Goal: Task Accomplishment & Management: Use online tool/utility

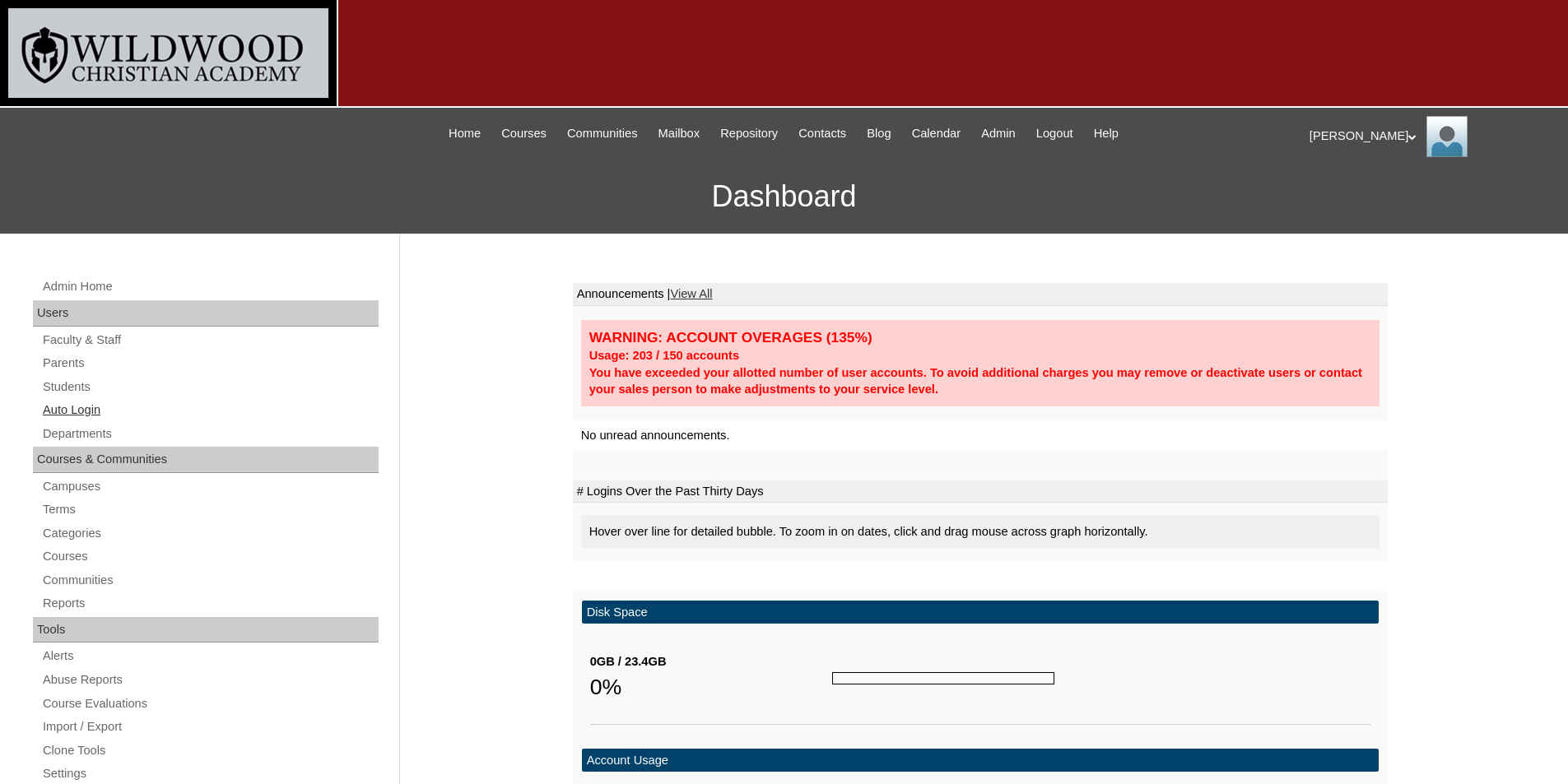
click at [68, 408] on link "Auto Login" at bounding box center [210, 410] width 338 height 20
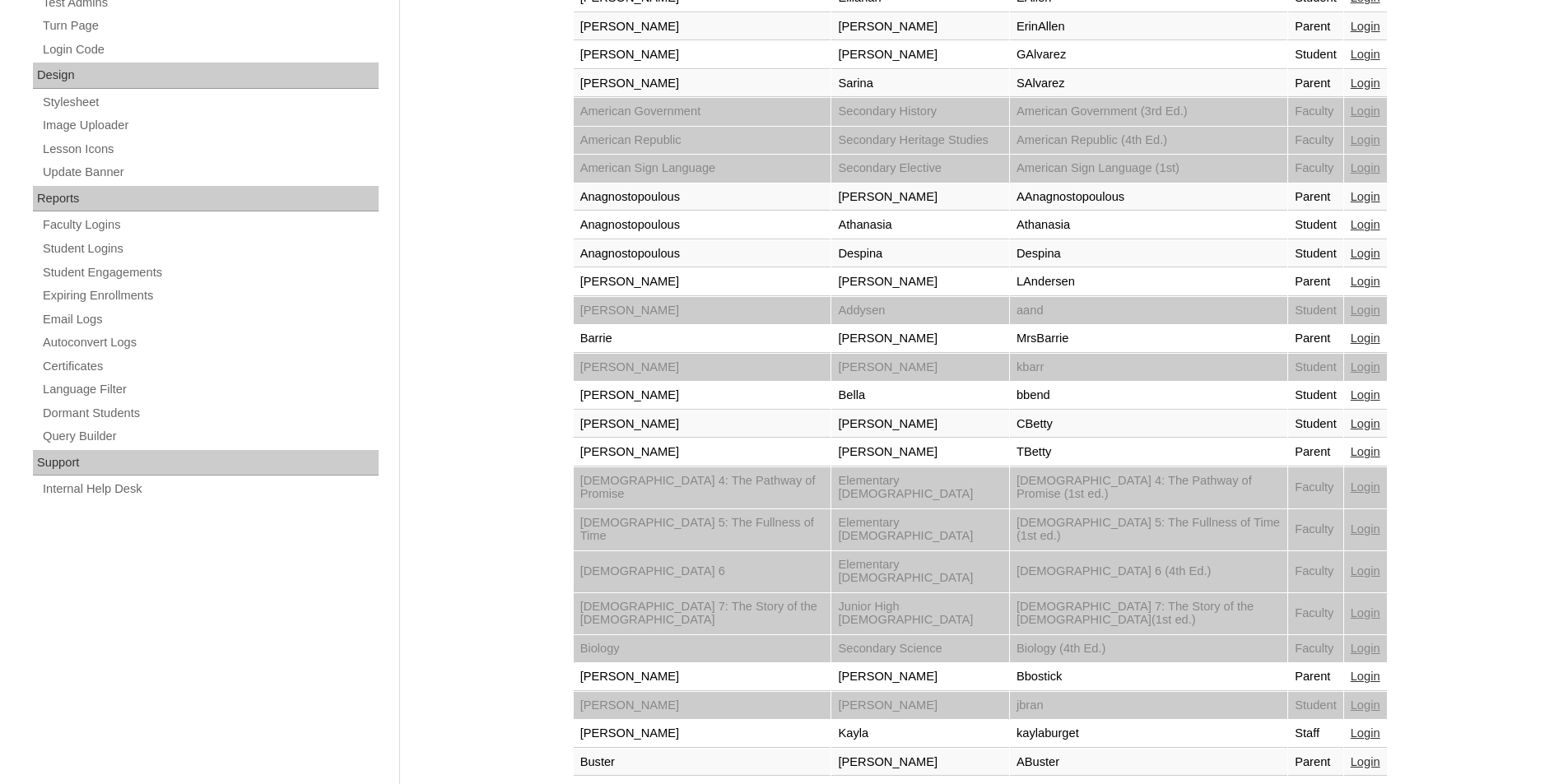
scroll to position [1084, 0]
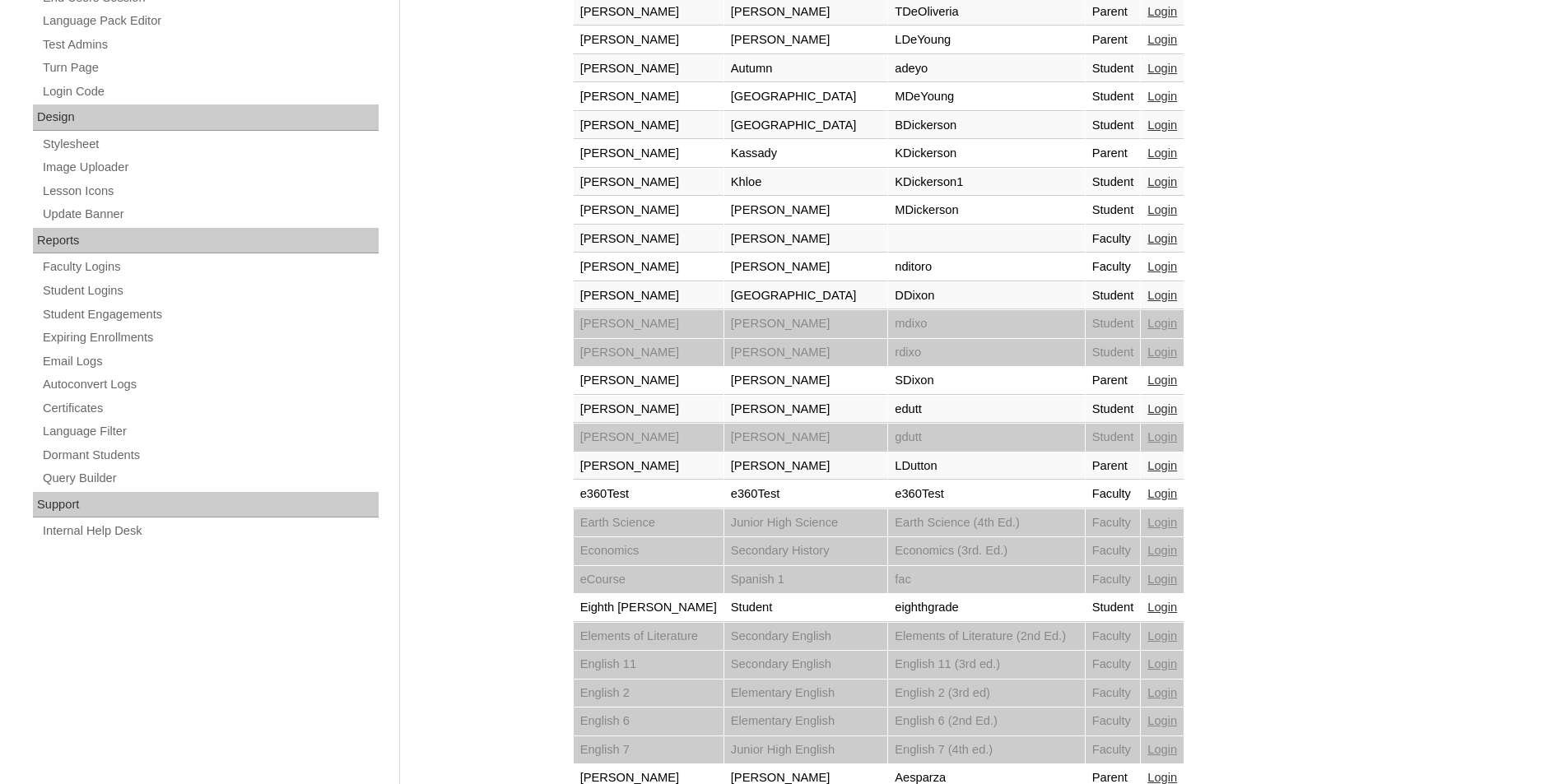
scroll to position [1084, 0]
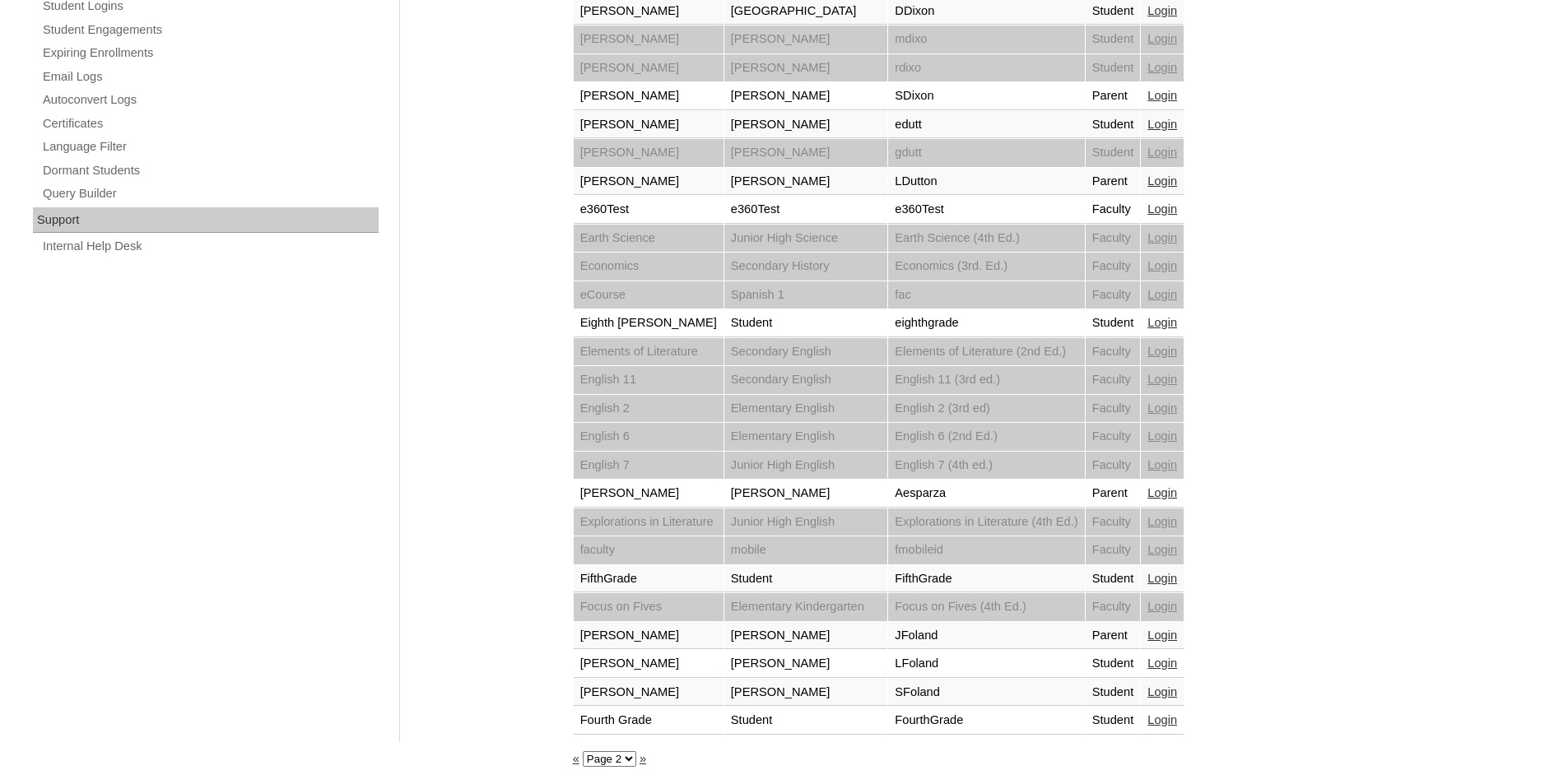
click at [639, 760] on link "»" at bounding box center [643, 759] width 7 height 14
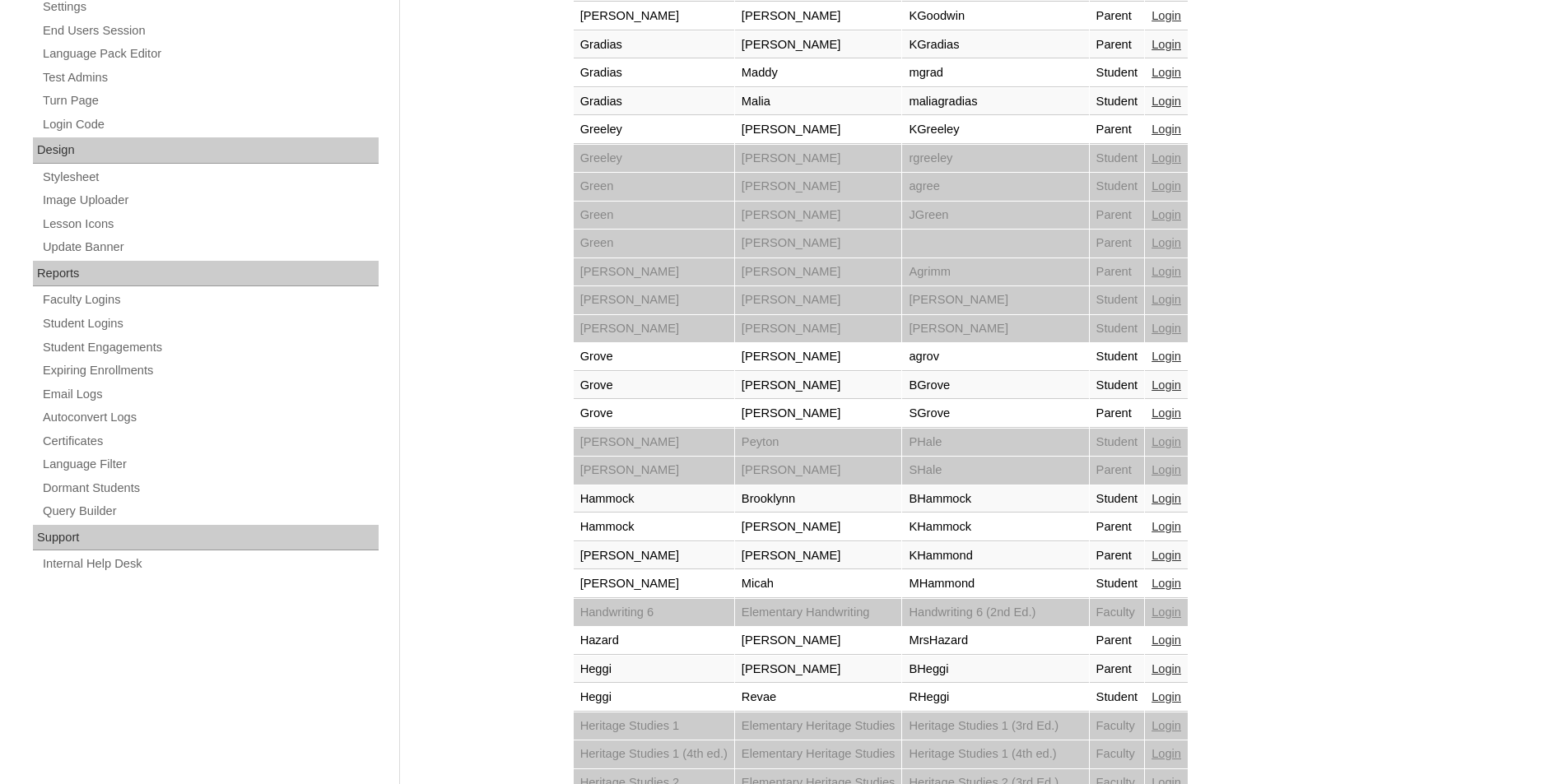
scroll to position [1084, 0]
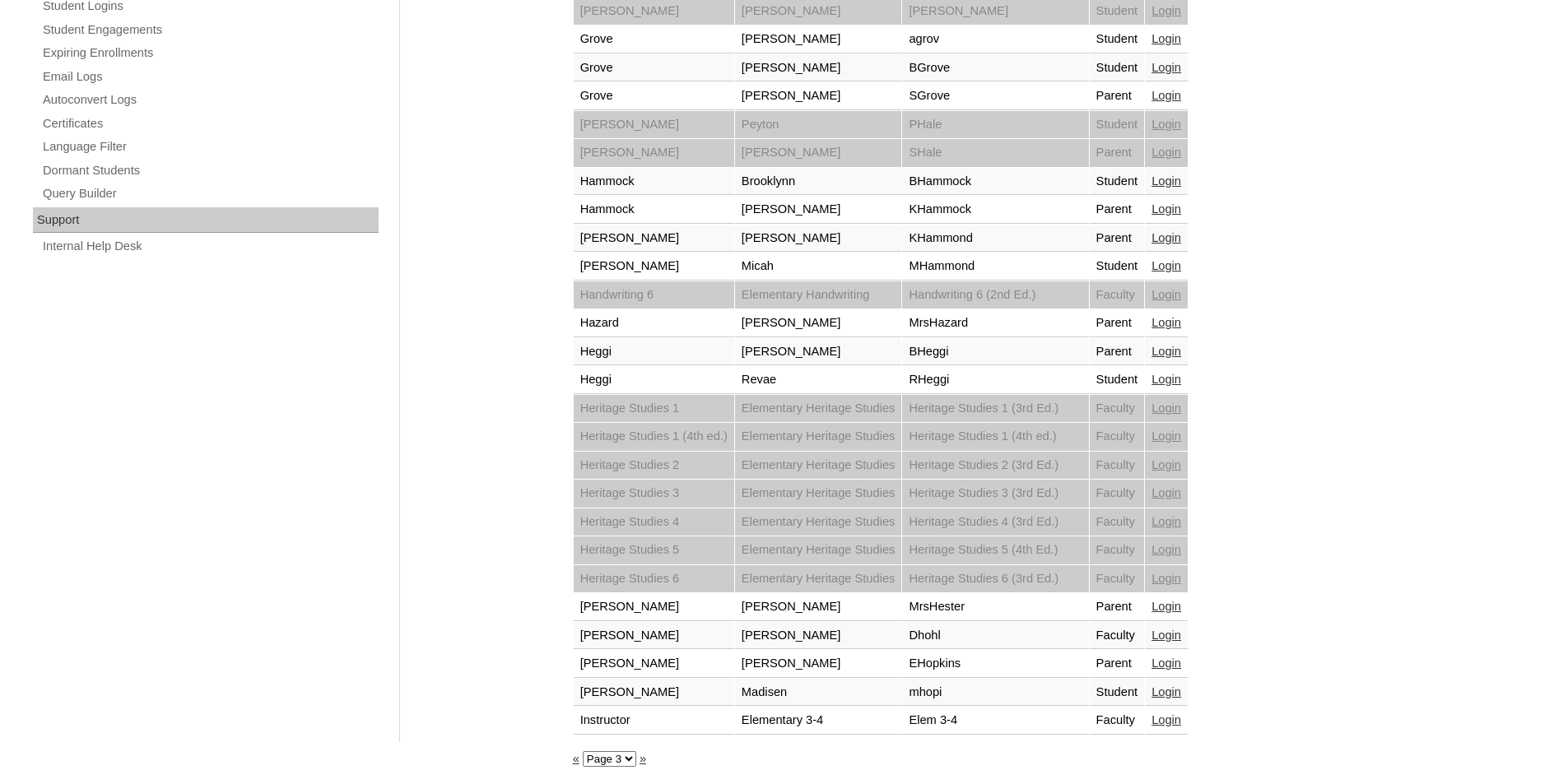
click at [629, 760] on select "Page 1 Page 2 Page 3 Page 4 Page 5 Page 6 Page 7" at bounding box center [609, 759] width 53 height 16
select select "admin_loginas.php?&page=7"
click at [583, 751] on select "Page 1 Page 2 Page 3 Page 4 Page 5 Page 6 Page 7" at bounding box center [609, 759] width 53 height 16
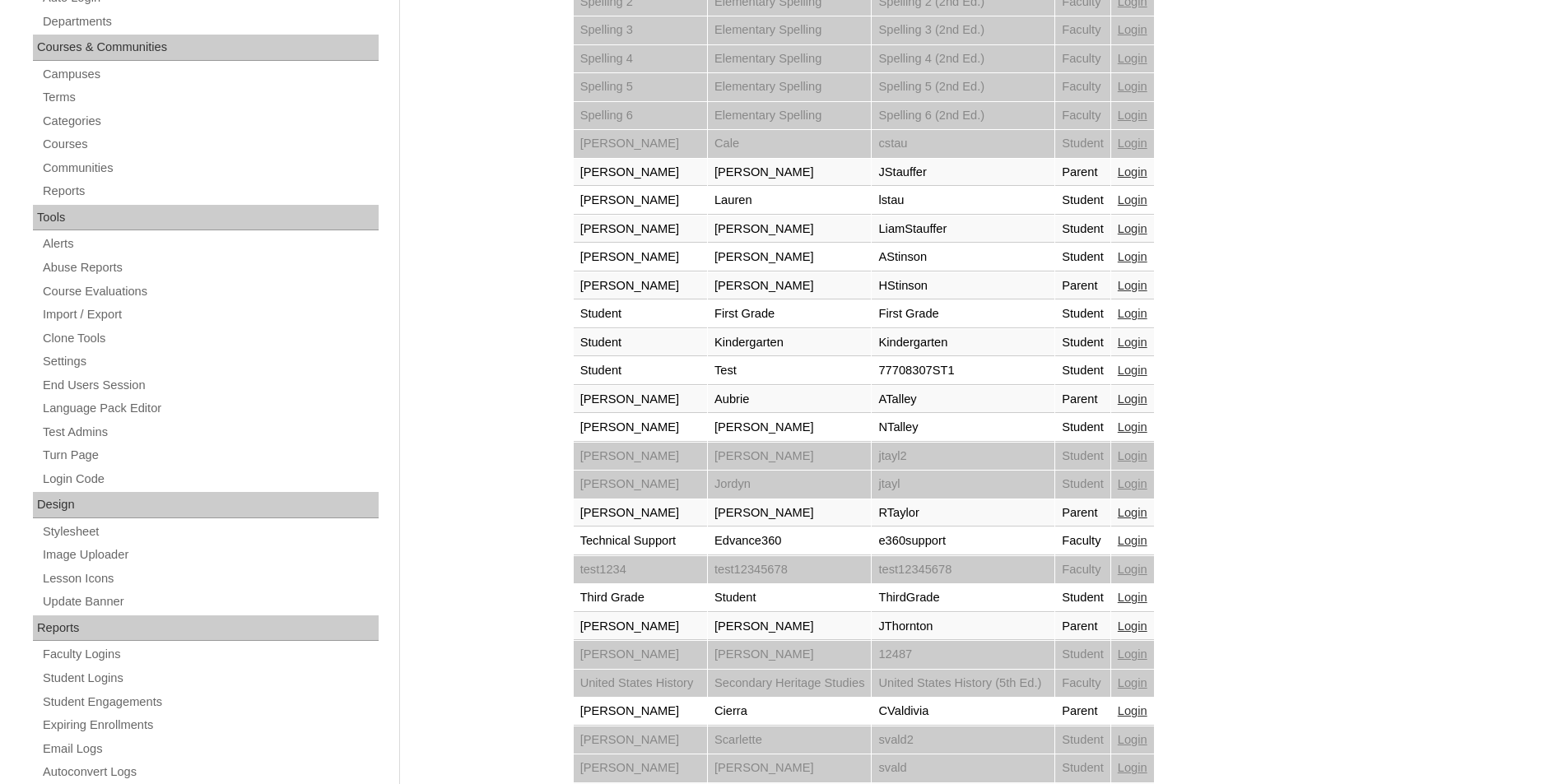
scroll to position [383, 0]
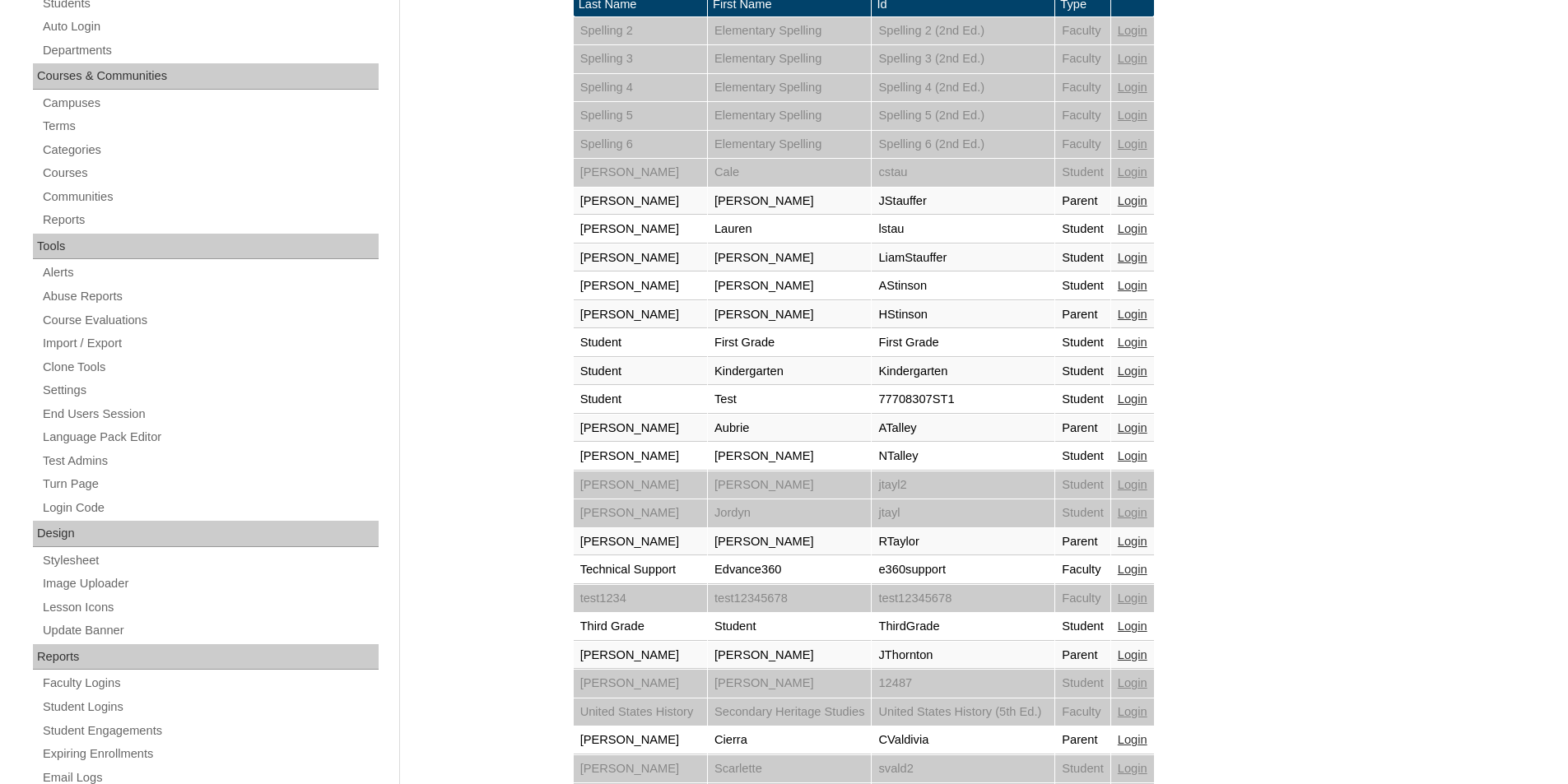
click at [1148, 203] on link "Login" at bounding box center [1132, 201] width 30 height 14
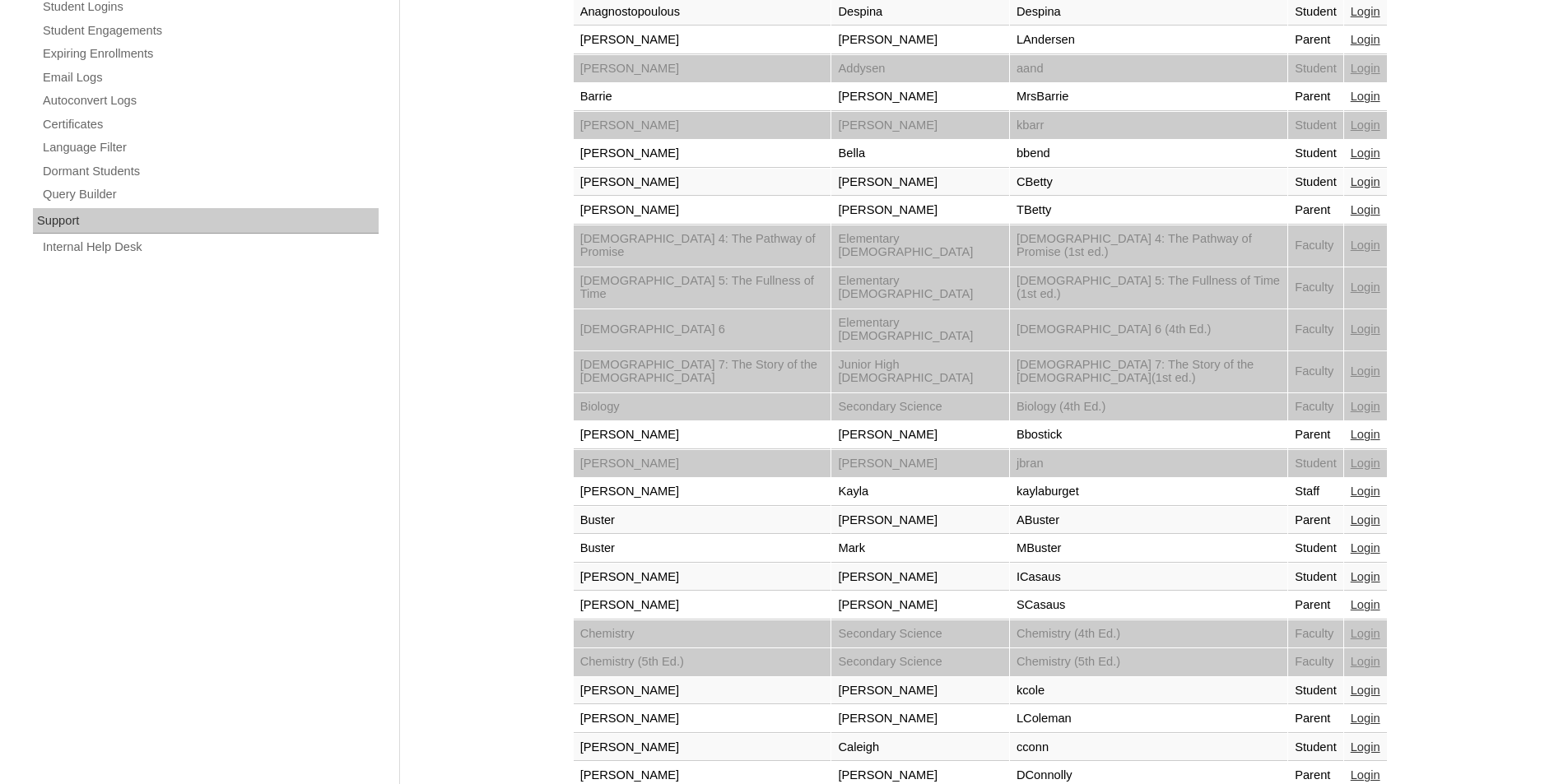
scroll to position [1084, 0]
select select "admin_loginas.php?revert&page=7"
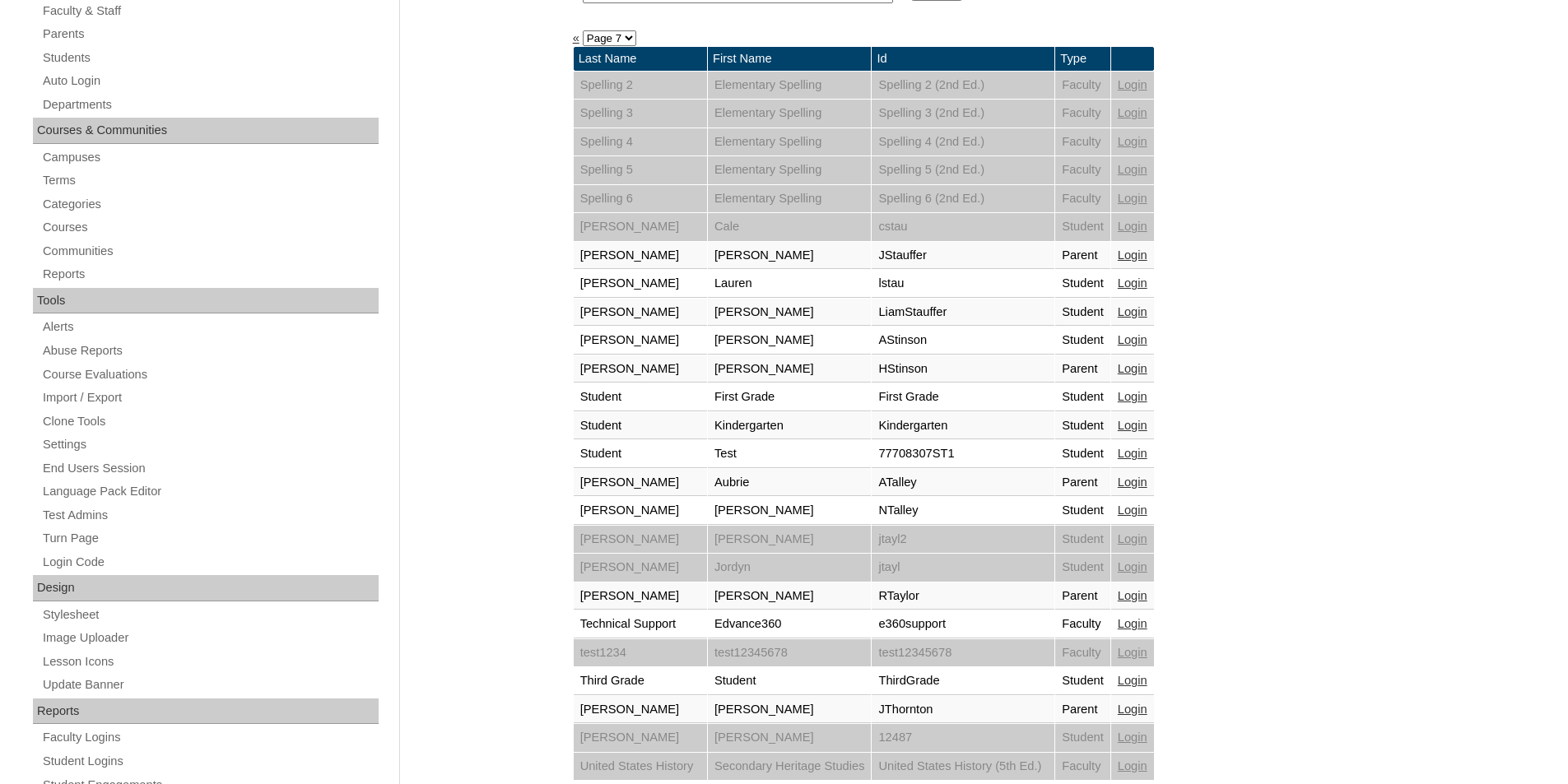
scroll to position [630, 0]
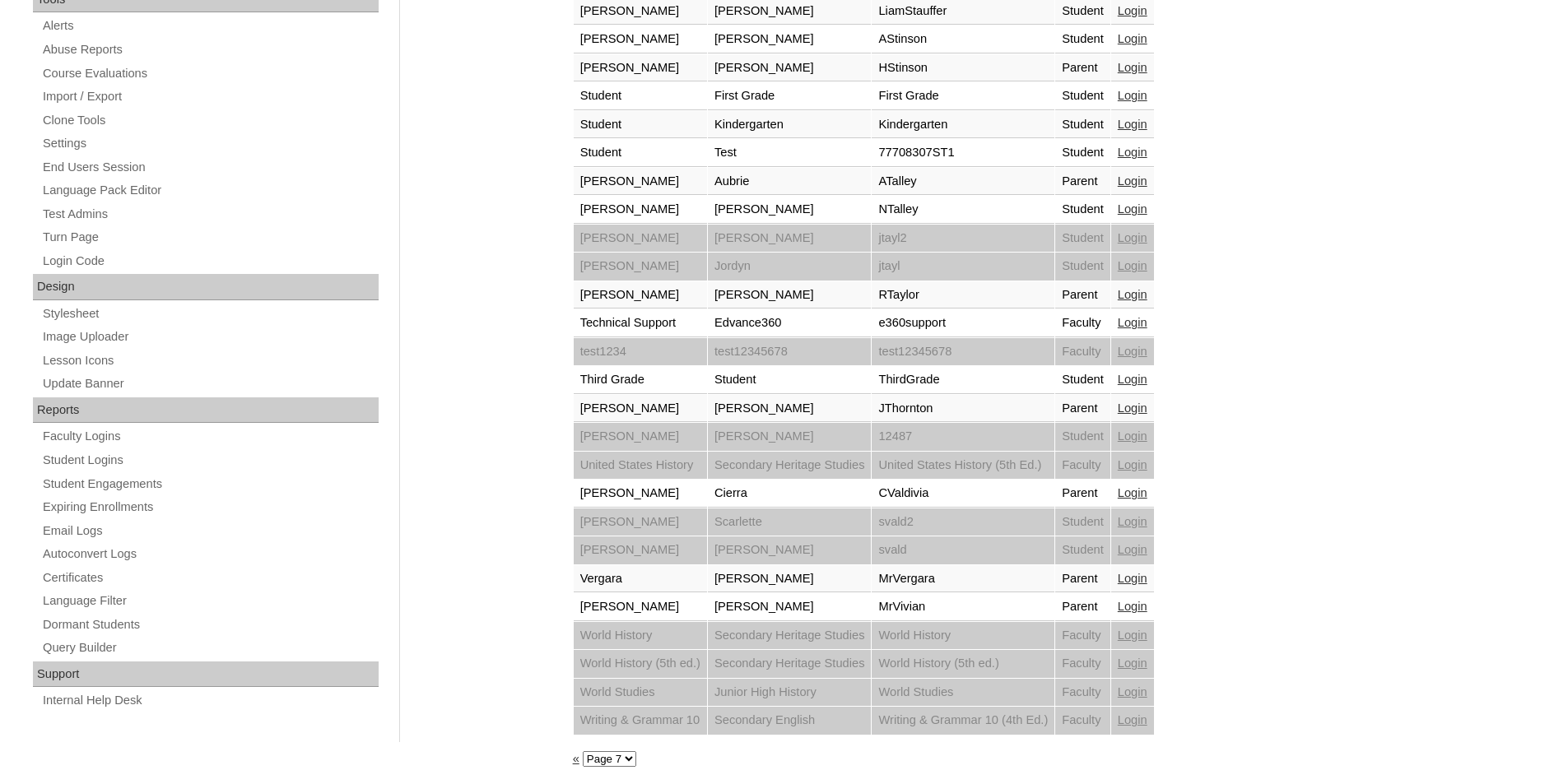
click at [633, 763] on select "Page 1 Page 2 Page 3 Page 4 Page 5 Page 6 Page 7" at bounding box center [609, 759] width 53 height 16
select select "admin_loginas.php?revert&page=6"
click at [583, 751] on select "Page 1 Page 2 Page 3 Page 4 Page 5 Page 6 Page 7" at bounding box center [609, 759] width 53 height 16
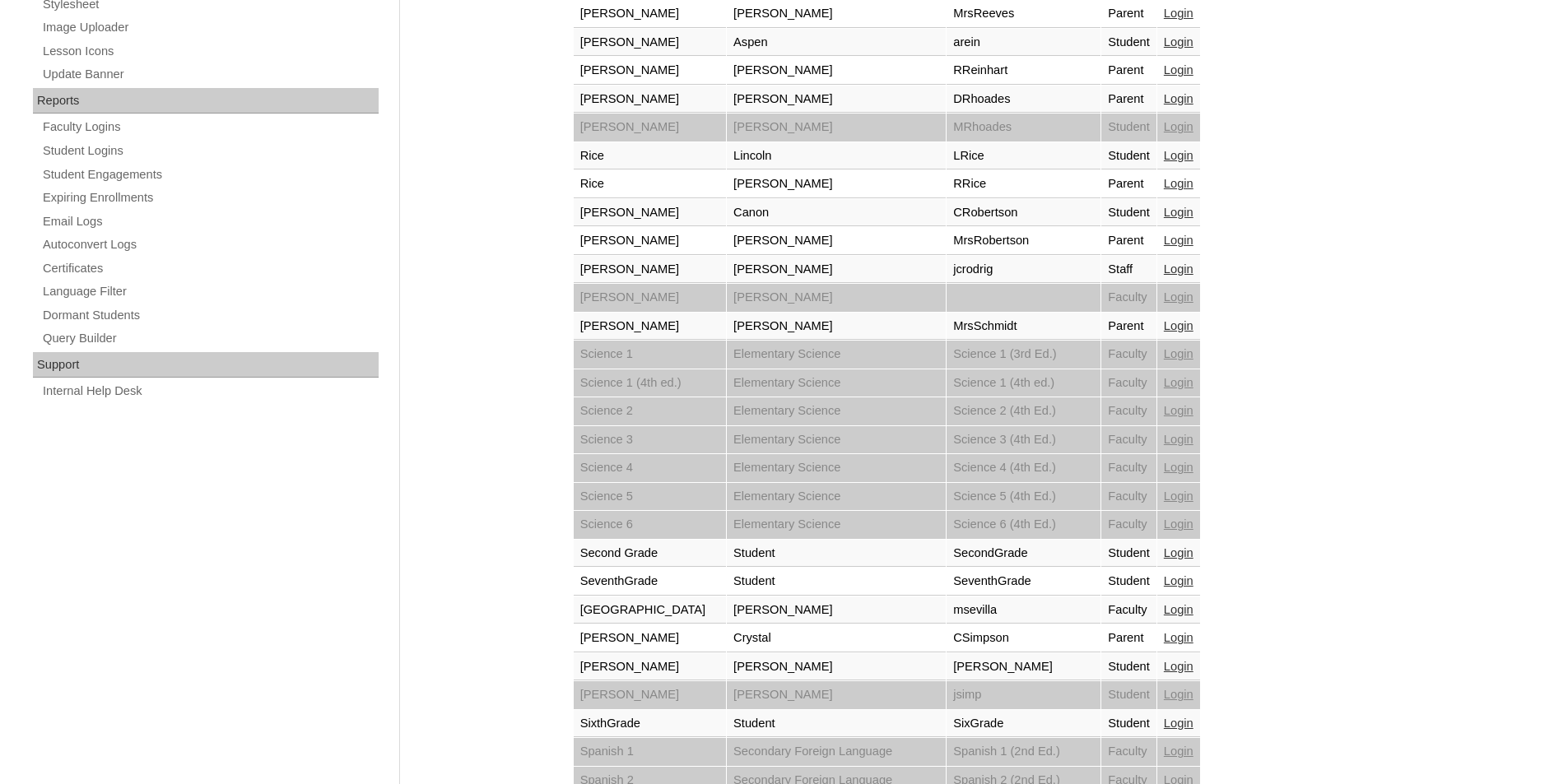
scroll to position [1084, 0]
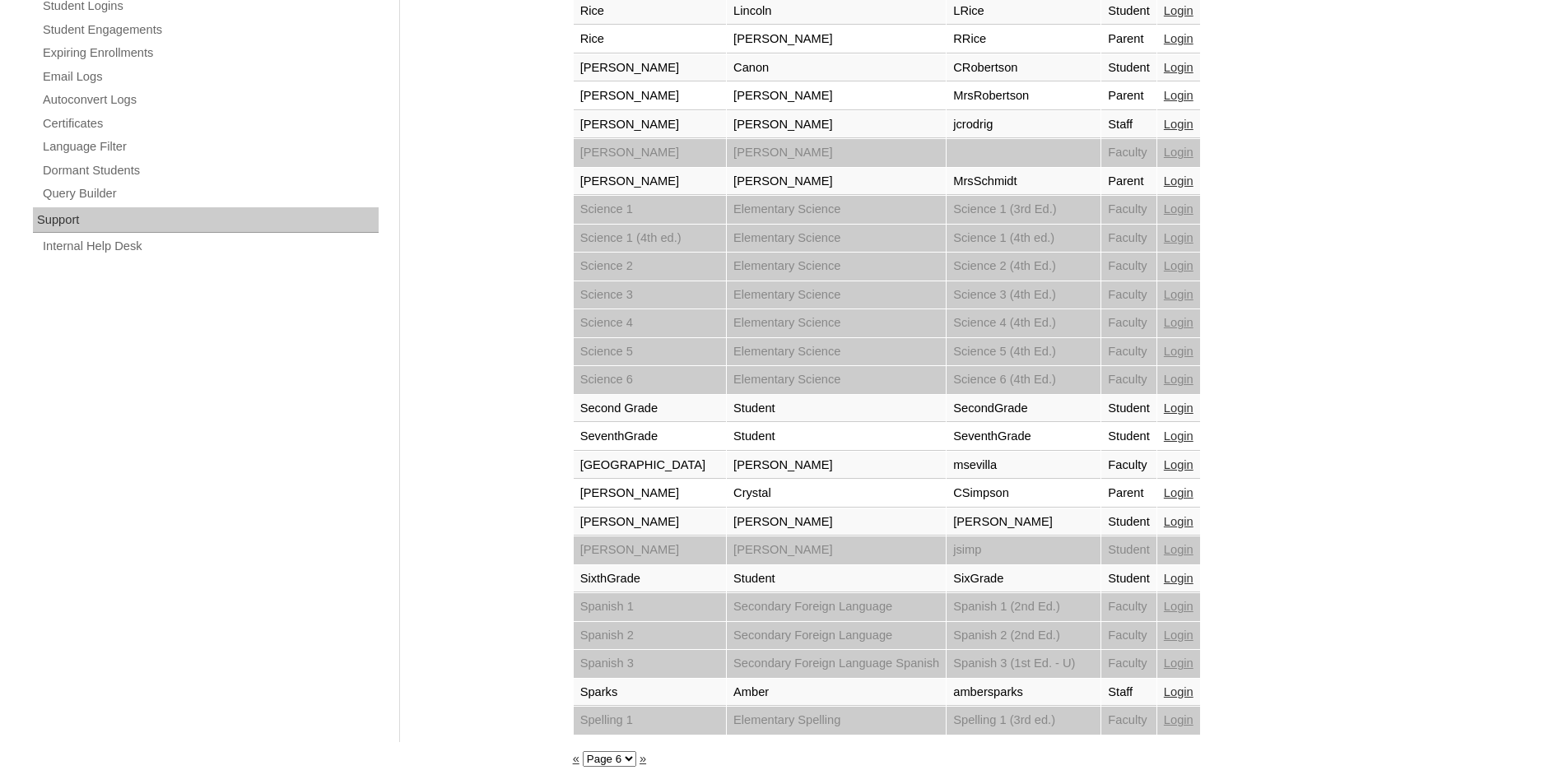
click at [1193, 496] on link "Login" at bounding box center [1178, 493] width 30 height 14
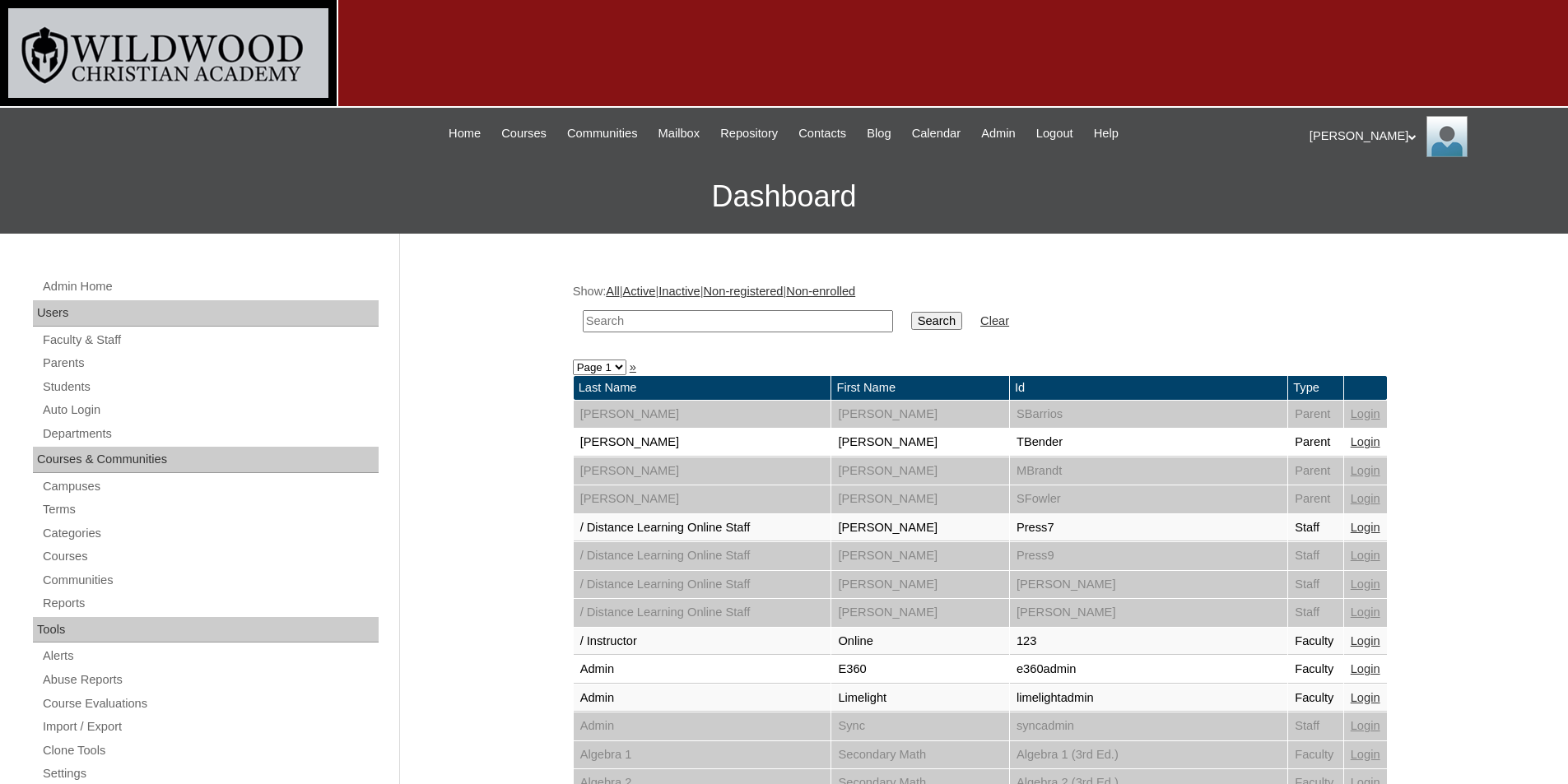
click at [622, 367] on select "Page 1 Page 2 Page 3 Page 4 Page 5 Page 6 Page 7" at bounding box center [599, 367] width 53 height 16
select select "admin_loginas.php?revert&page=6"
click at [572, 360] on select "Page 1 Page 2 Page 3 Page 4 Page 5 Page 6 Page 7" at bounding box center [599, 367] width 53 height 16
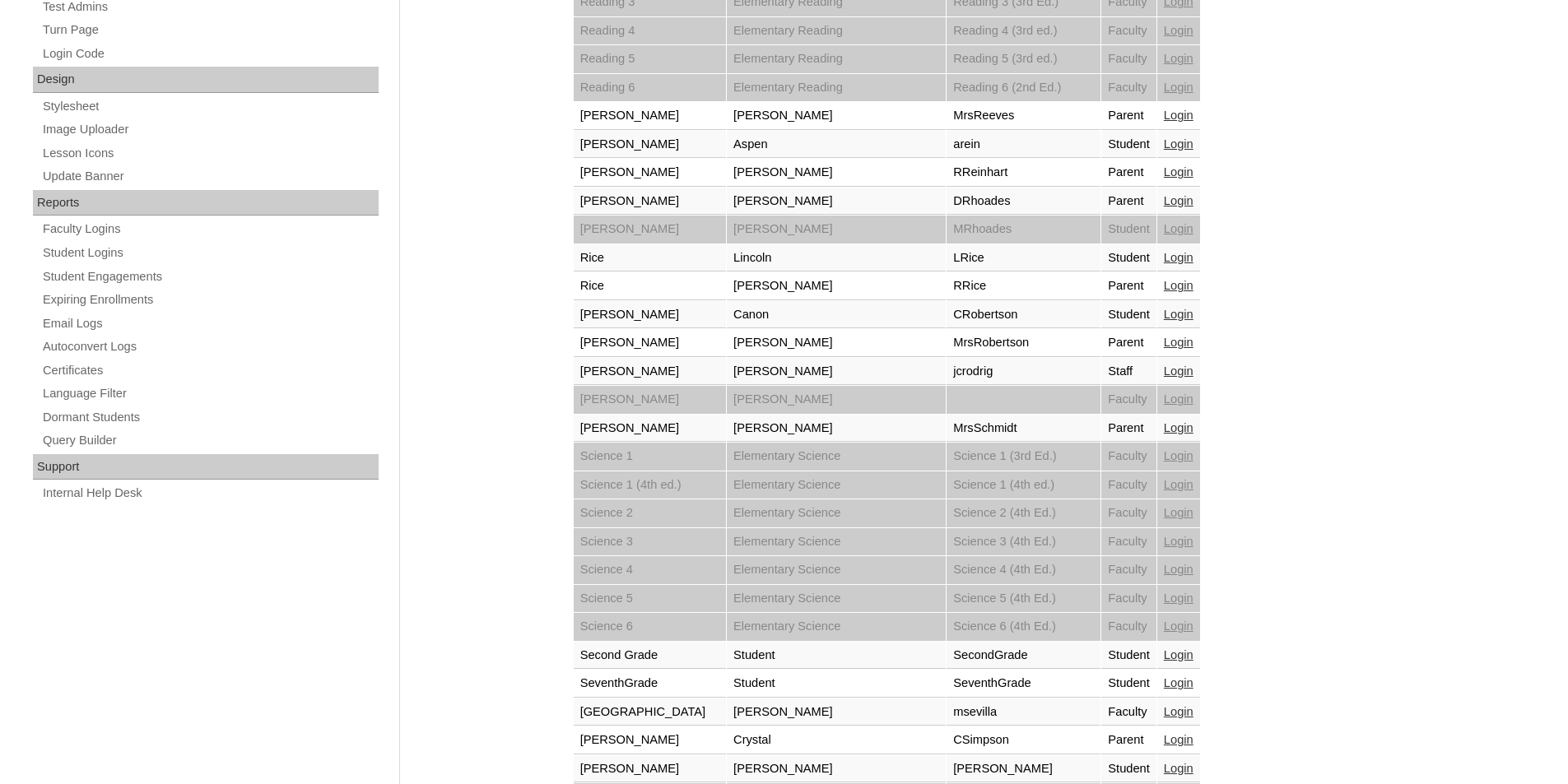
scroll to position [755, 0]
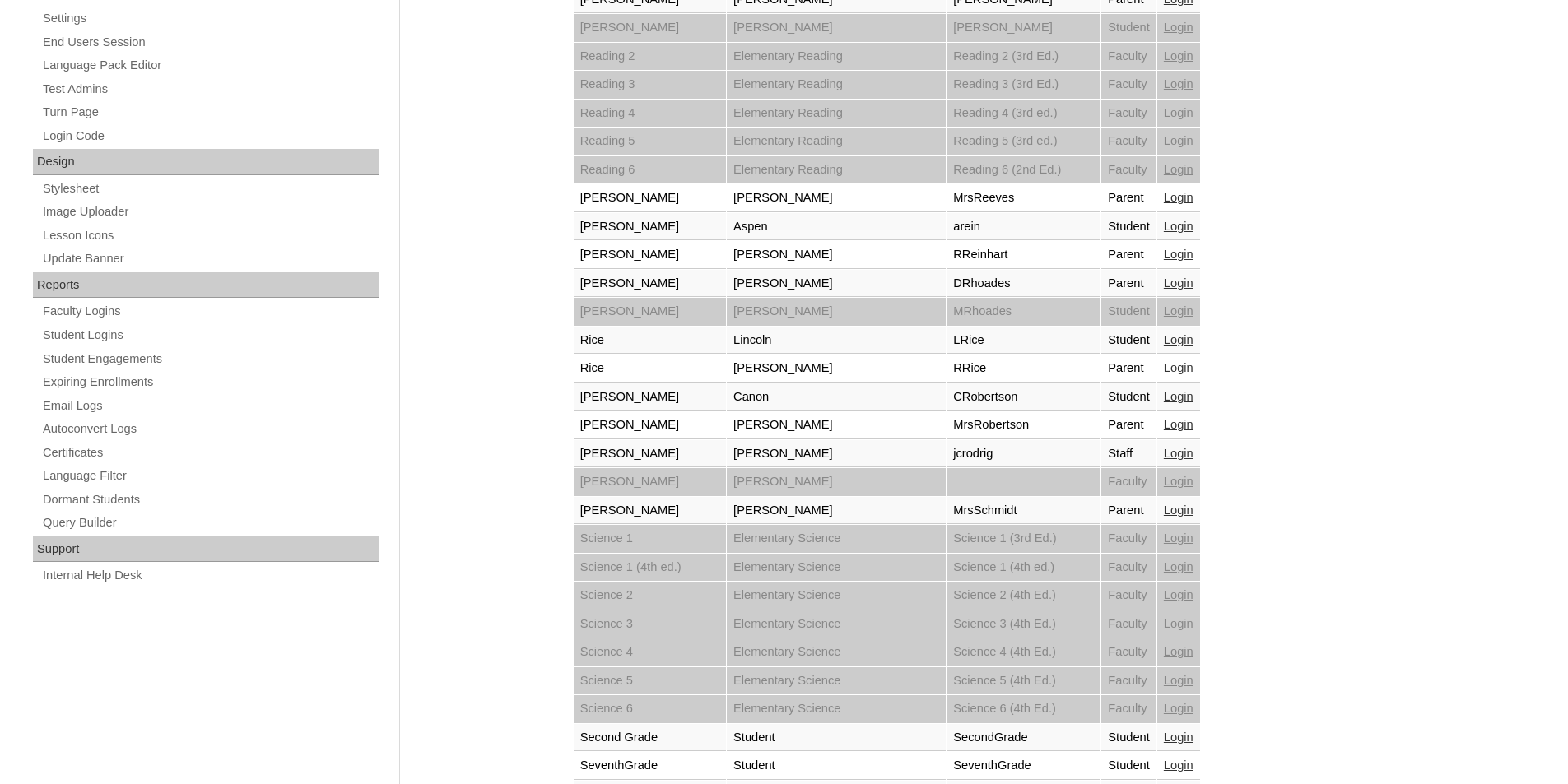
click at [1193, 255] on link "Login" at bounding box center [1178, 254] width 30 height 14
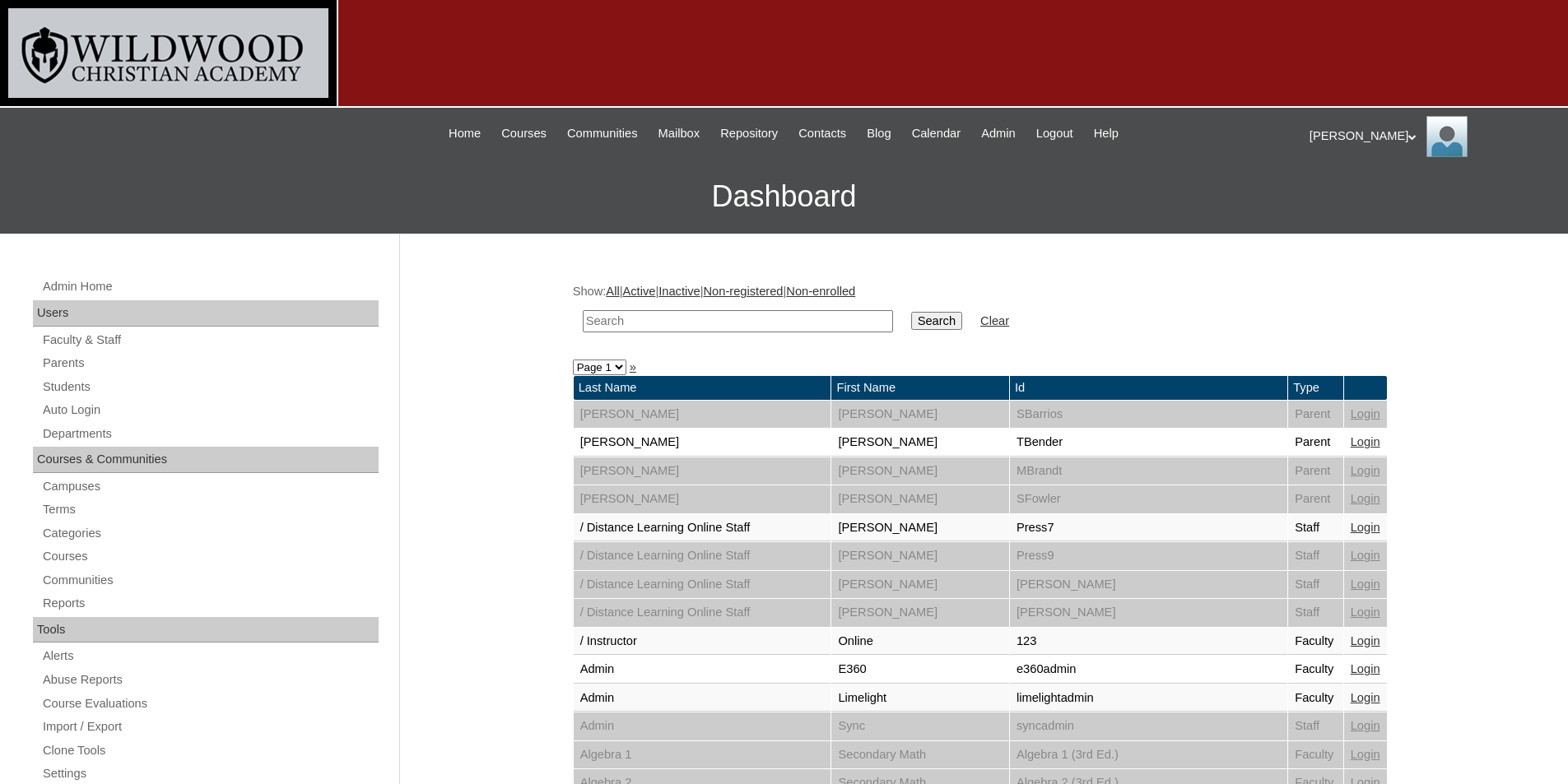
click at [615, 371] on select "Page 1 Page 2 Page 3 Page 4 Page 5 Page 6 Page 7" at bounding box center [599, 367] width 53 height 16
select select "admin_loginas.php?revert&page=6"
click at [572, 360] on select "Page 1 Page 2 Page 3 Page 4 Page 5 Page 6 Page 7" at bounding box center [599, 367] width 53 height 16
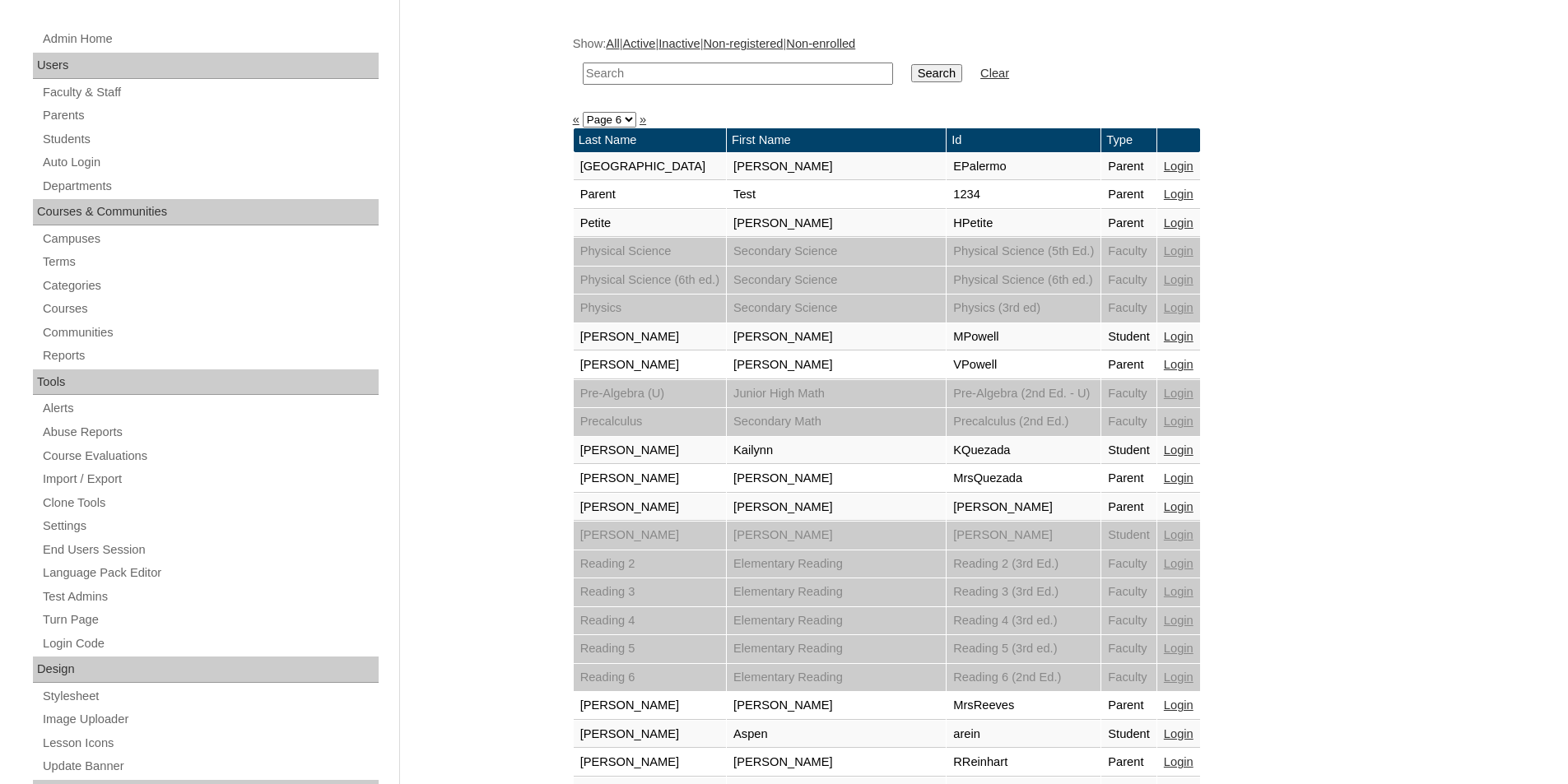
scroll to position [246, 0]
click at [1193, 164] on link "Login" at bounding box center [1178, 167] width 30 height 14
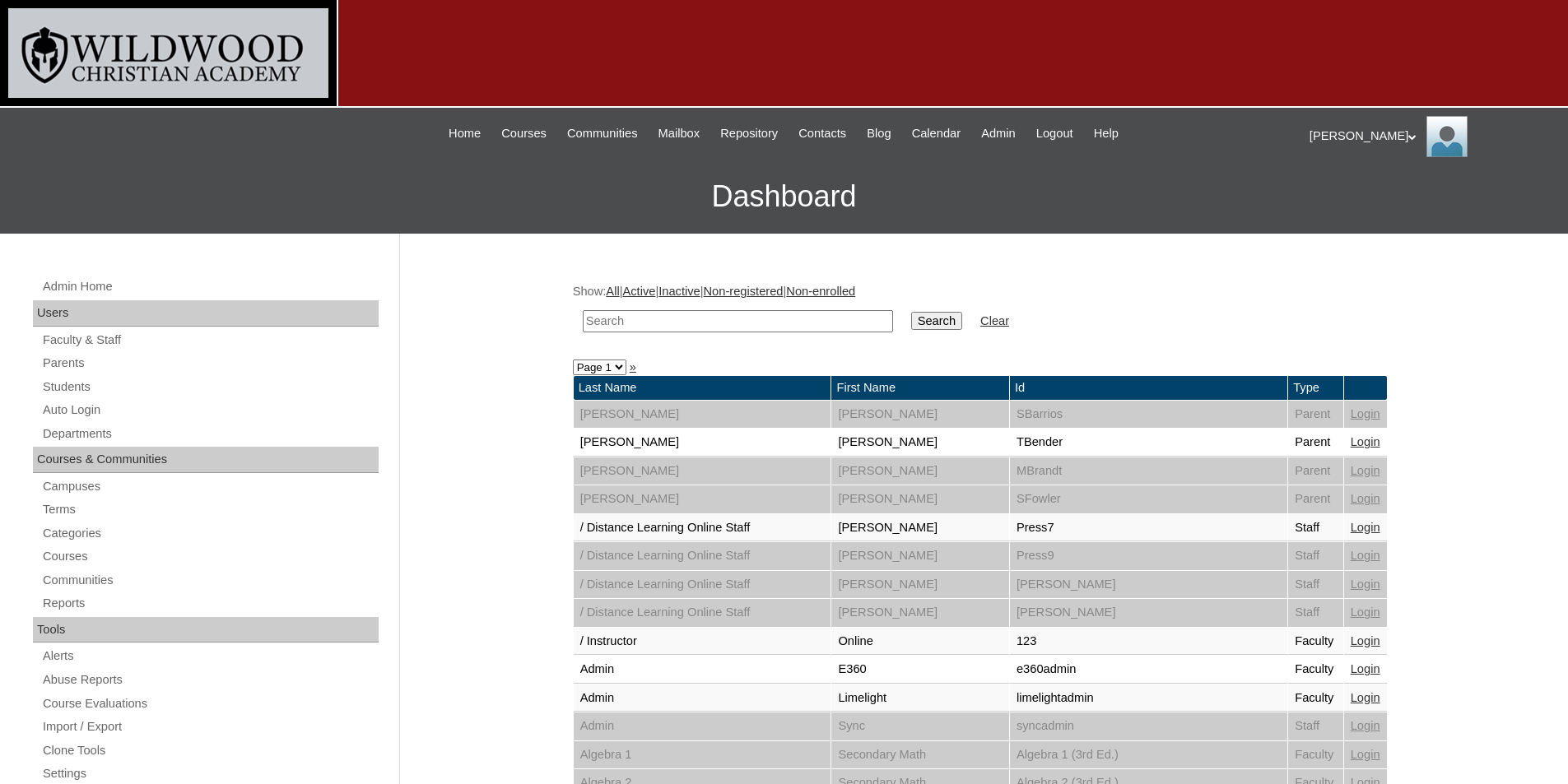
click at [616, 362] on select "Page 1 Page 2 Page 3 Page 4 Page 5 Page 6 Page 7" at bounding box center [599, 367] width 53 height 16
select select "admin_loginas.php?revert&page=5"
click at [572, 360] on select "Page 1 Page 2 Page 3 Page 4 Page 5 Page 6 Page 7" at bounding box center [599, 367] width 53 height 16
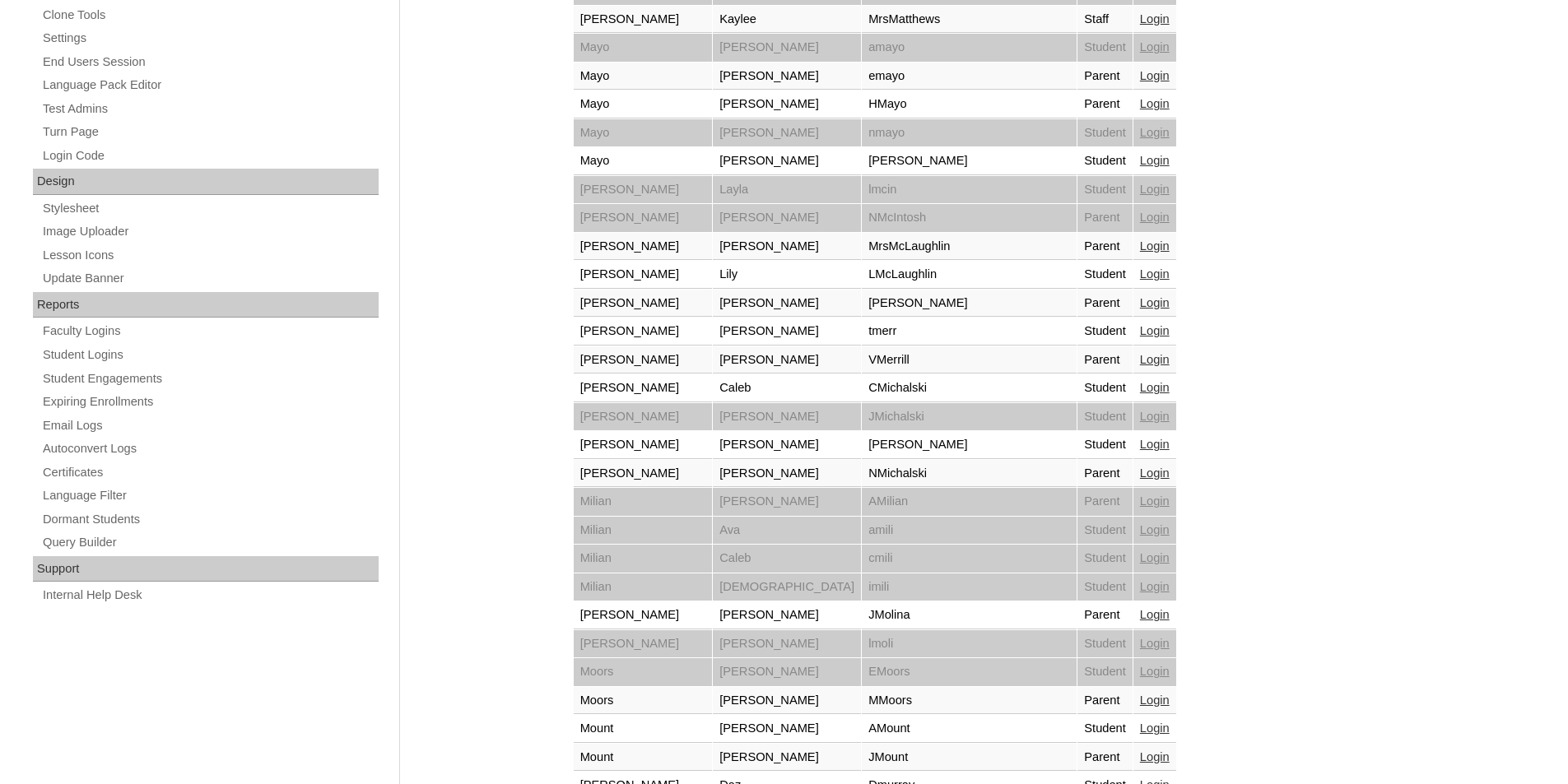
scroll to position [1084, 0]
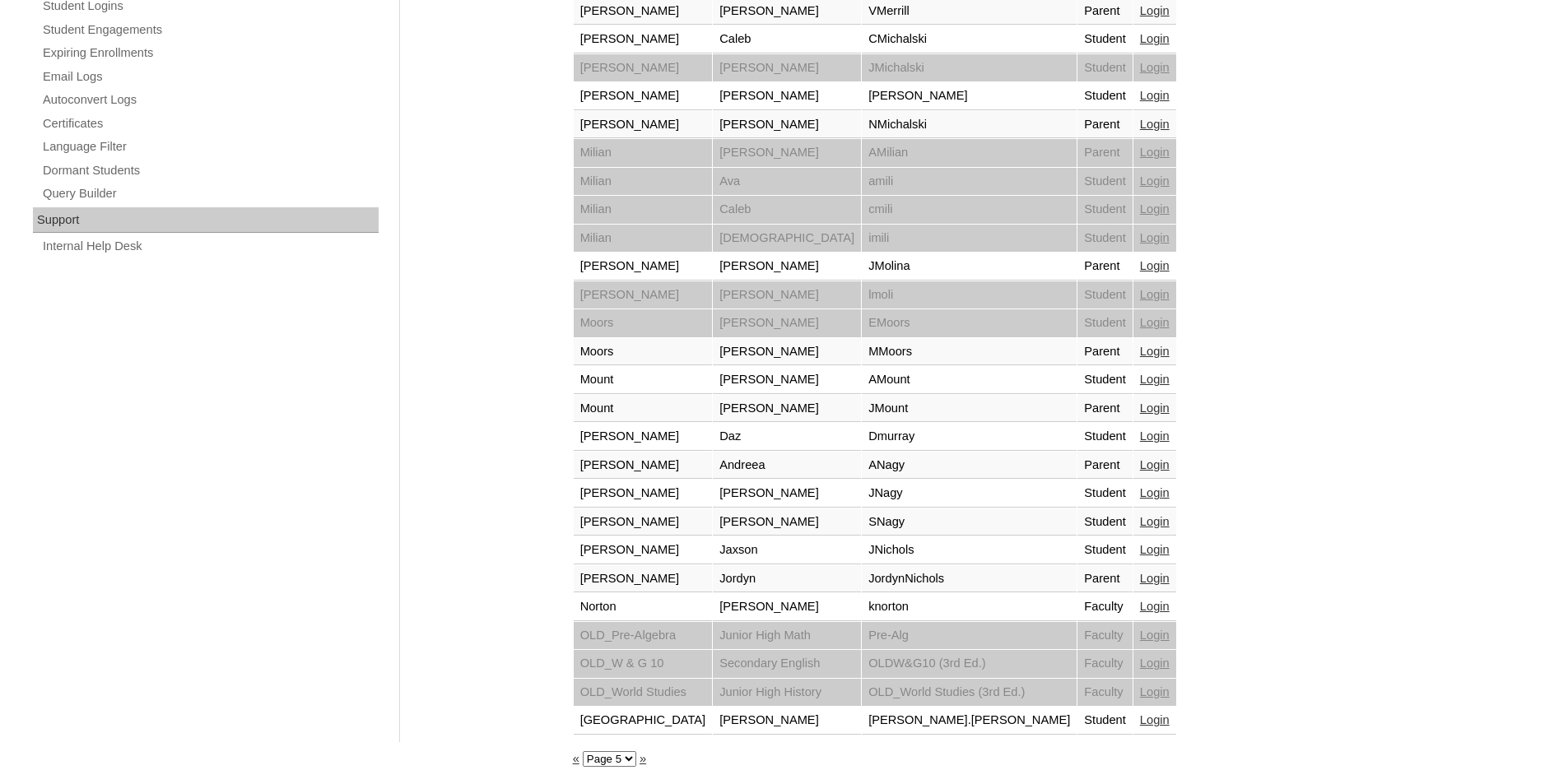
click at [1140, 466] on link "Login" at bounding box center [1154, 465] width 30 height 14
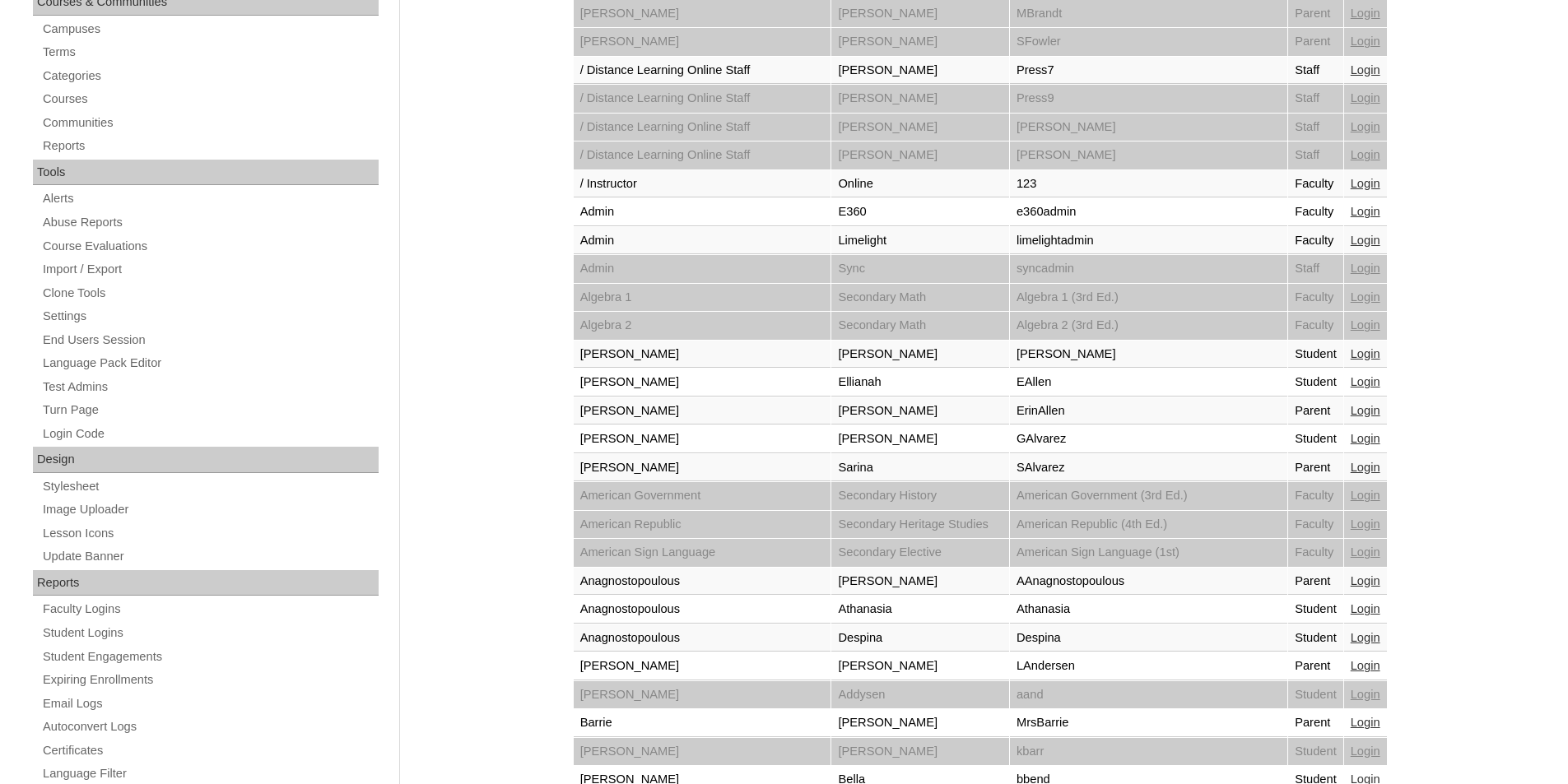
scroll to position [165, 0]
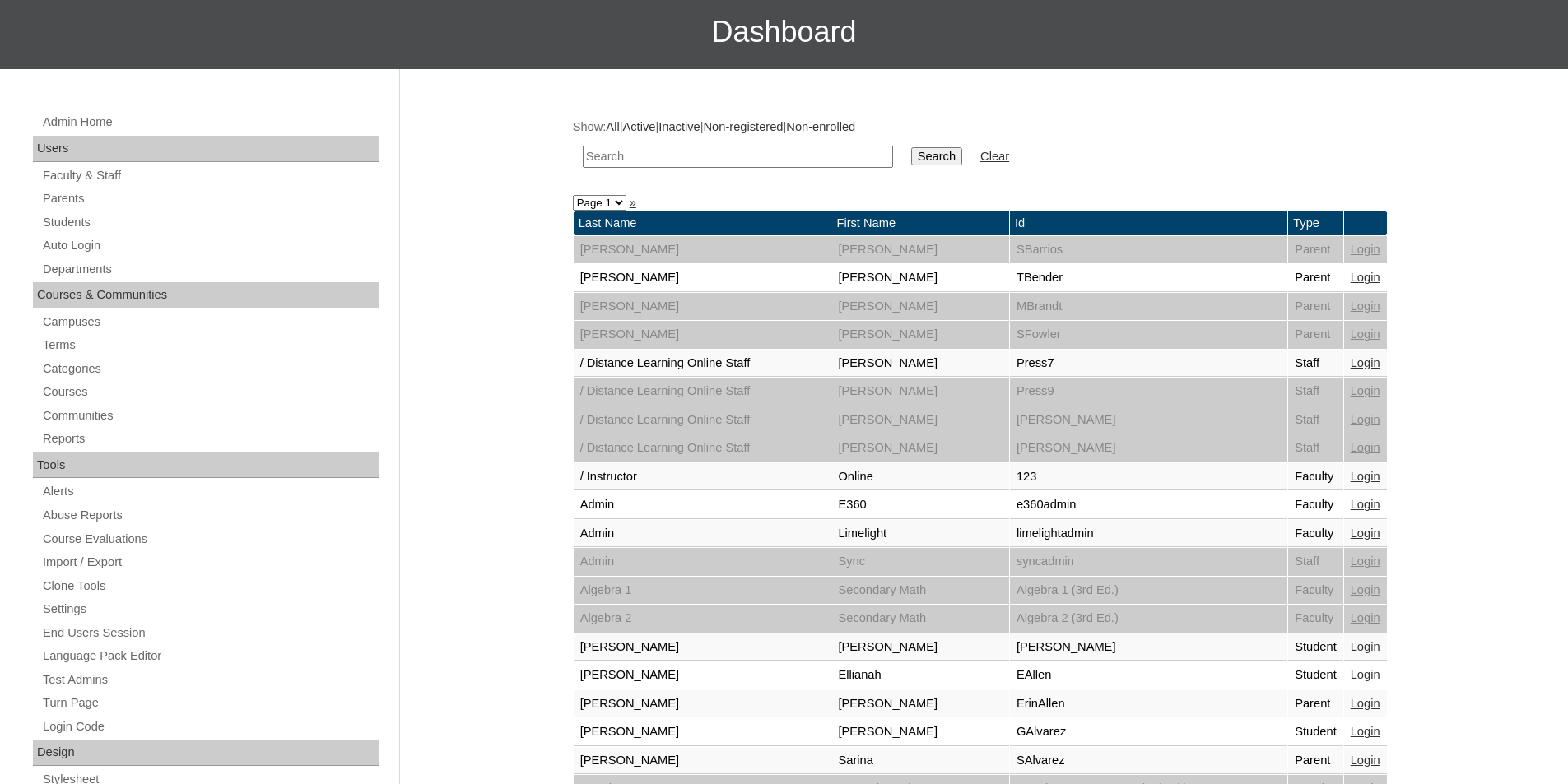
click at [606, 201] on select "Page 1 Page 2 Page 3 Page 4 Page 5 Page 6 Page 7" at bounding box center [599, 203] width 53 height 16
select select "admin_loginas.php?revert&page=5"
click at [572, 195] on select "Page 1 Page 2 Page 3 Page 4 Page 5 Page 6 Page 7" at bounding box center [599, 203] width 53 height 16
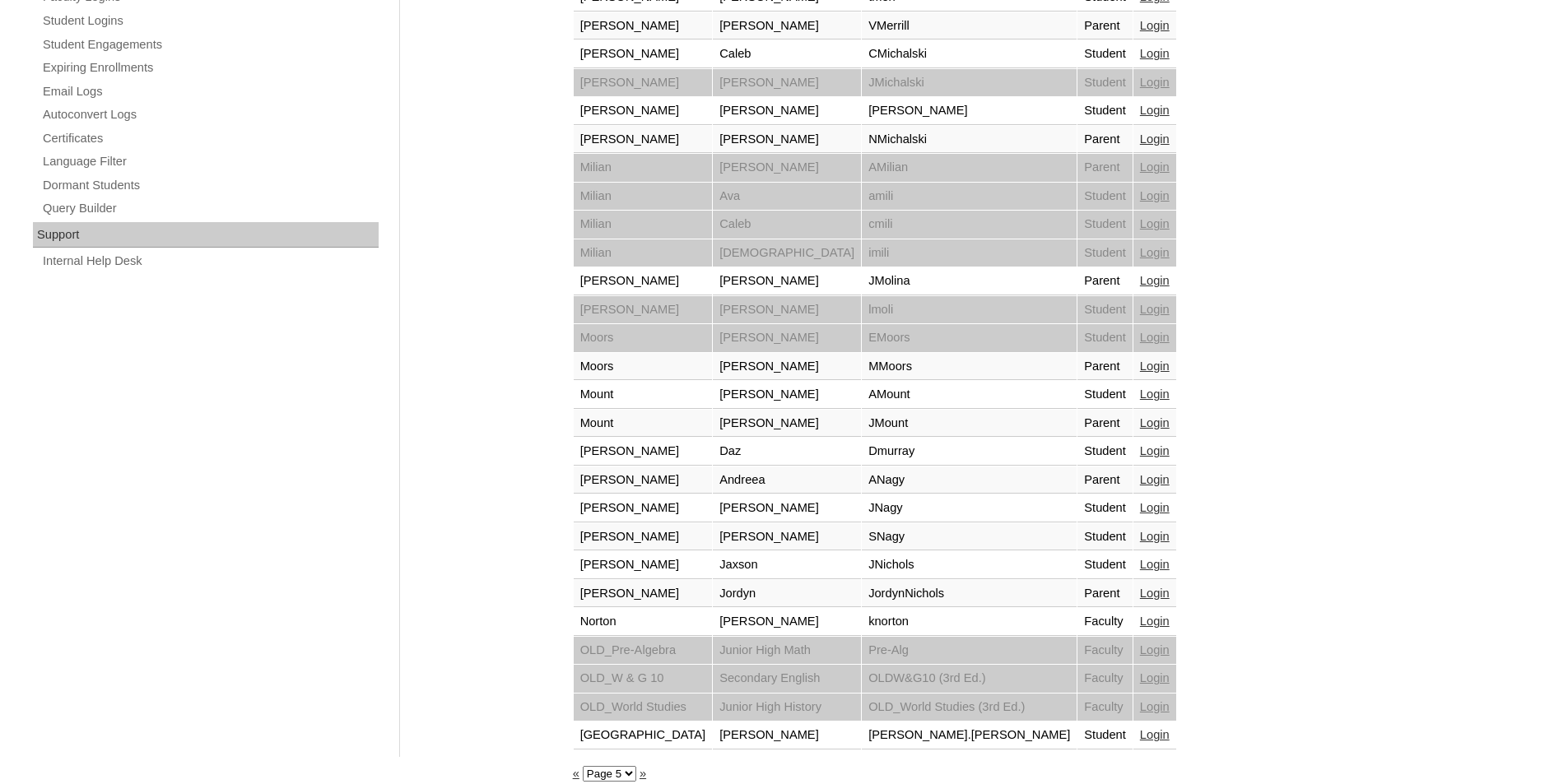
scroll to position [1084, 0]
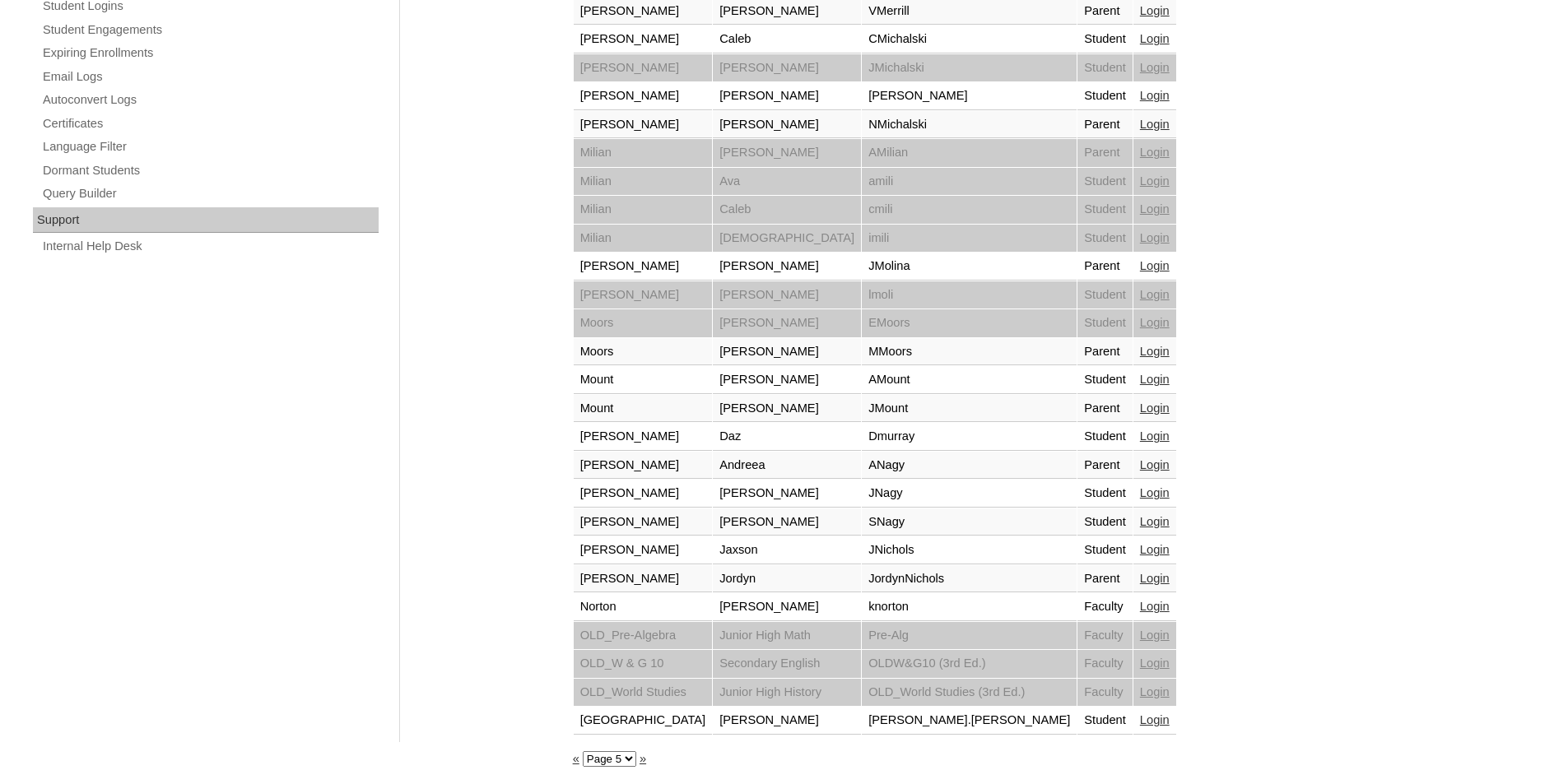
click at [1140, 408] on link "Login" at bounding box center [1154, 408] width 30 height 14
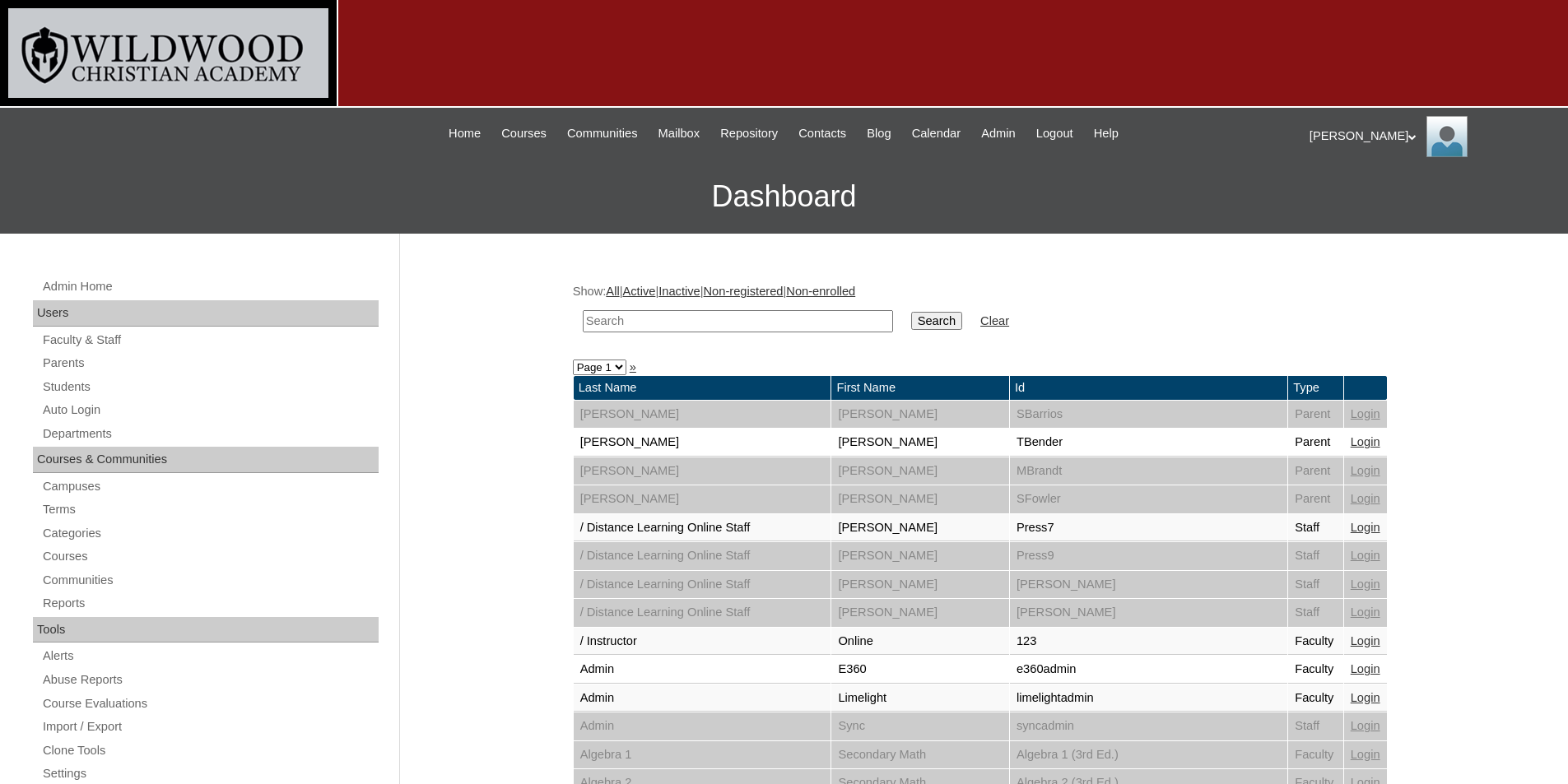
click at [616, 370] on select "Page 1 Page 2 Page 3 Page 4 Page 5 Page 6 Page 7" at bounding box center [599, 367] width 53 height 16
select select "admin_loginas.php?revert&page=5"
click at [572, 360] on select "Page 1 Page 2 Page 3 Page 4 Page 5 Page 6 Page 7" at bounding box center [599, 367] width 53 height 16
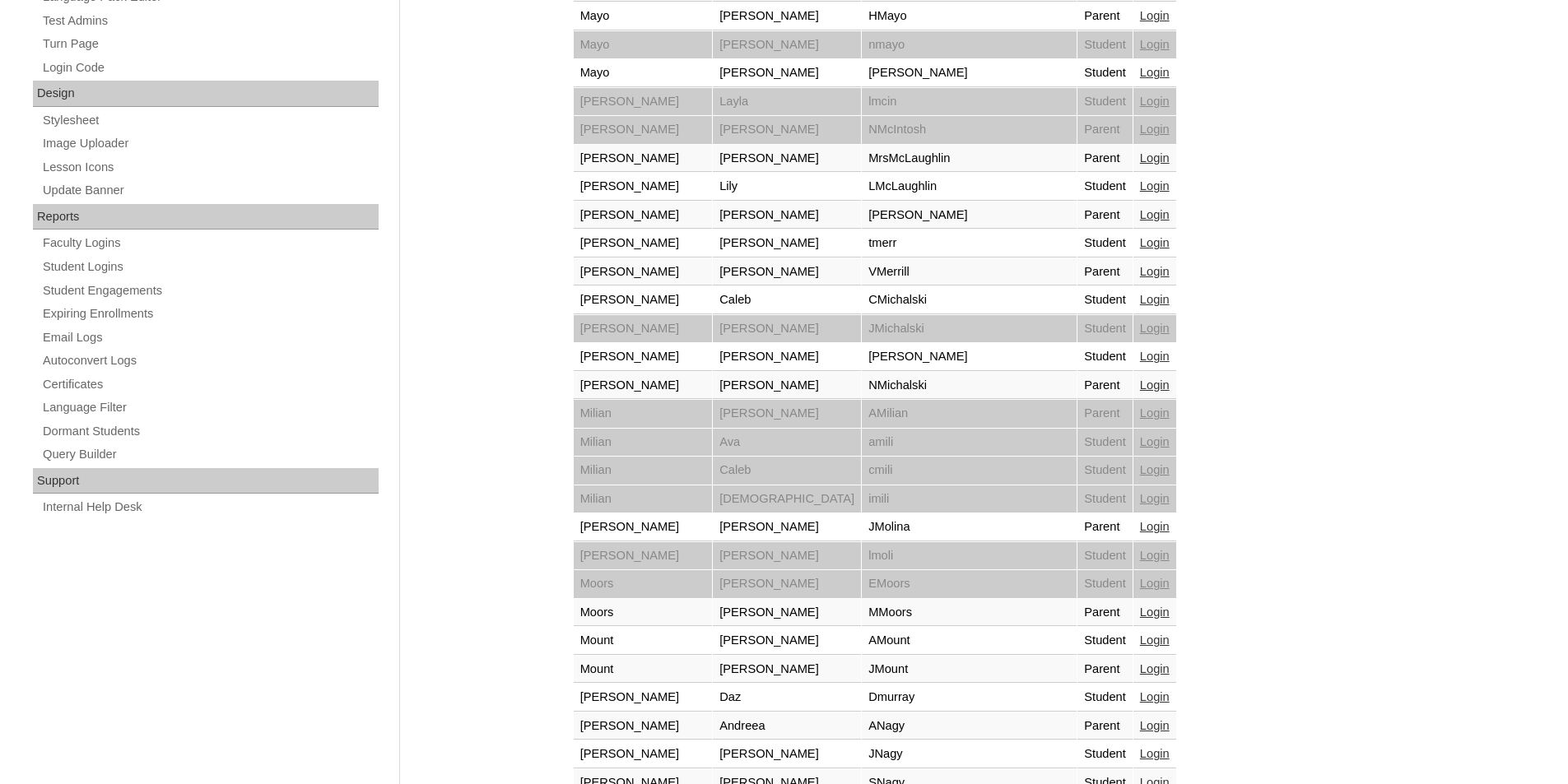
scroll to position [823, 0]
click at [1140, 391] on link "Login" at bounding box center [1154, 386] width 30 height 14
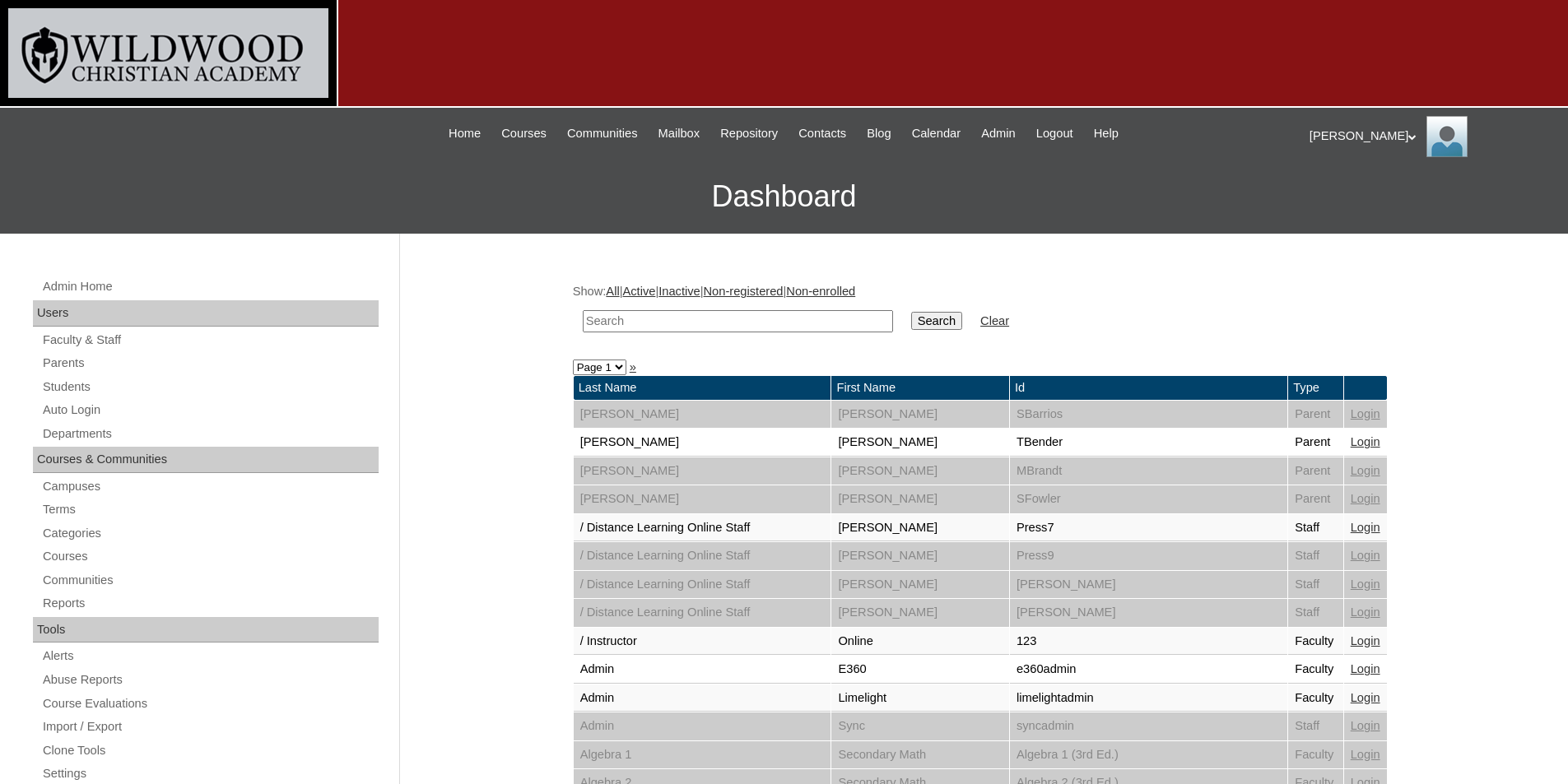
click at [592, 374] on select "Page 1 Page 2 Page 3 Page 4 Page 5 Page 6 Page 7" at bounding box center [599, 367] width 53 height 16
select select "admin_loginas.php?revert&page=5"
click at [572, 360] on select "Page 1 Page 2 Page 3 Page 4 Page 5 Page 6 Page 7" at bounding box center [599, 367] width 53 height 16
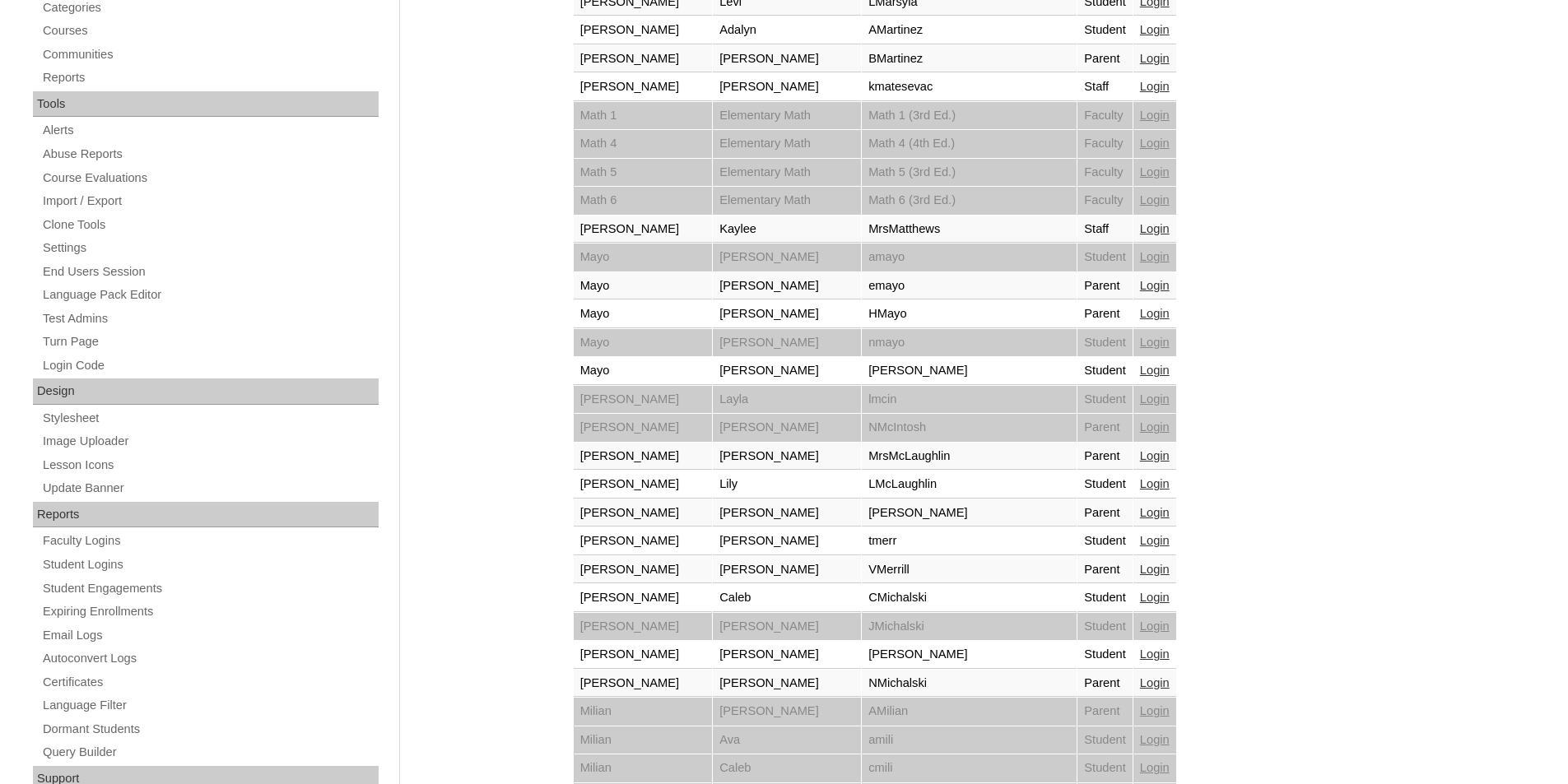
scroll to position [576, 0]
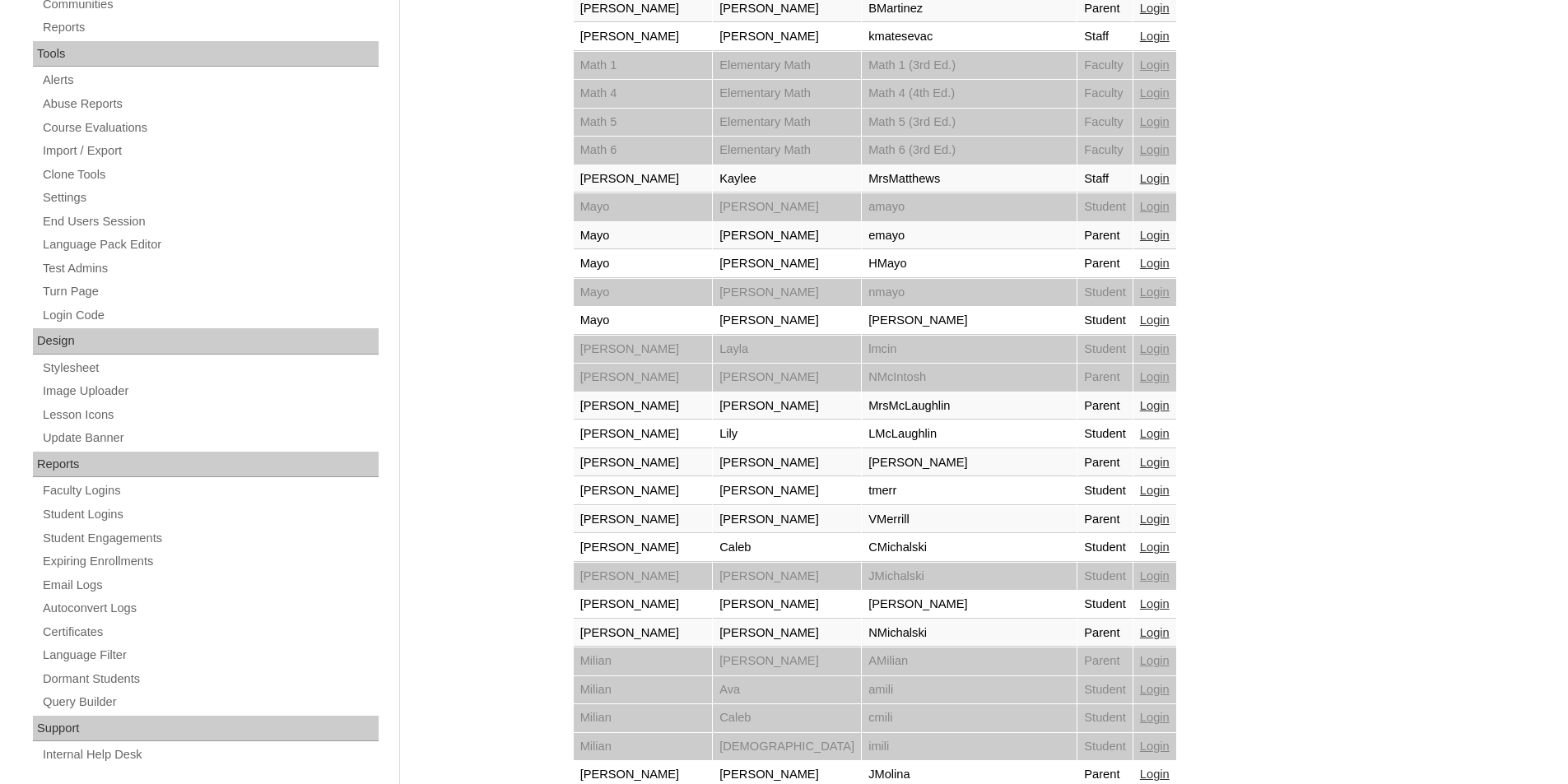
click at [1140, 403] on link "Login" at bounding box center [1154, 406] width 30 height 14
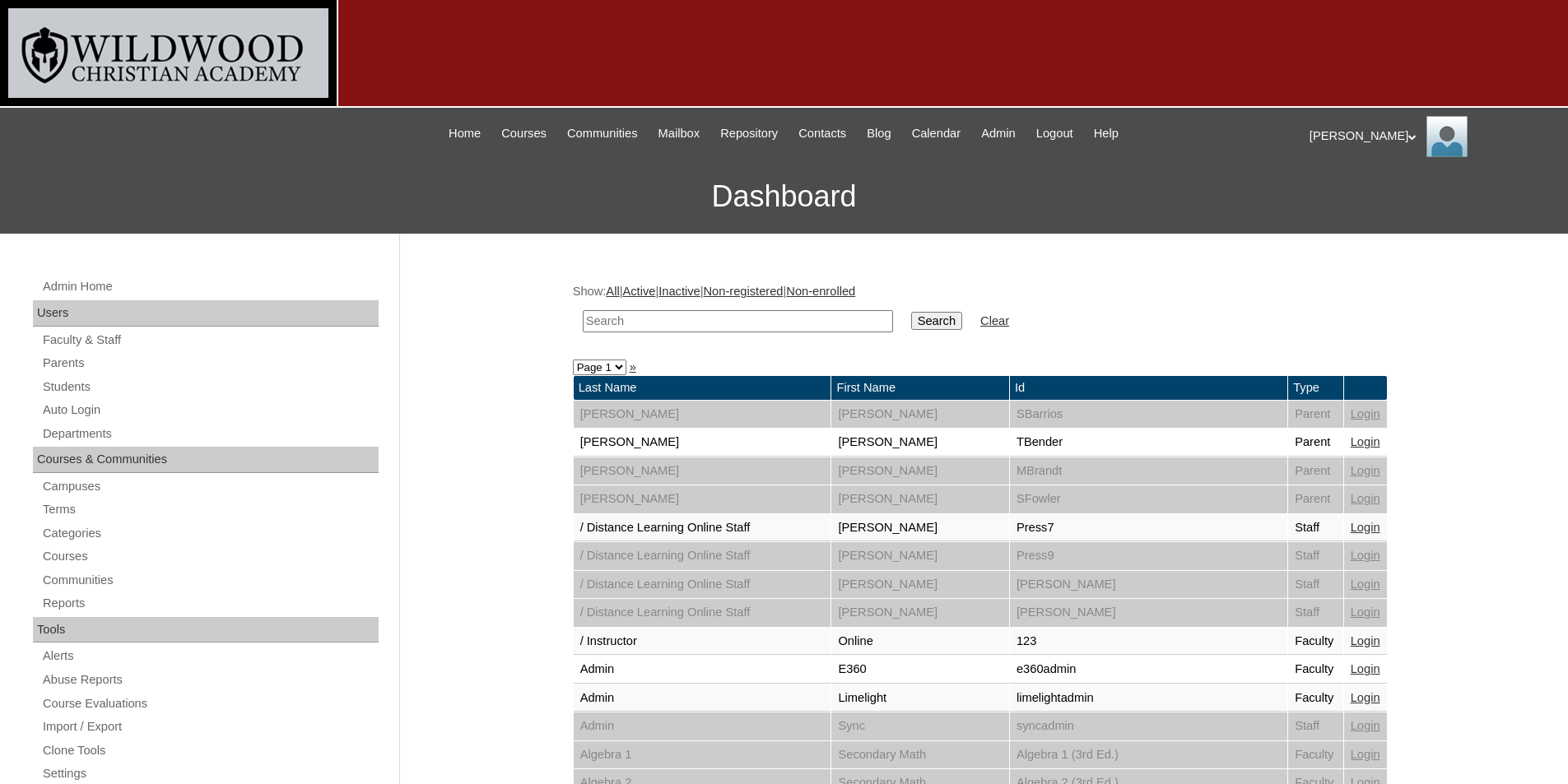
click at [610, 373] on select "Page 1 Page 2 Page 3 Page 4 Page 5 Page 6 Page 7" at bounding box center [599, 367] width 53 height 16
select select "admin_loginas.php?revert&page=5"
click at [572, 360] on select "Page 1 Page 2 Page 3 Page 4 Page 5 Page 6 Page 7" at bounding box center [599, 367] width 53 height 16
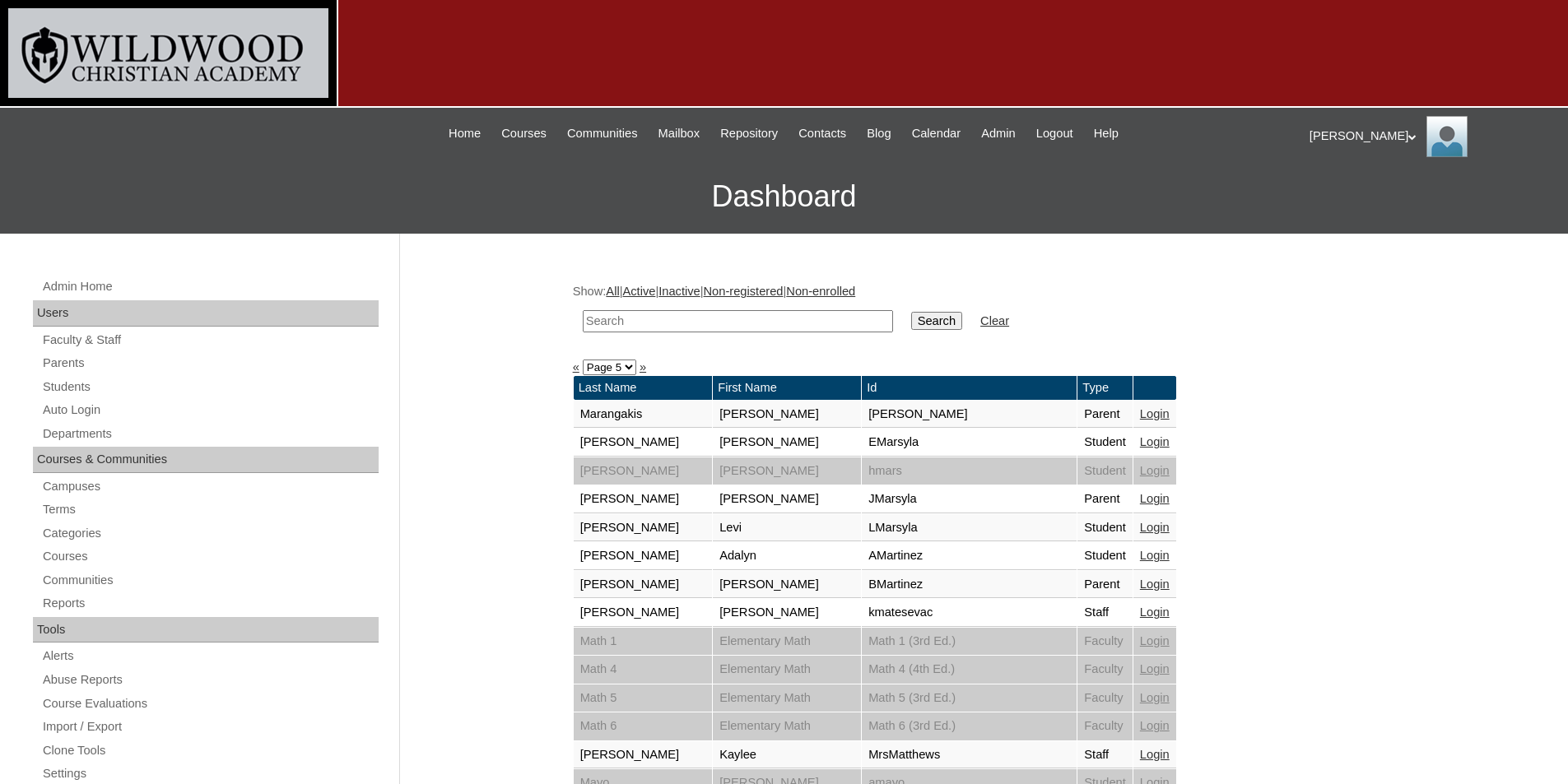
click at [1140, 500] on link "Login" at bounding box center [1154, 499] width 30 height 14
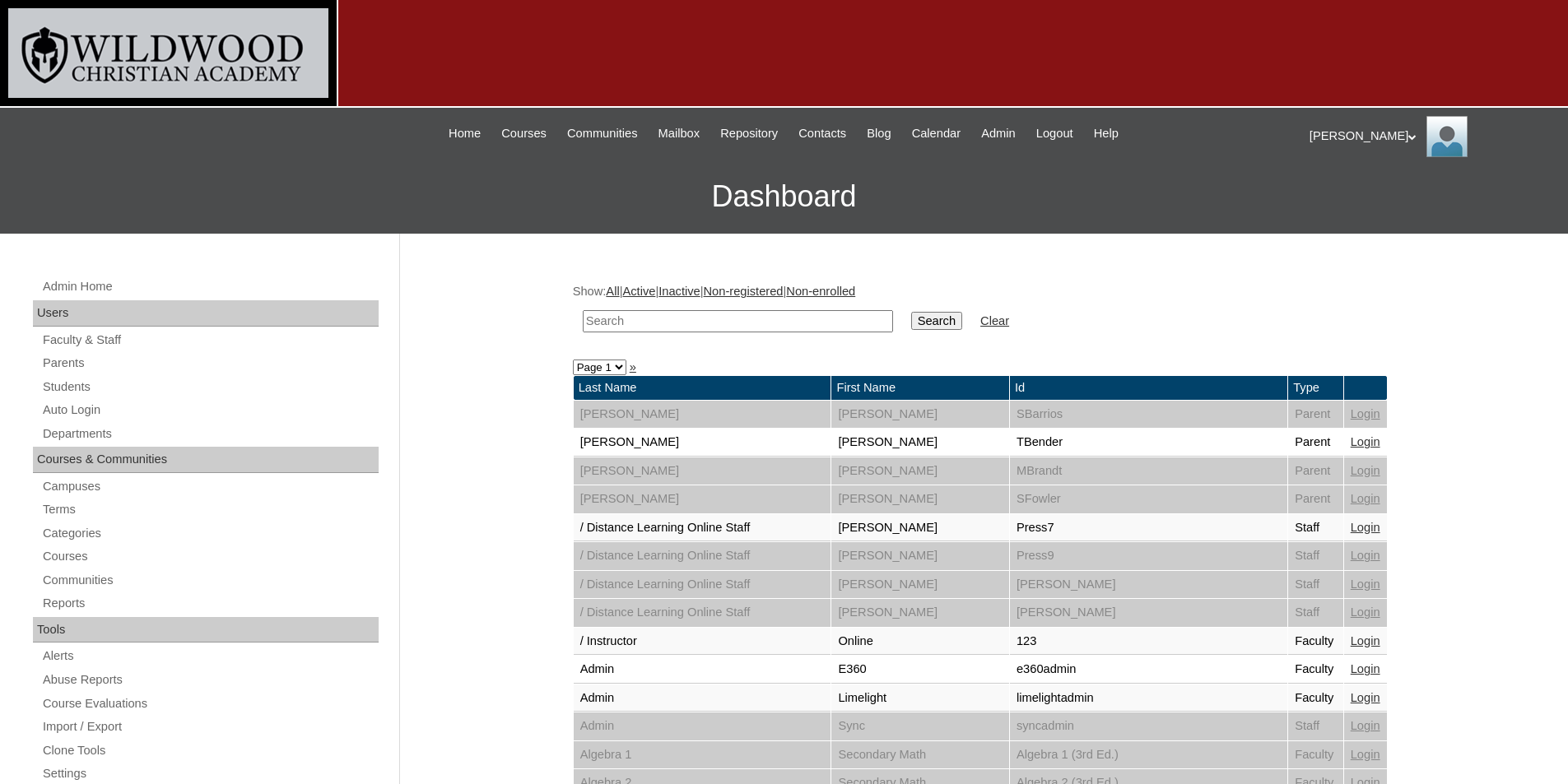
scroll to position [165, 0]
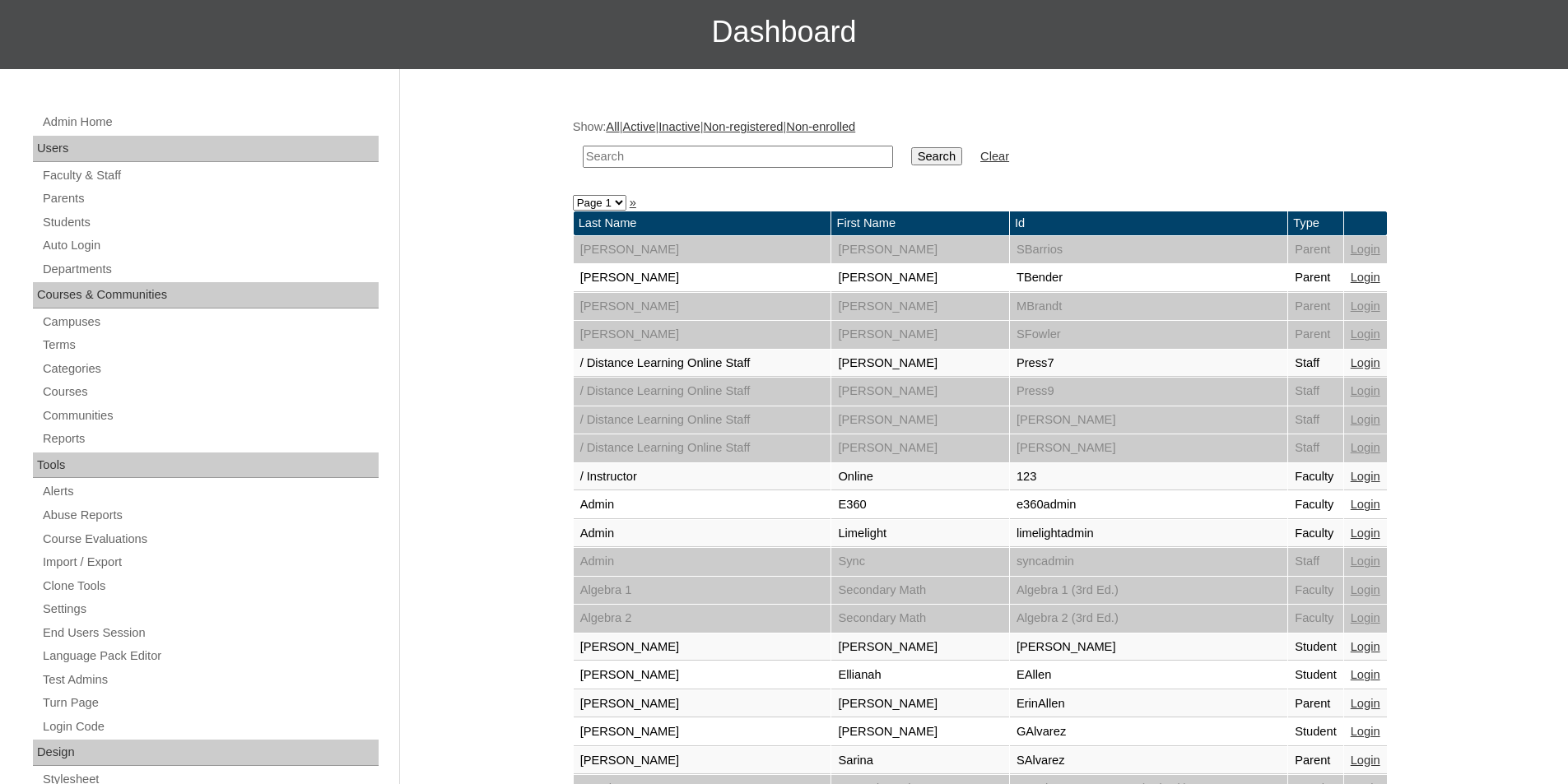
click at [591, 208] on select "Page 1 Page 2 Page 3 Page 4 Page 5 Page 6 Page 7" at bounding box center [599, 203] width 53 height 16
select select "admin_loginas.php?revert&page=5"
click at [572, 195] on select "Page 1 Page 2 Page 3 Page 4 Page 5 Page 6 Page 7" at bounding box center [599, 203] width 53 height 16
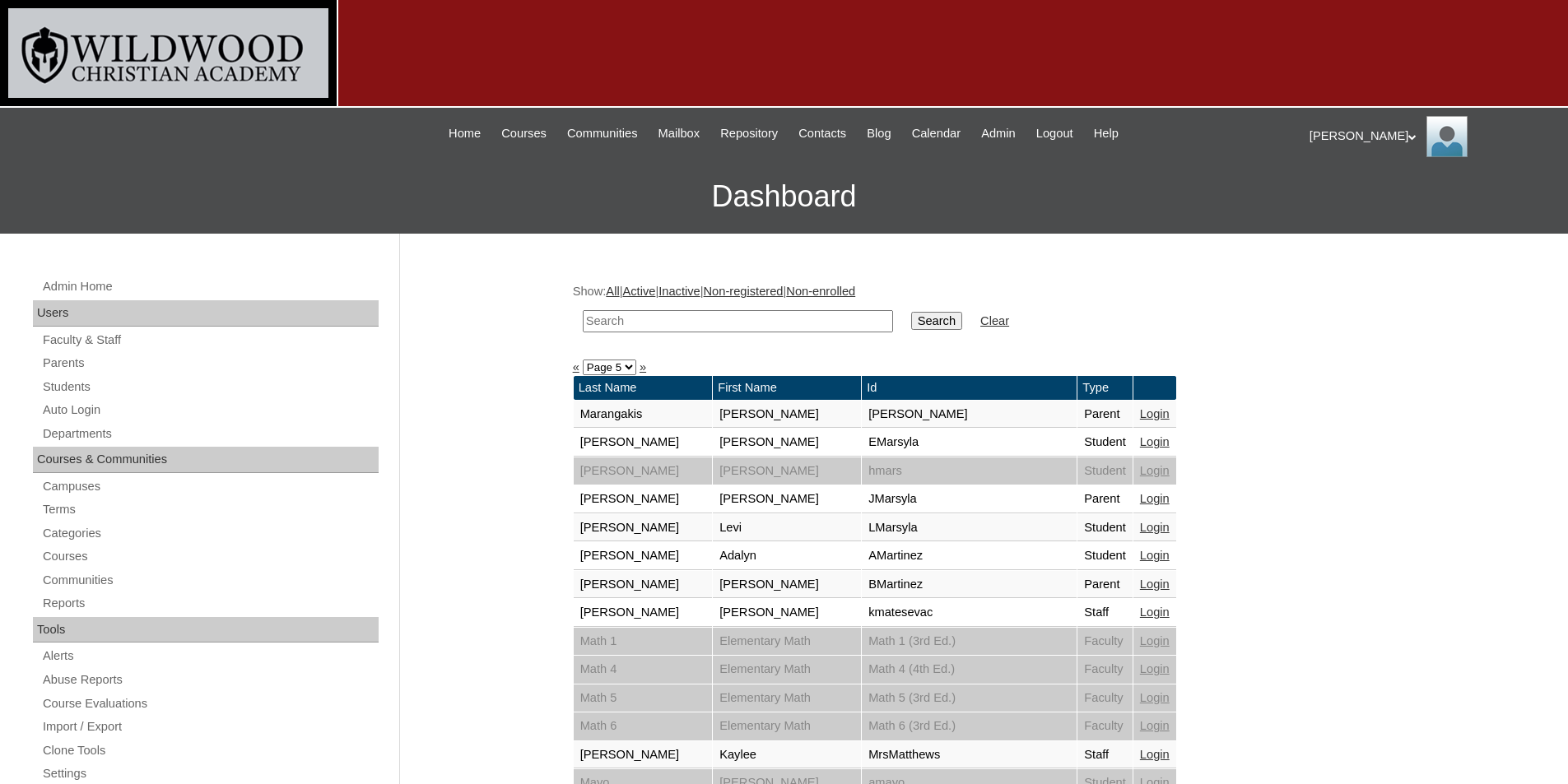
click at [621, 369] on select "Page 1 Page 2 Page 3 Page 4 Page 5 Page 6 Page 7" at bounding box center [609, 367] width 53 height 16
select select "admin_loginas.php?revert&page=3"
click at [583, 360] on select "Page 1 Page 2 Page 3 Page 4 Page 5 Page 6 Page 7" at bounding box center [609, 367] width 53 height 16
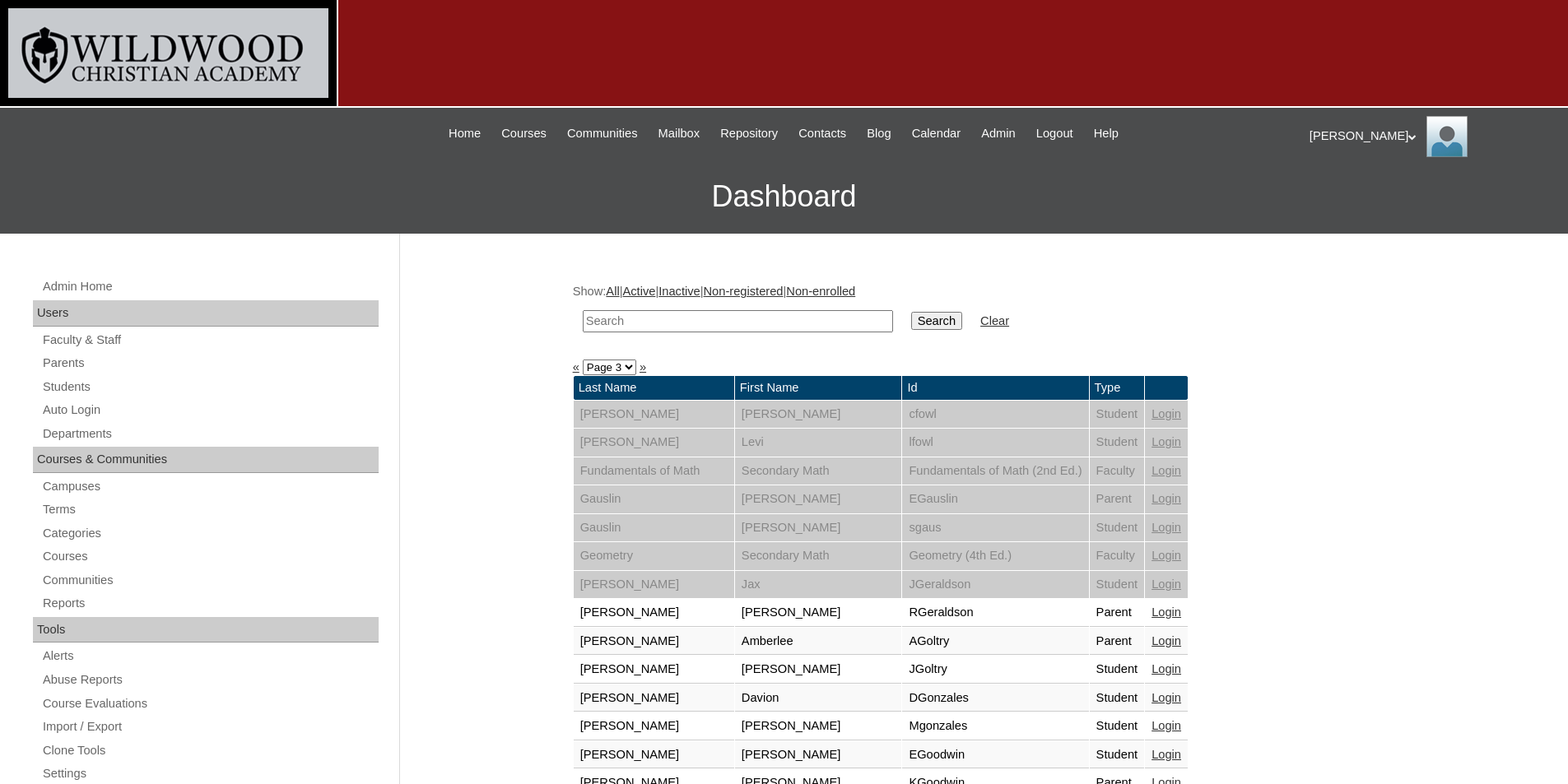
select select "admin_loginas.php?revert&page=4"
click at [583, 360] on select "Page 1 Page 2 Page 3 Page 4 Page 5 Page 6 Page 7" at bounding box center [609, 367] width 53 height 16
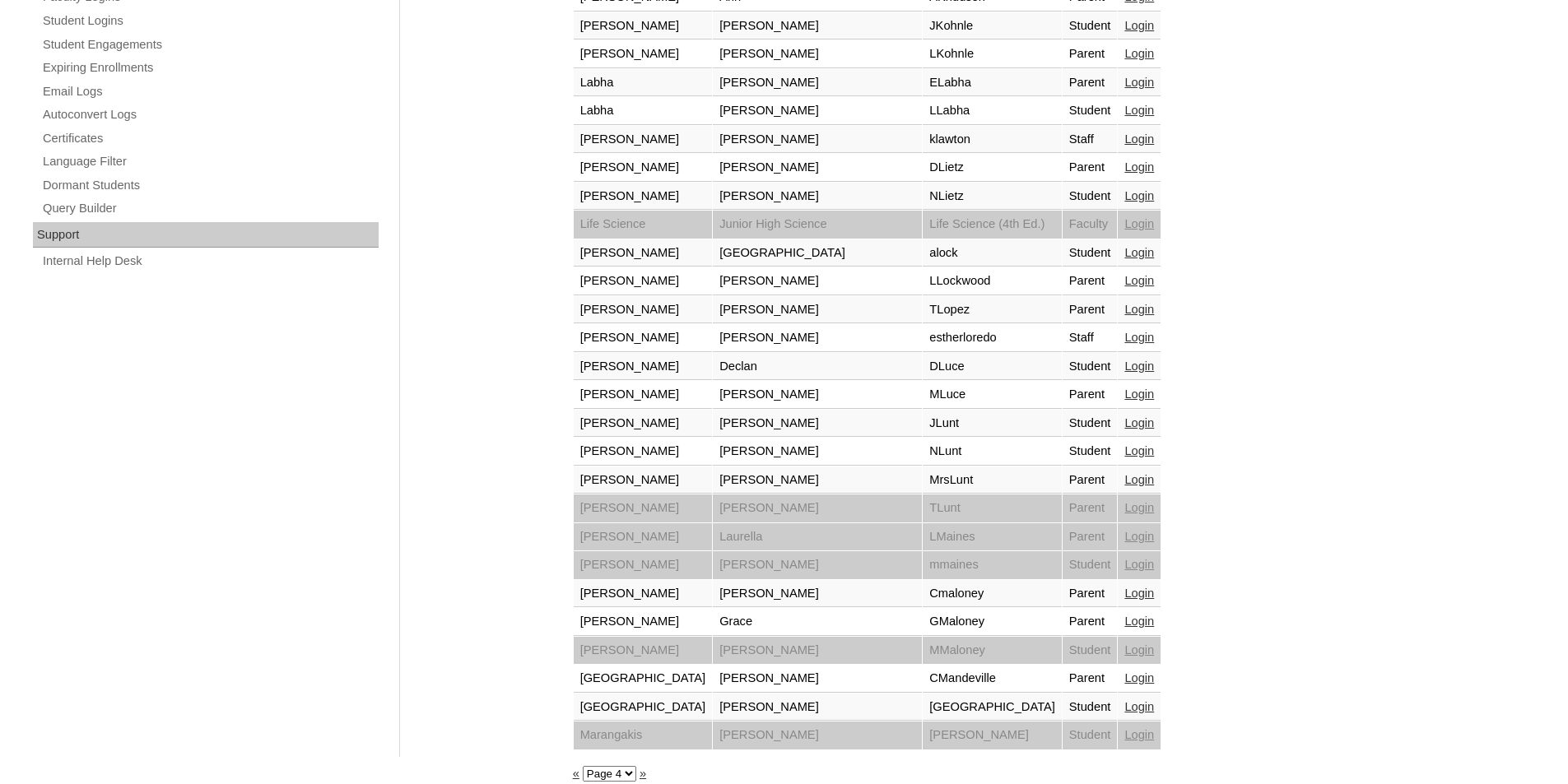
scroll to position [1084, 0]
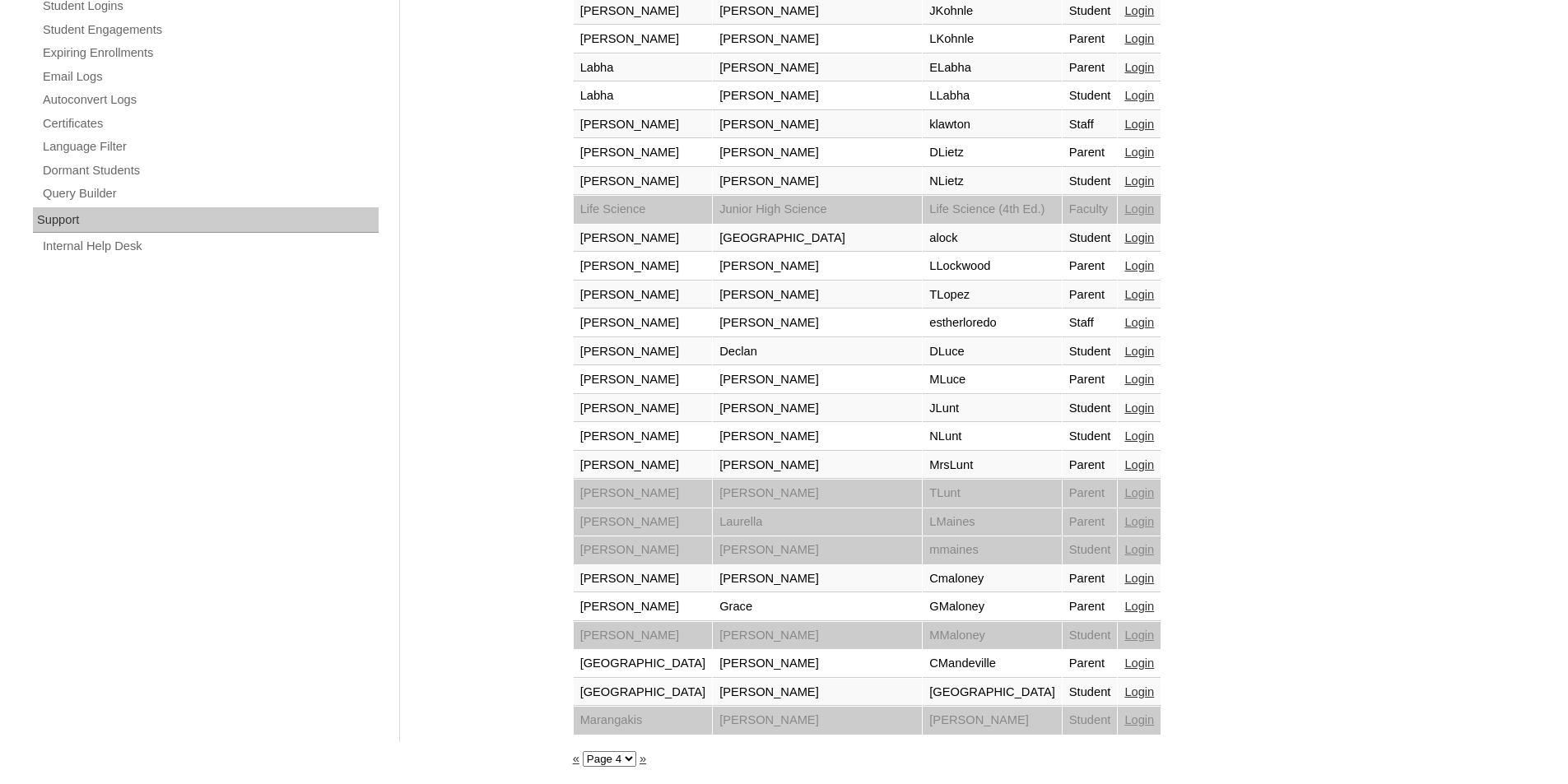
click at [1124, 465] on link "Login" at bounding box center [1138, 465] width 30 height 14
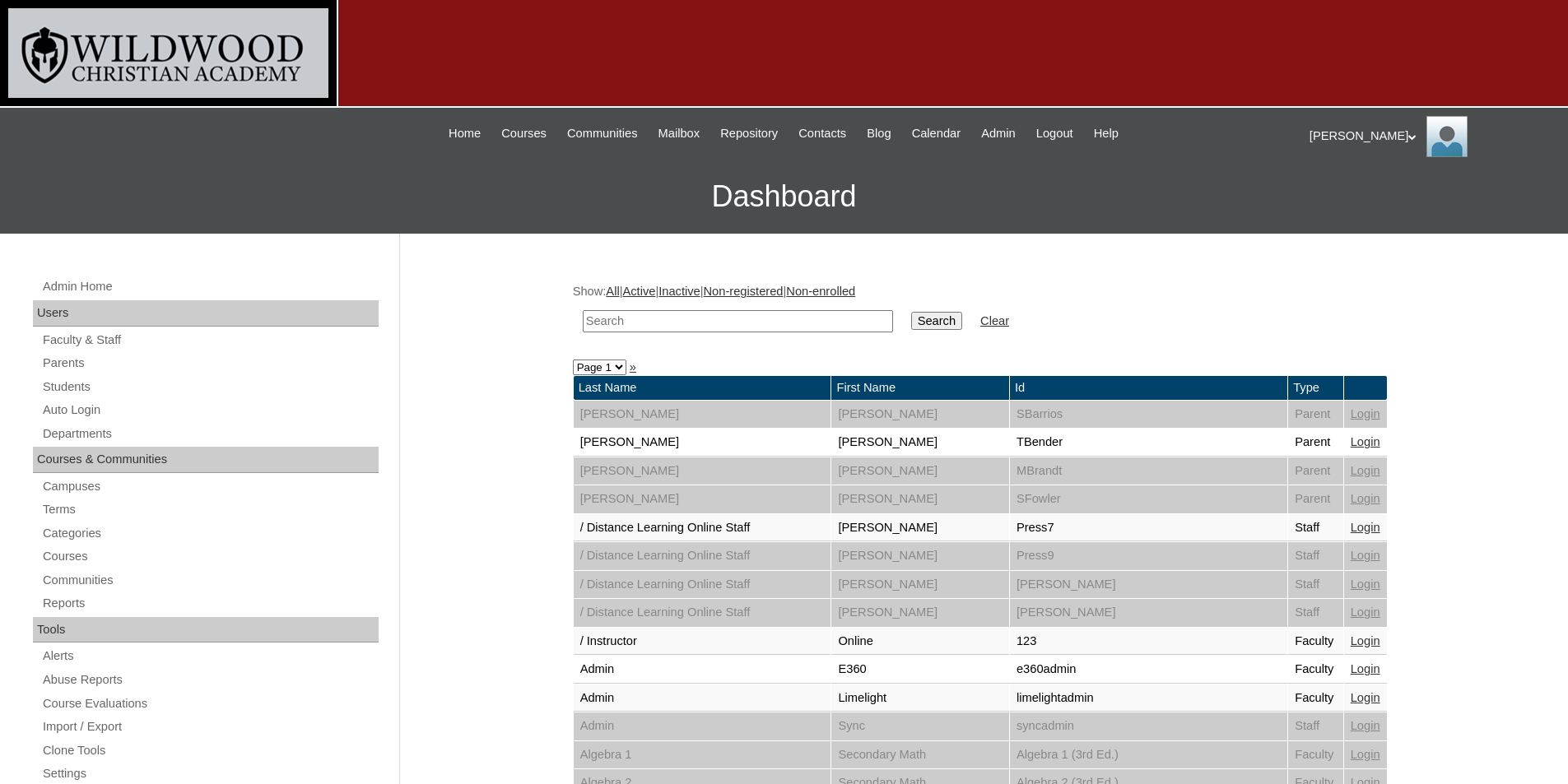
click at [617, 365] on select "Page 1 Page 2 Page 3 Page 4 Page 5 Page 6 Page 7" at bounding box center [599, 367] width 53 height 16
select select "admin_loginas.php?revert&page=4"
click at [572, 360] on select "Page 1 Page 2 Page 3 Page 4 Page 5 Page 6 Page 7" at bounding box center [599, 367] width 53 height 16
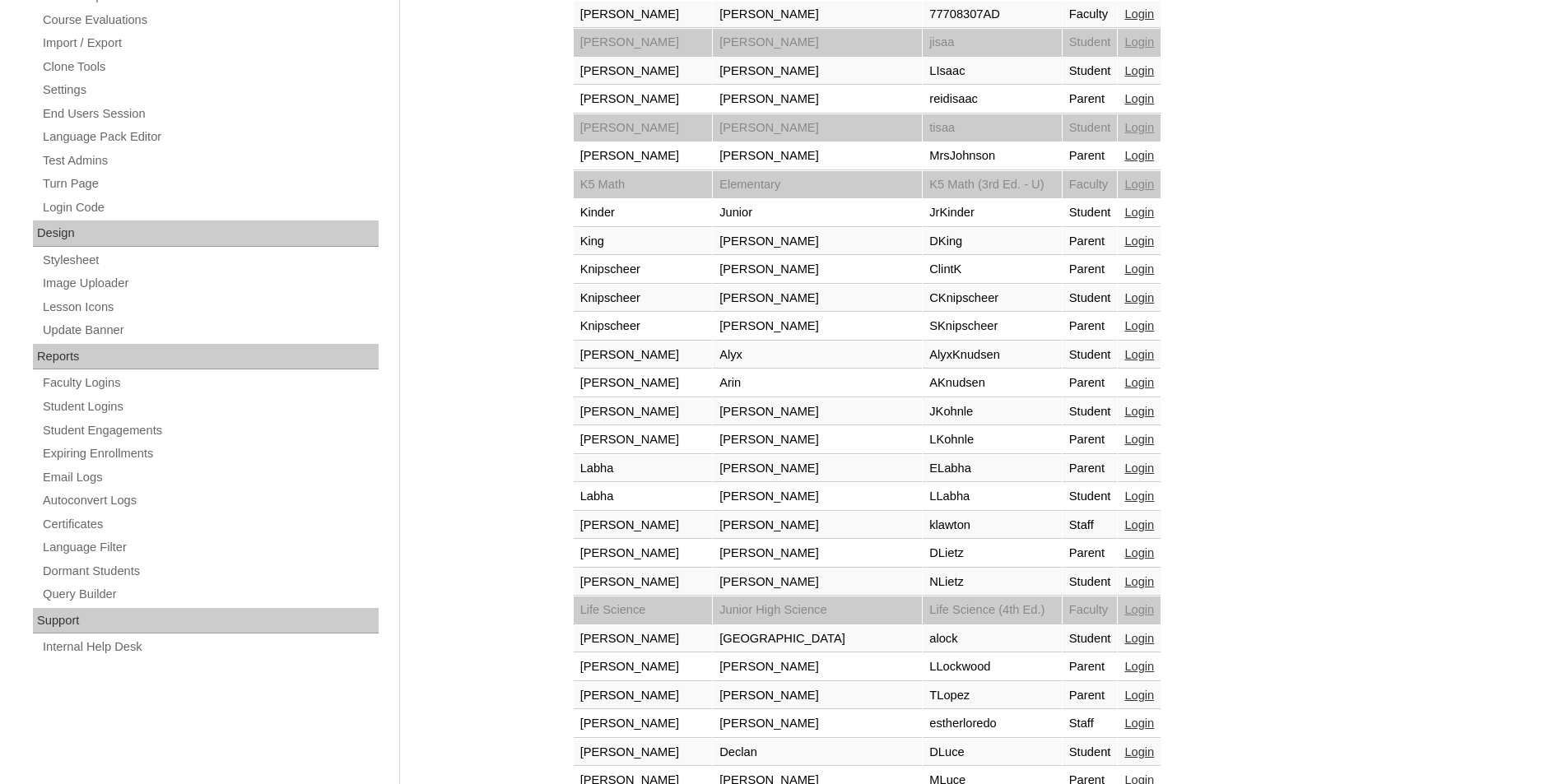
scroll to position [658, 0]
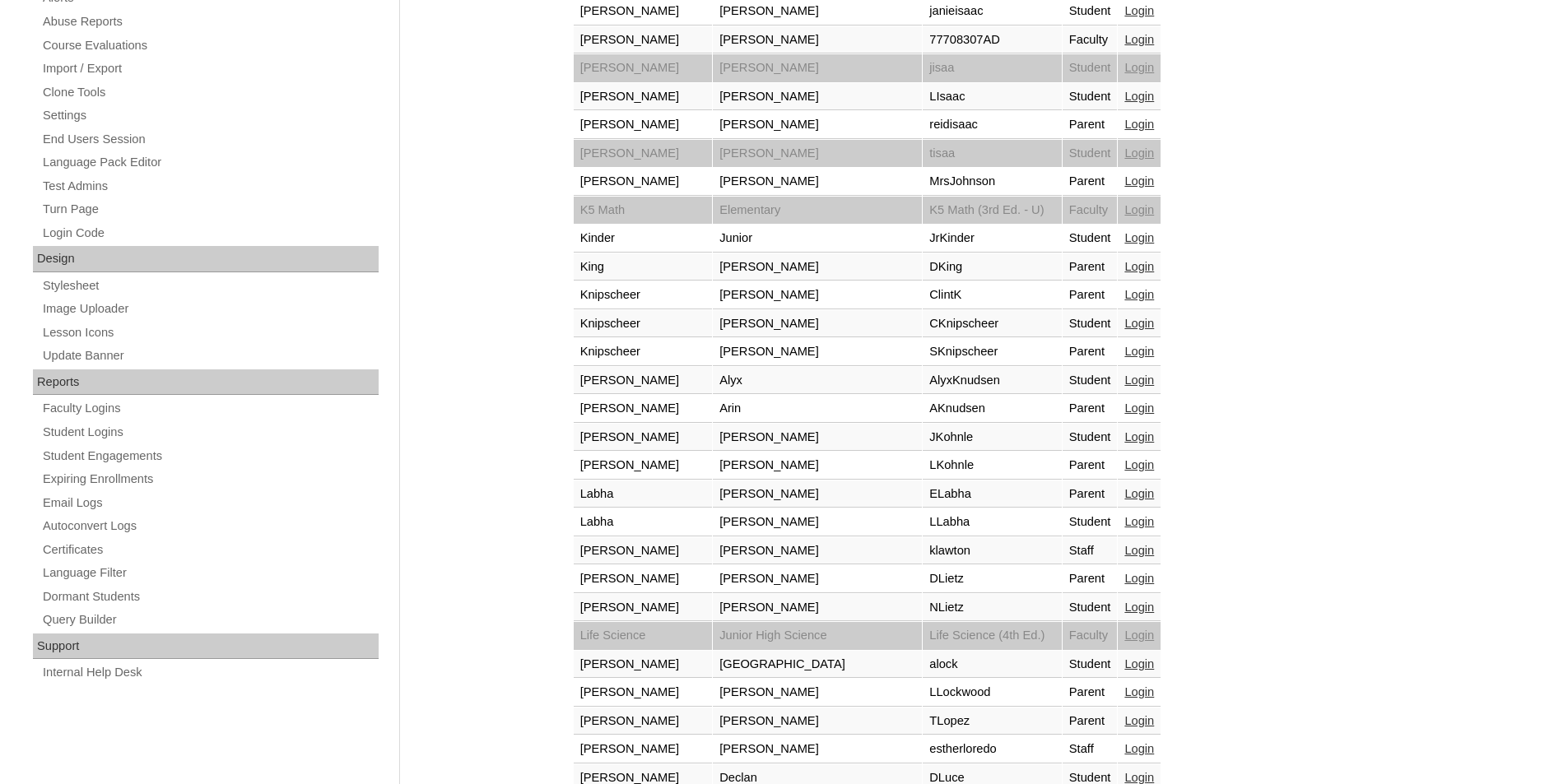
click at [1124, 410] on link "Login" at bounding box center [1138, 408] width 30 height 14
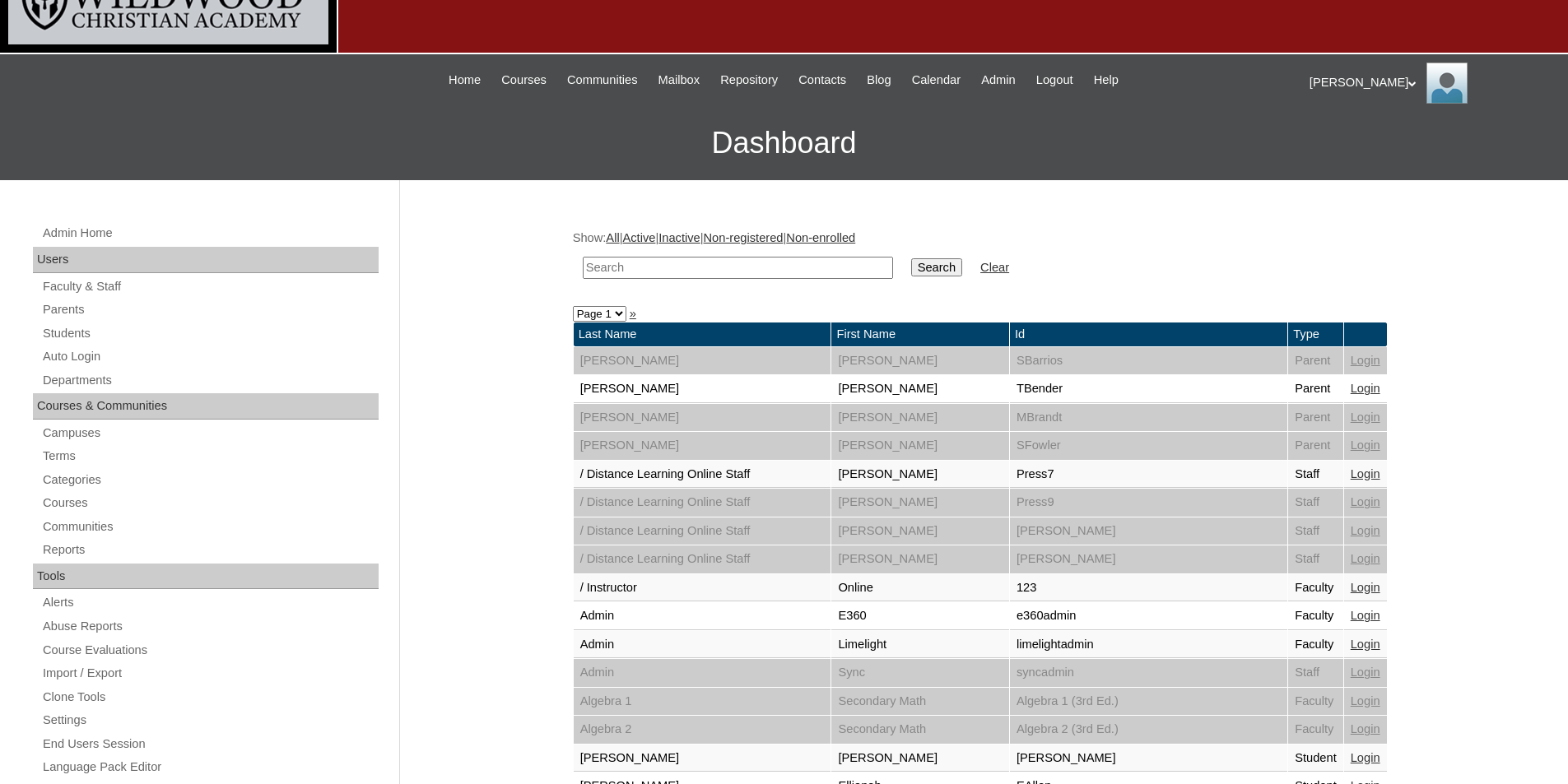
scroll to position [82, 0]
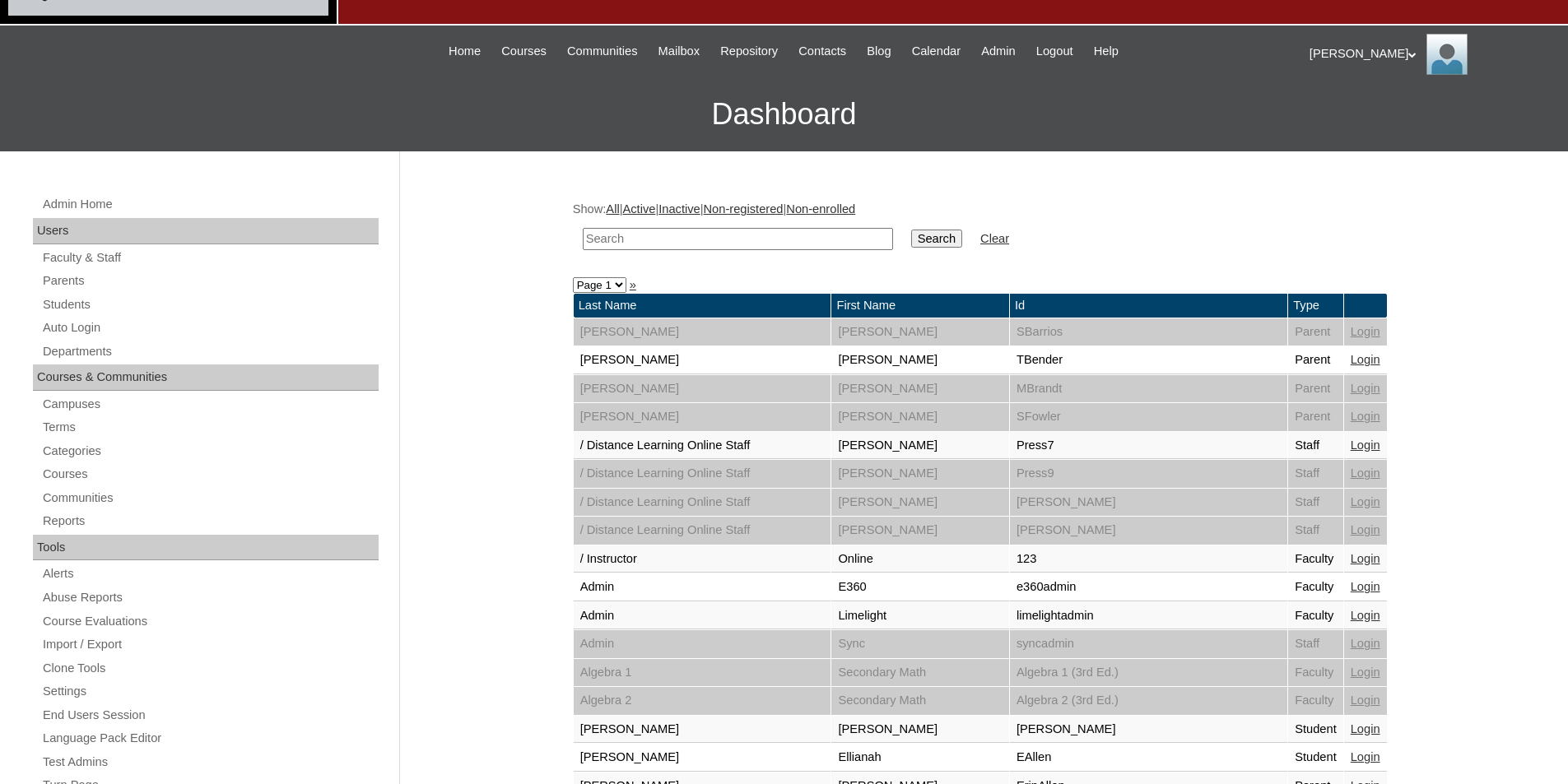
click at [612, 289] on select "Page 1 Page 2 Page 3 Page 4 Page 5 Page 6 Page 7" at bounding box center [599, 284] width 53 height 16
select select "admin_loginas.php?revert&page=4"
click at [572, 277] on select "Page 1 Page 2 Page 3 Page 4 Page 5 Page 6 Page 7" at bounding box center [599, 284] width 53 height 16
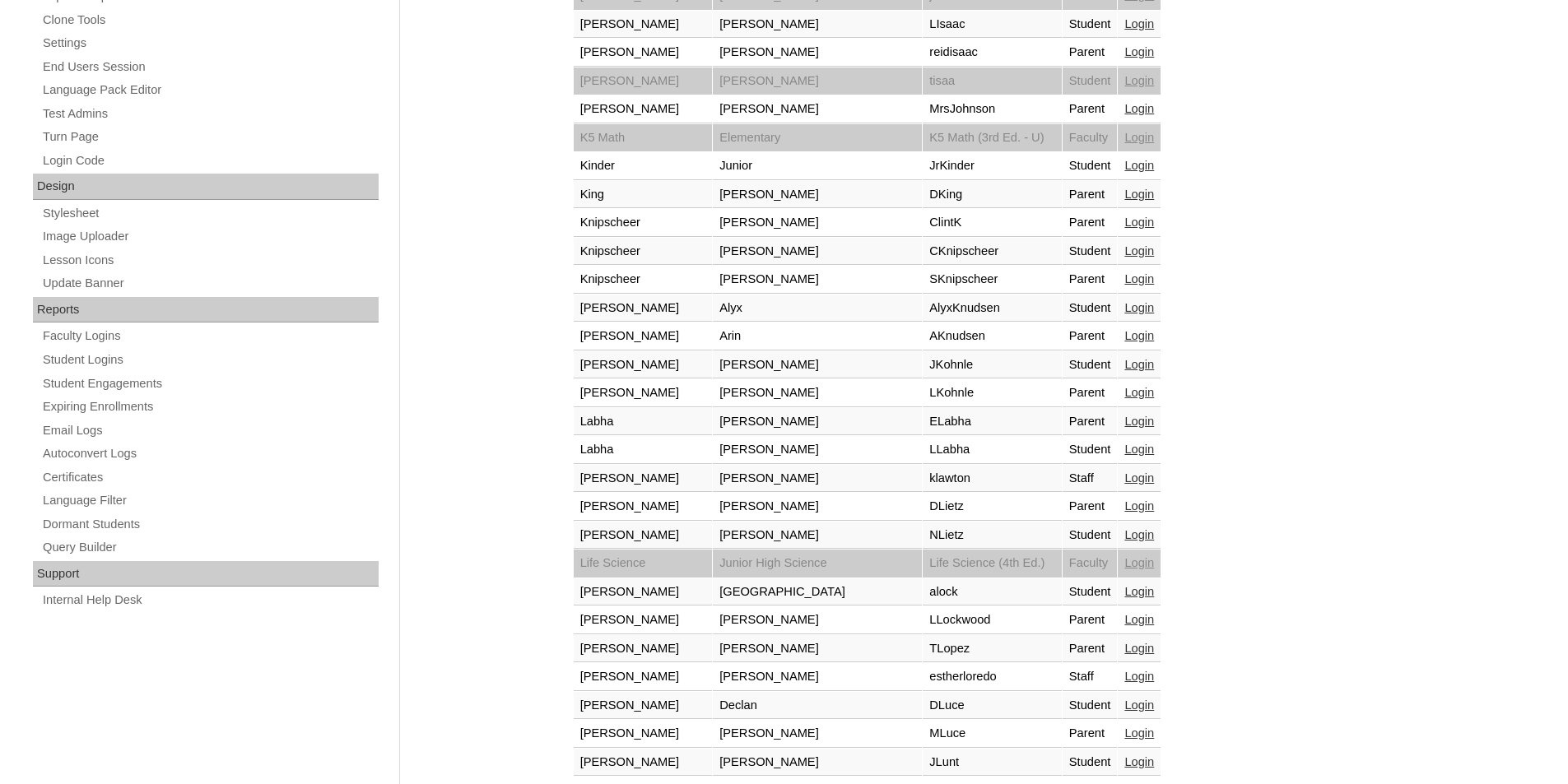
scroll to position [740, 0]
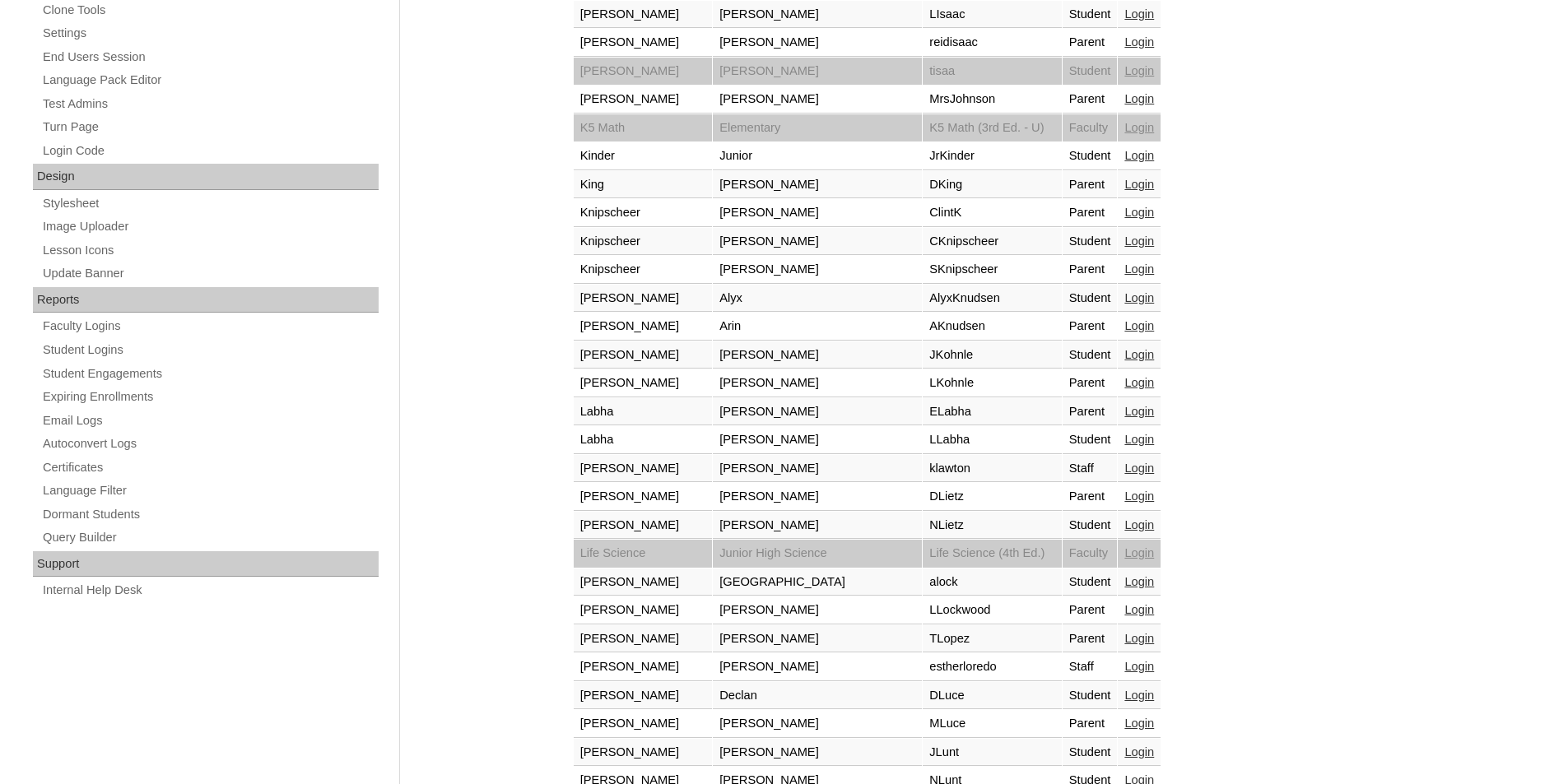
click at [1124, 214] on link "Login" at bounding box center [1138, 213] width 30 height 14
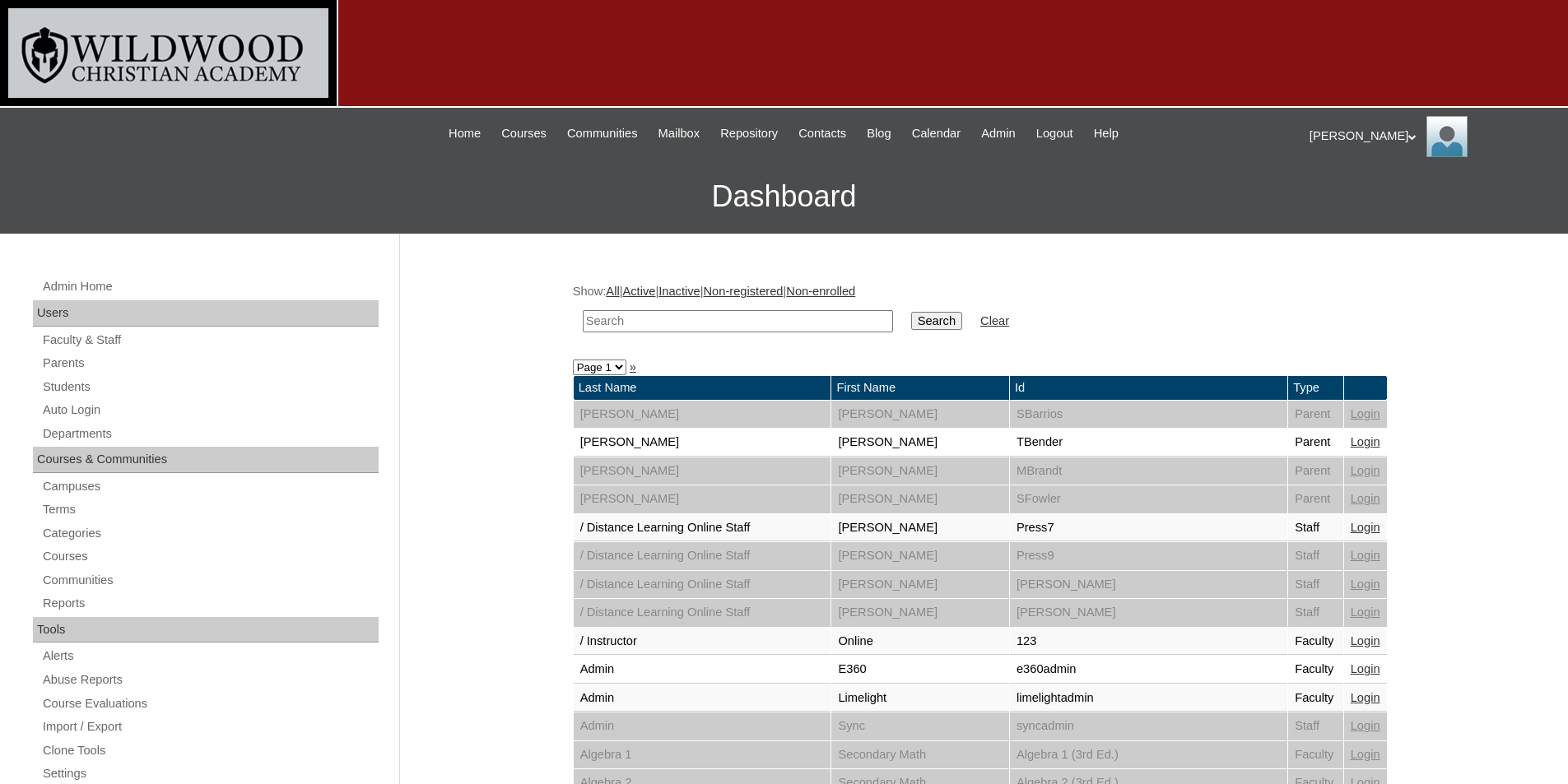
click at [607, 370] on select "Page 1 Page 2 Page 3 Page 4 Page 5 Page 6 Page 7" at bounding box center [599, 367] width 53 height 16
select select "admin_loginas.php?revert&page=4"
click at [572, 360] on select "Page 1 Page 2 Page 3 Page 4 Page 5 Page 6 Page 7" at bounding box center [599, 367] width 53 height 16
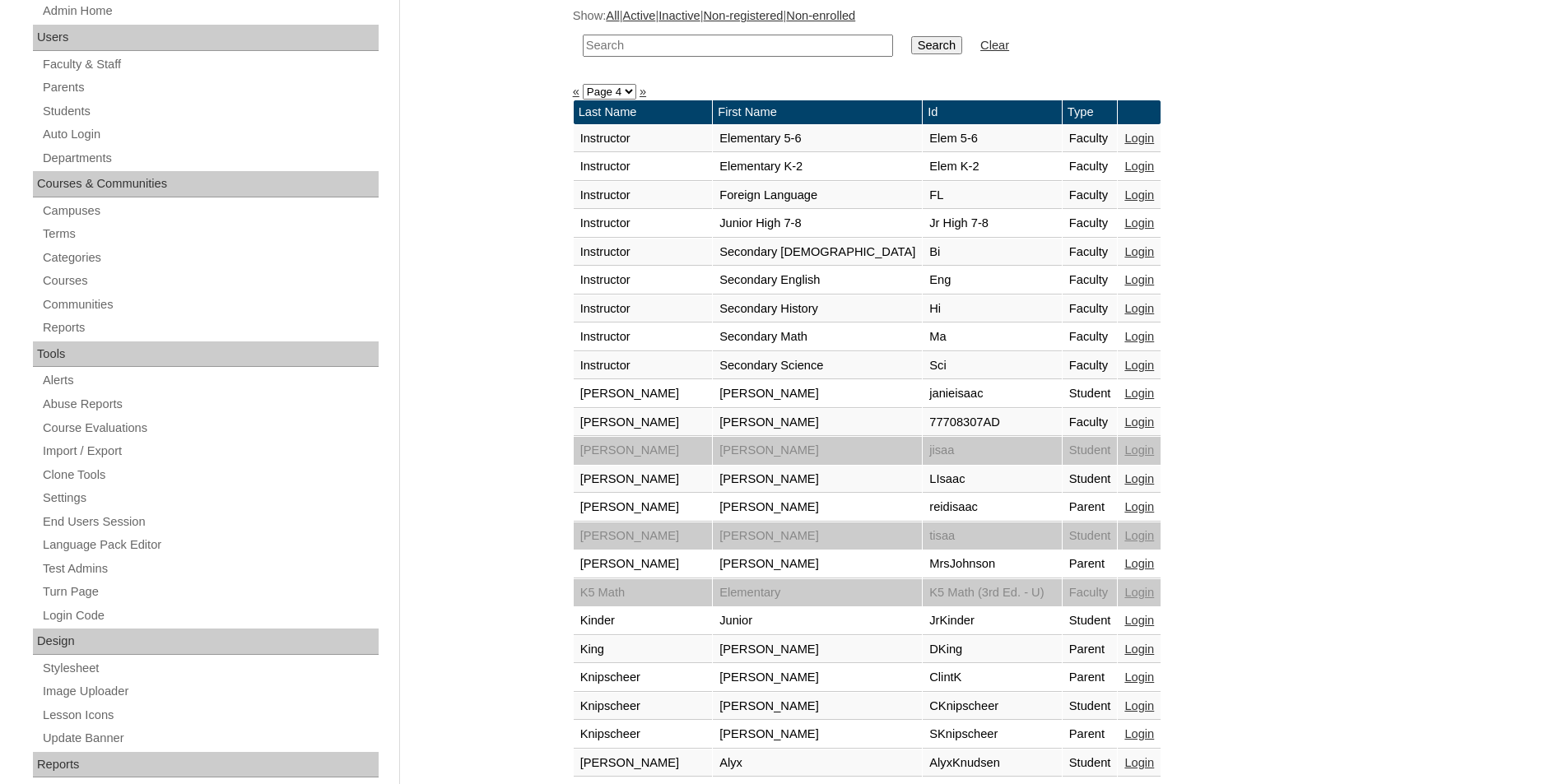
scroll to position [246, 0]
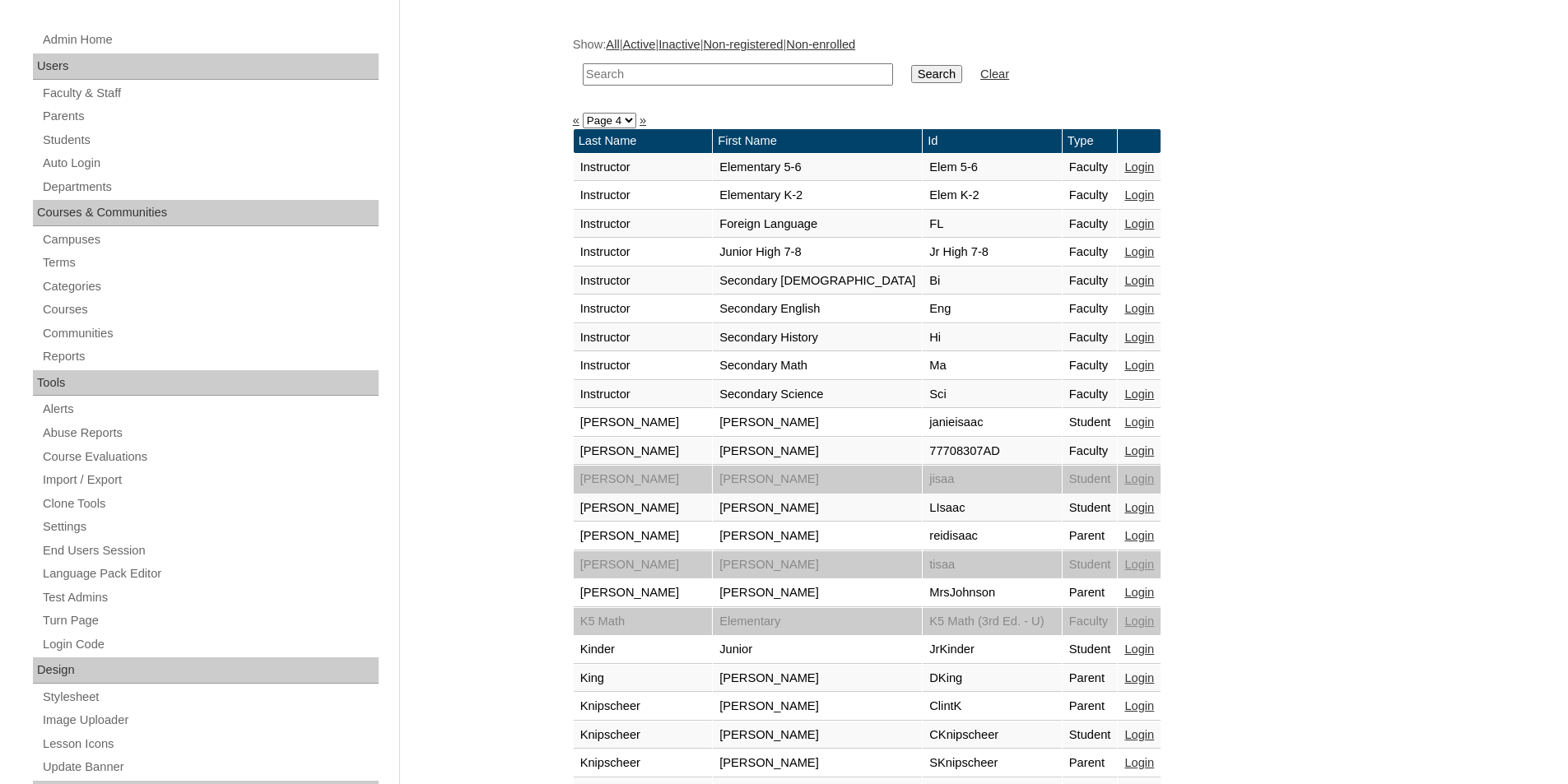
click at [1124, 536] on link "Login" at bounding box center [1138, 536] width 30 height 14
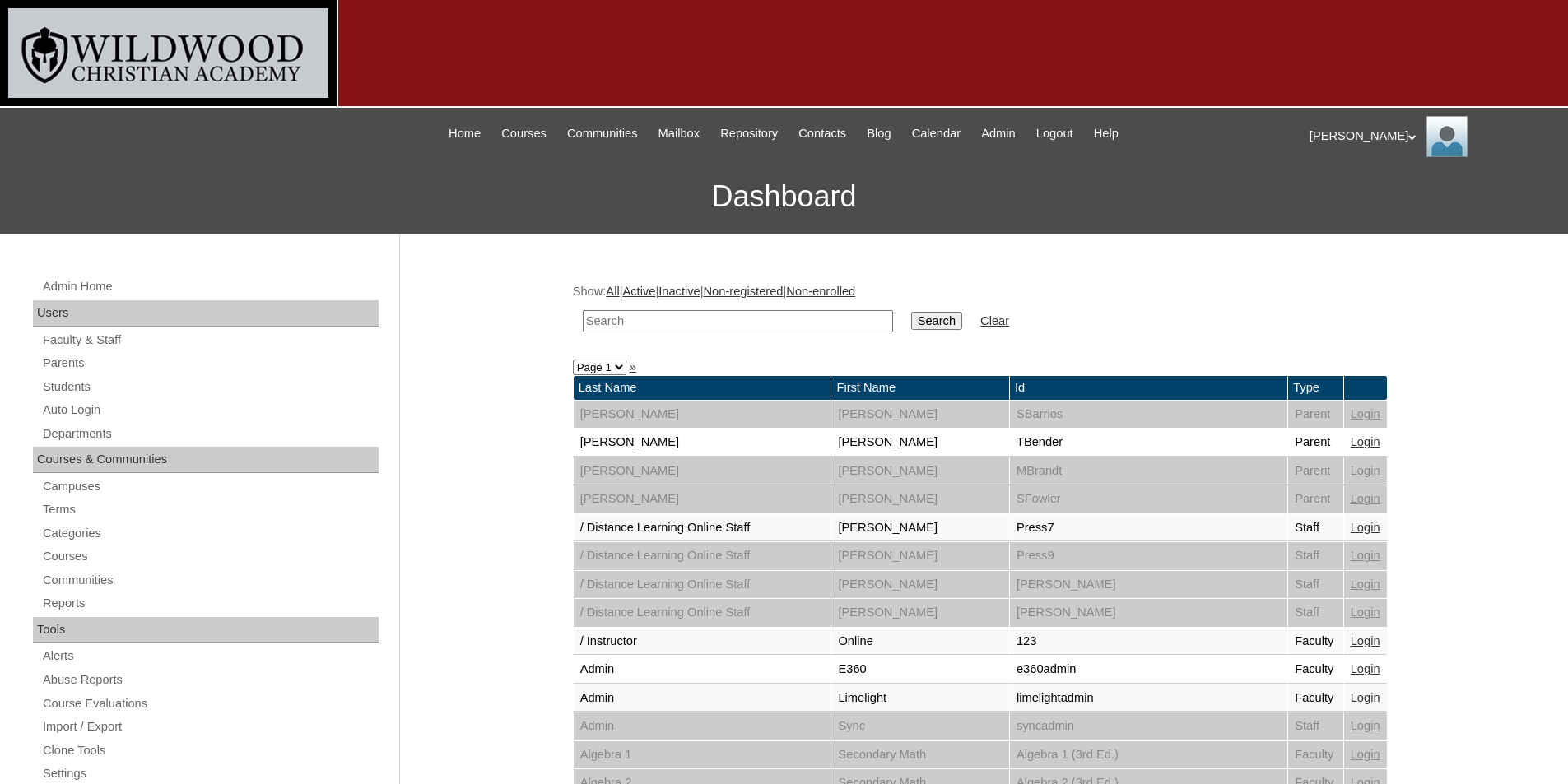
select select "admin_loginas.php?revert&page=4"
click at [572, 360] on select "Page 1 Page 2 Page 3 Page 4 Page 5 Page 6 Page 7" at bounding box center [599, 367] width 53 height 16
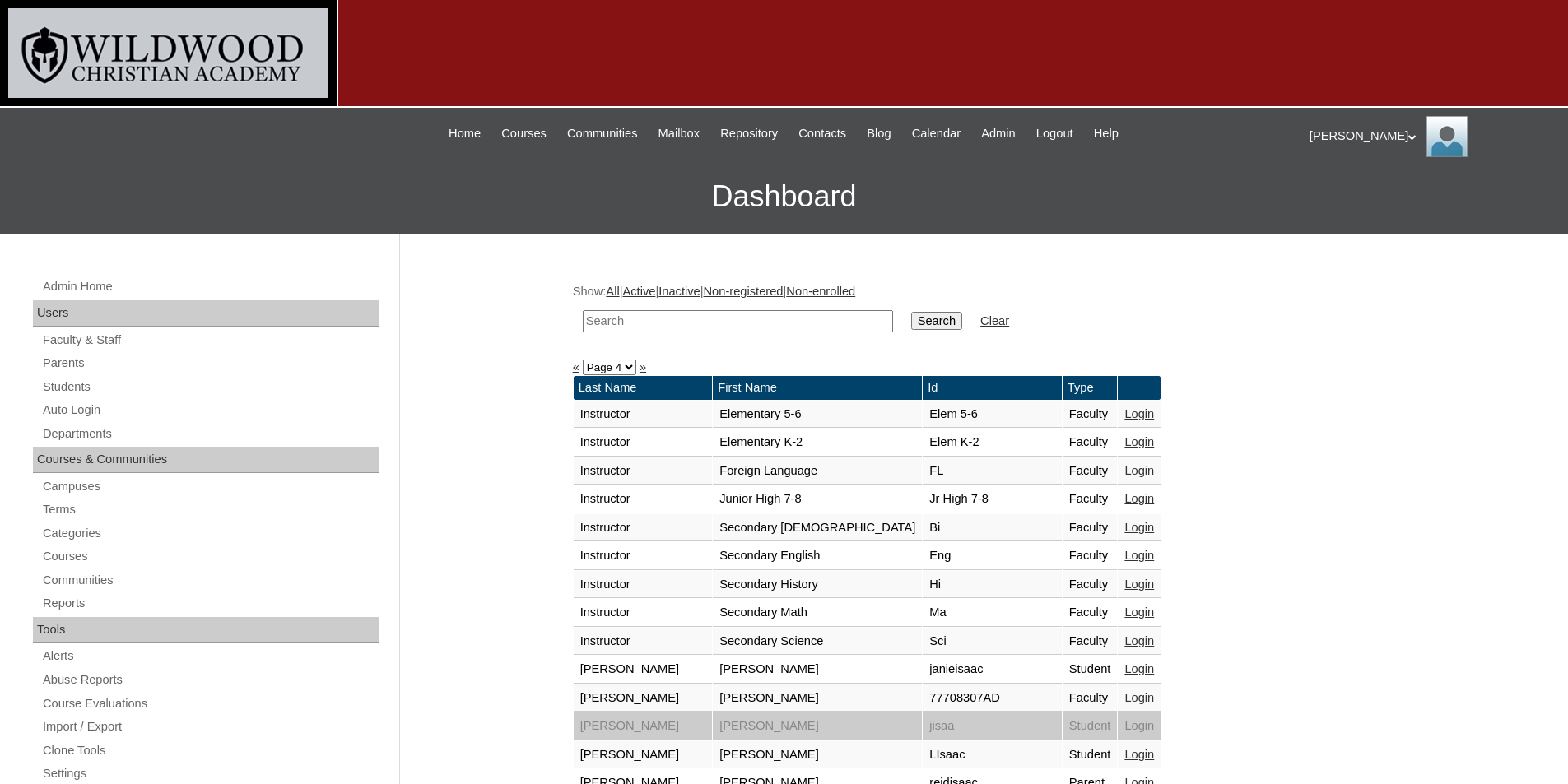
click at [630, 370] on select "Page 1 Page 2 Page 3 Page 4 Page 5 Page 6 Page 7" at bounding box center [609, 367] width 53 height 16
select select "admin_loginas.php?revert&page=3"
click at [583, 360] on select "Page 1 Page 2 Page 3 Page 4 Page 5 Page 6 Page 7" at bounding box center [609, 367] width 53 height 16
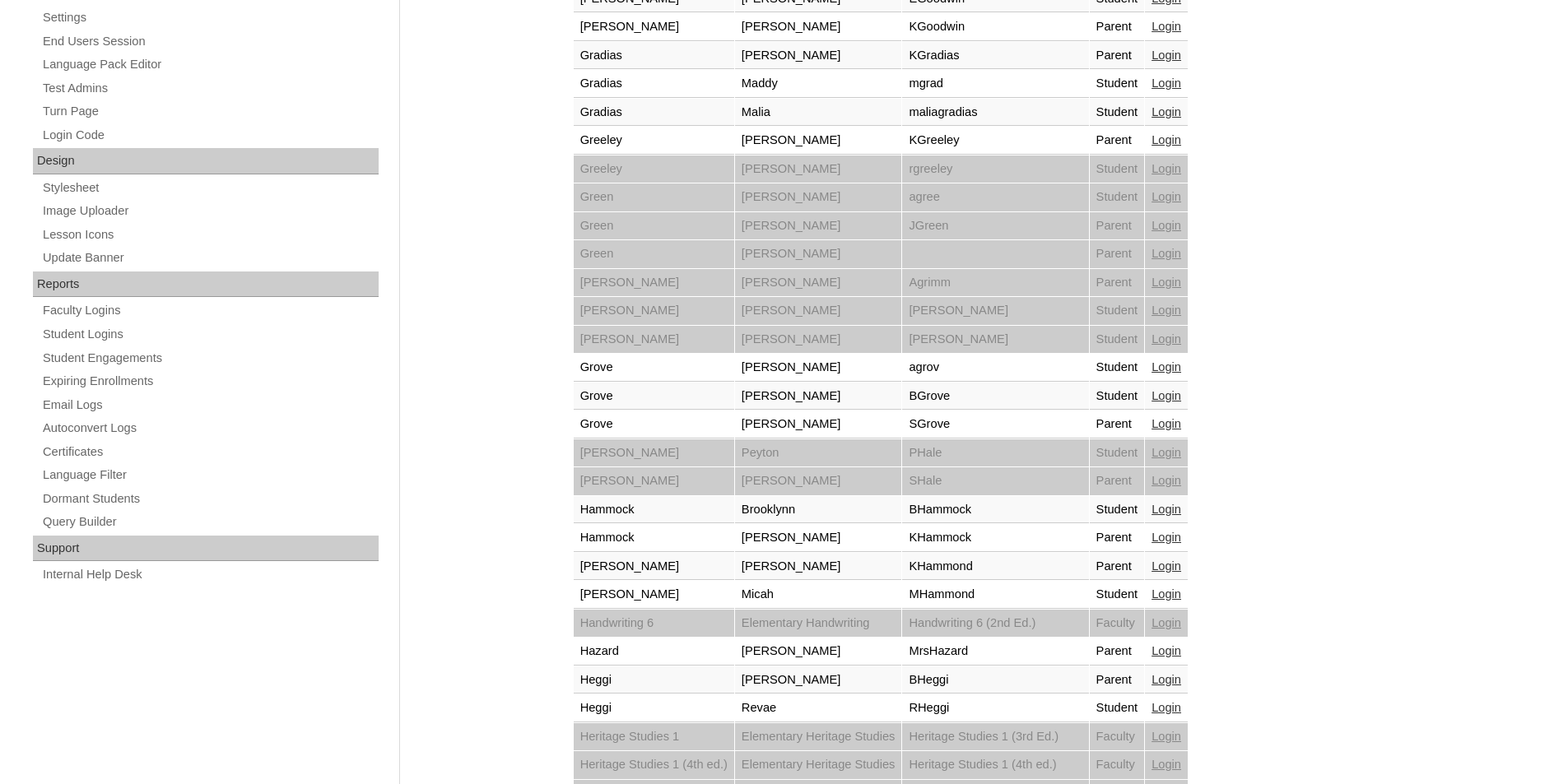
scroll to position [755, 0]
click at [1181, 422] on link "Login" at bounding box center [1166, 424] width 30 height 14
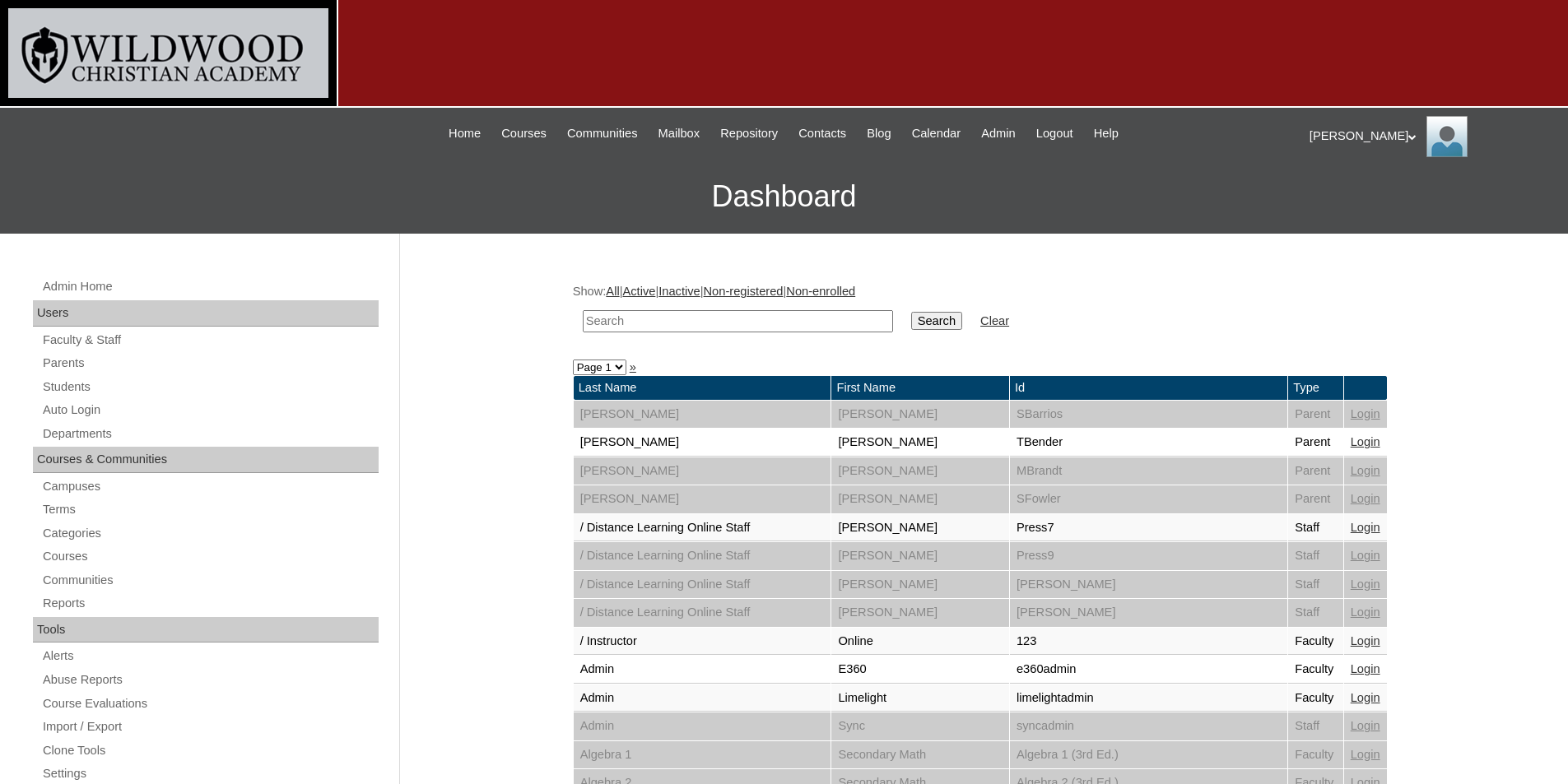
click at [604, 371] on select "Page 1 Page 2 Page 3 Page 4 Page 5 Page 6 Page 7" at bounding box center [599, 367] width 53 height 16
select select "admin_loginas.php?revert&page=3"
click at [572, 360] on select "Page 1 Page 2 Page 3 Page 4 Page 5 Page 6 Page 7" at bounding box center [599, 367] width 53 height 16
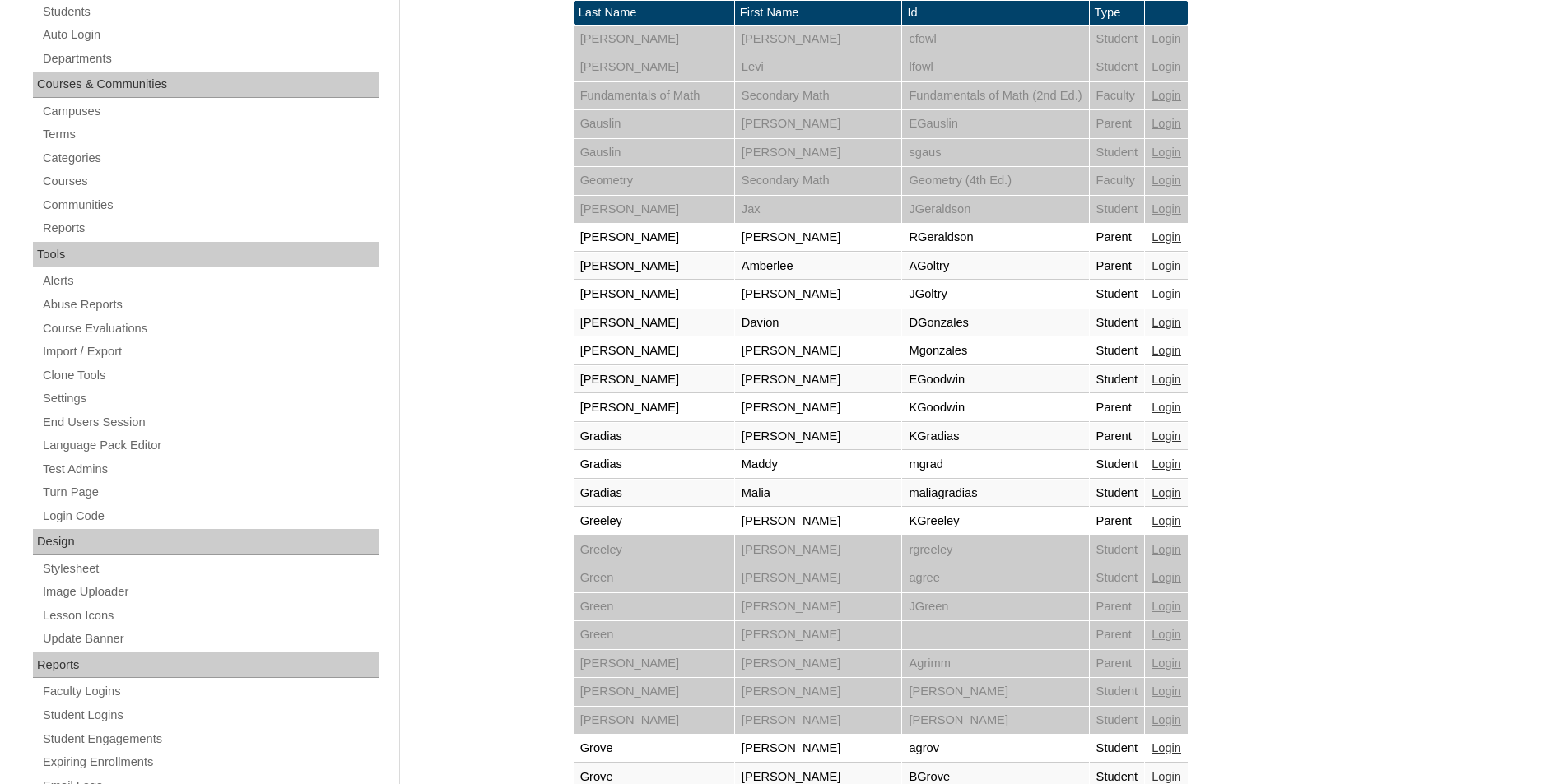
scroll to position [343, 0]
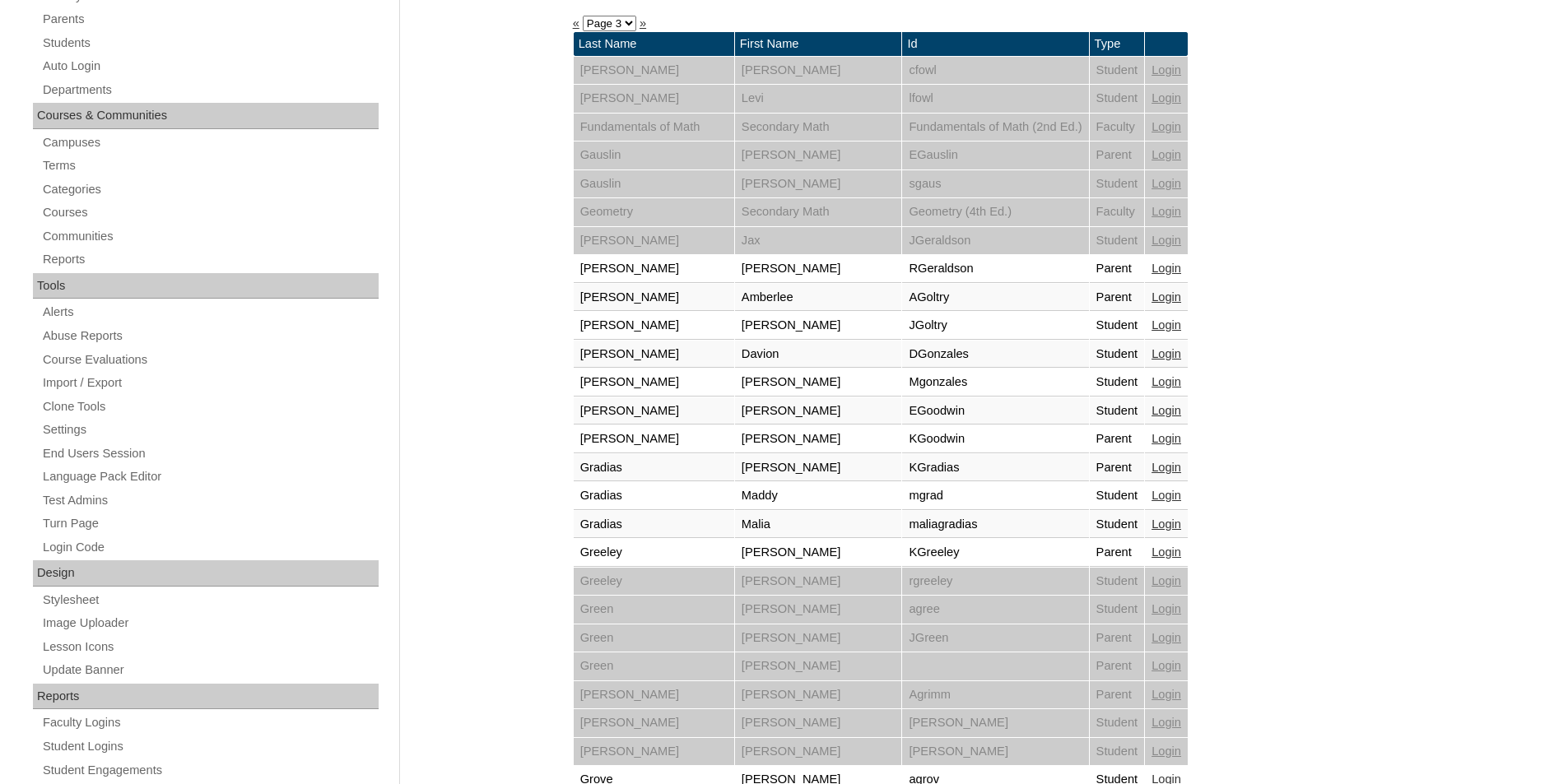
click at [1181, 463] on link "Login" at bounding box center [1166, 468] width 30 height 14
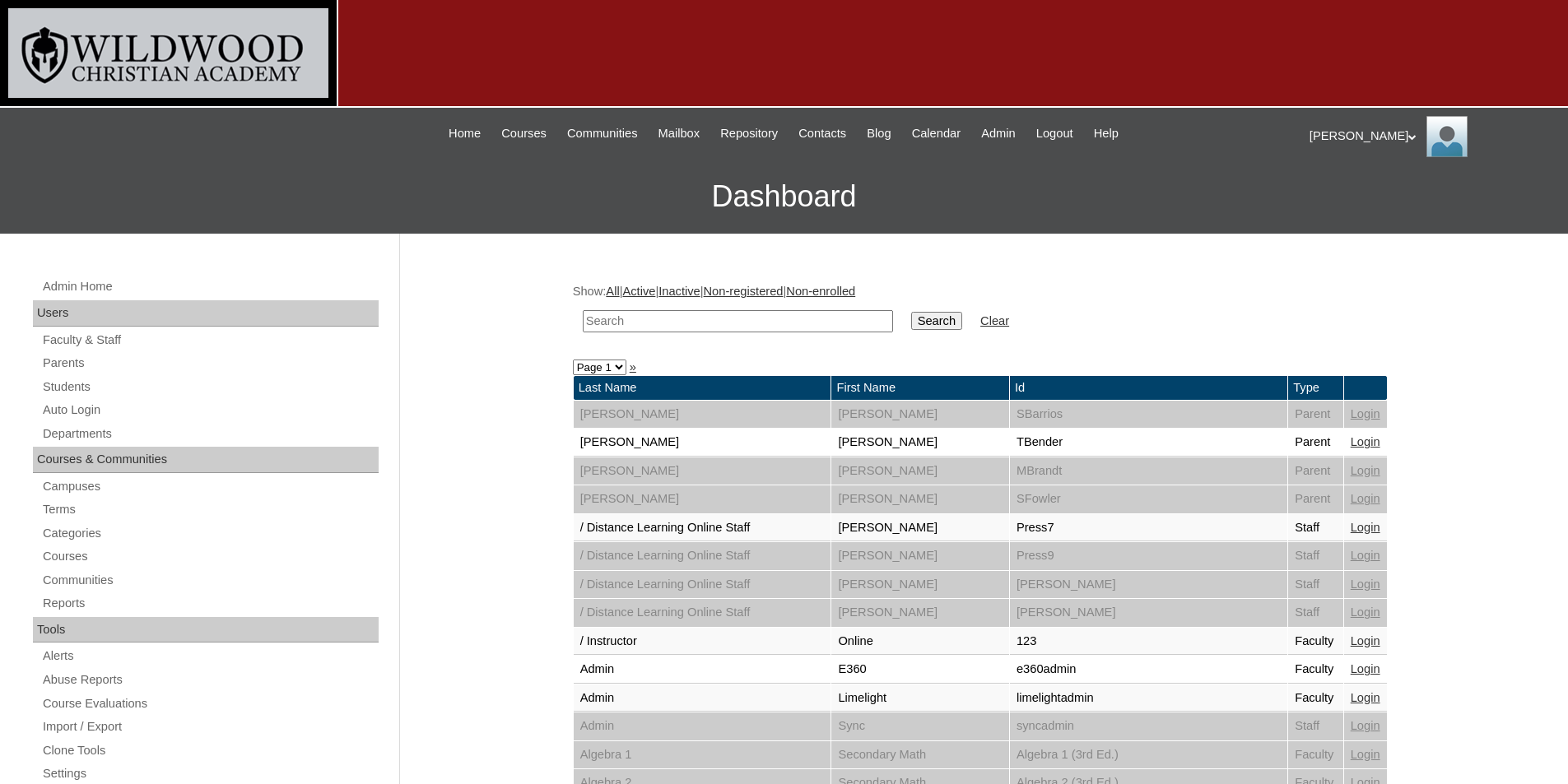
click at [597, 372] on select "Page 1 Page 2 Page 3 Page 4 Page 5 Page 6 Page 7" at bounding box center [599, 367] width 53 height 16
select select "admin_loginas.php?revert&page=3"
click at [572, 360] on select "Page 1 Page 2 Page 3 Page 4 Page 5 Page 6 Page 7" at bounding box center [599, 367] width 53 height 16
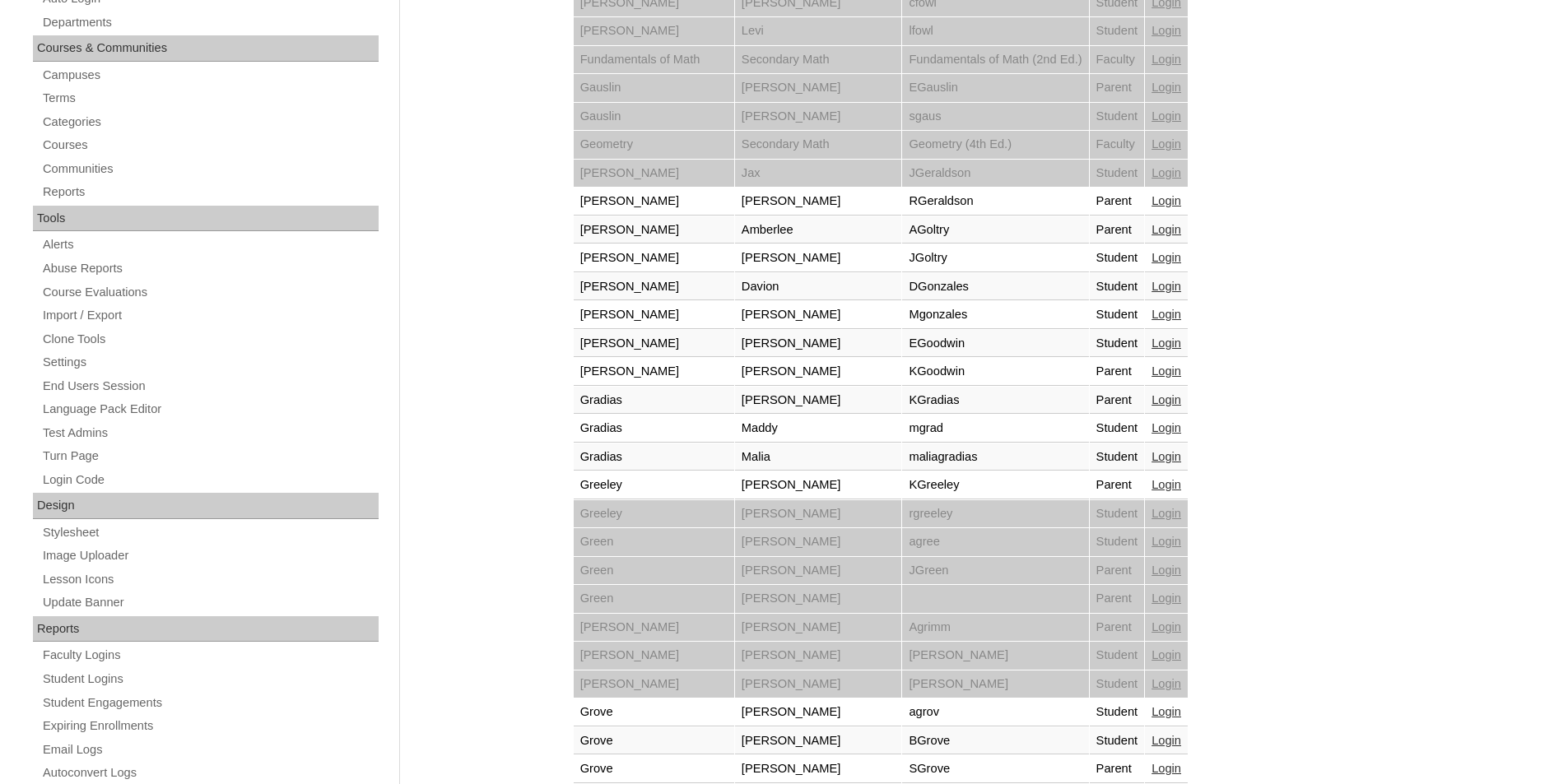
scroll to position [329, 0]
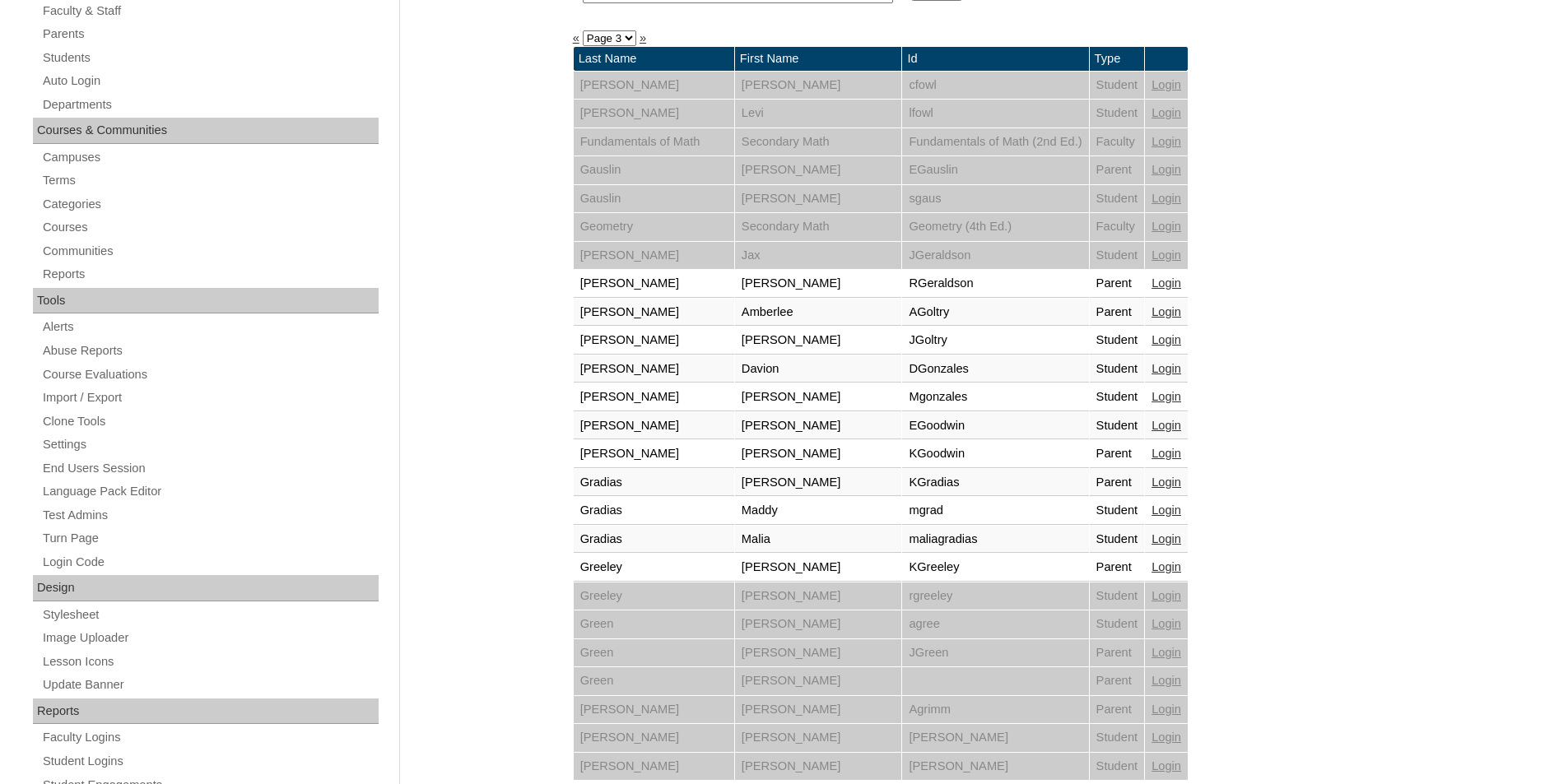
click at [1181, 457] on link "Login" at bounding box center [1166, 453] width 30 height 14
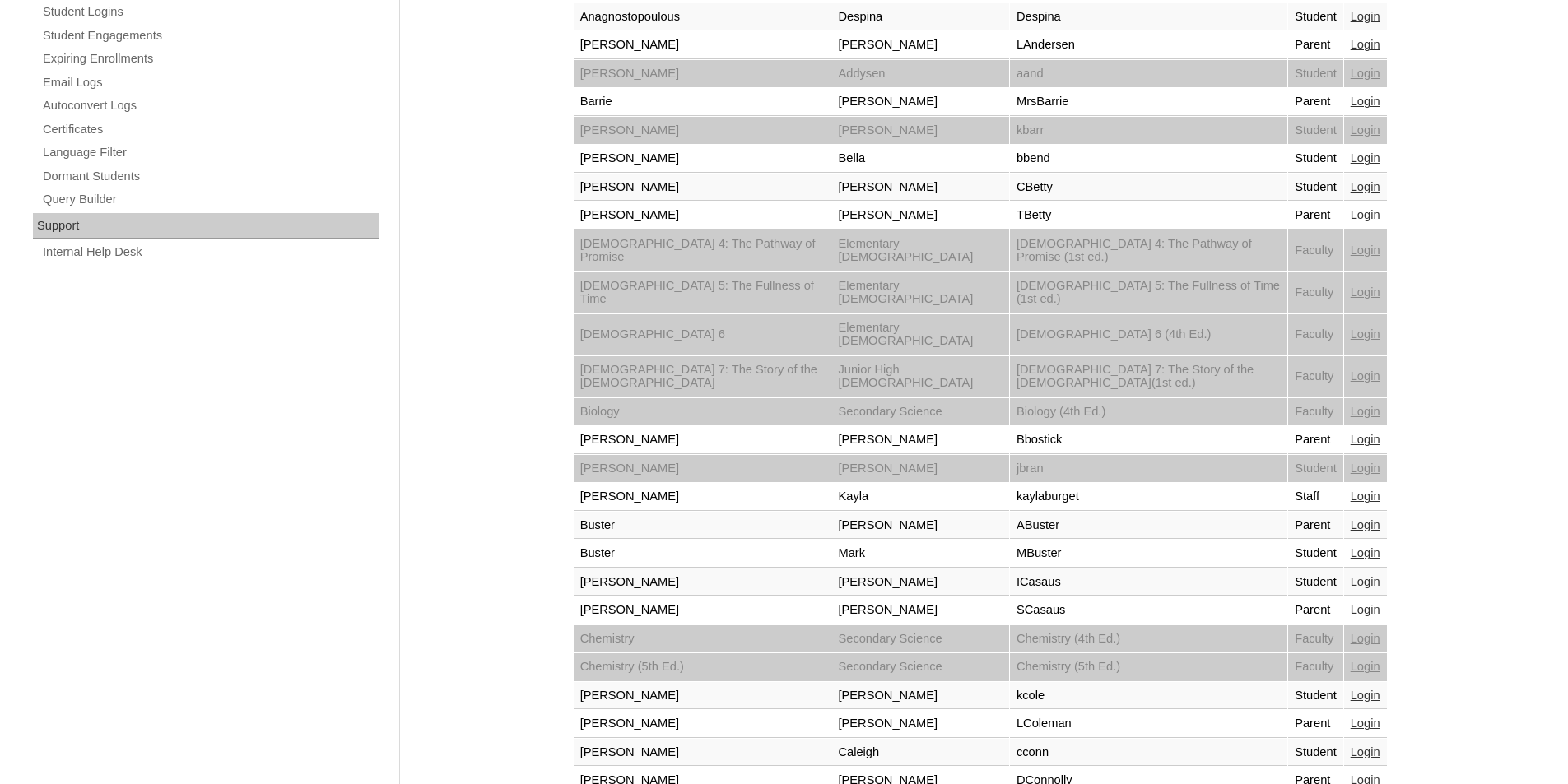
scroll to position [1084, 0]
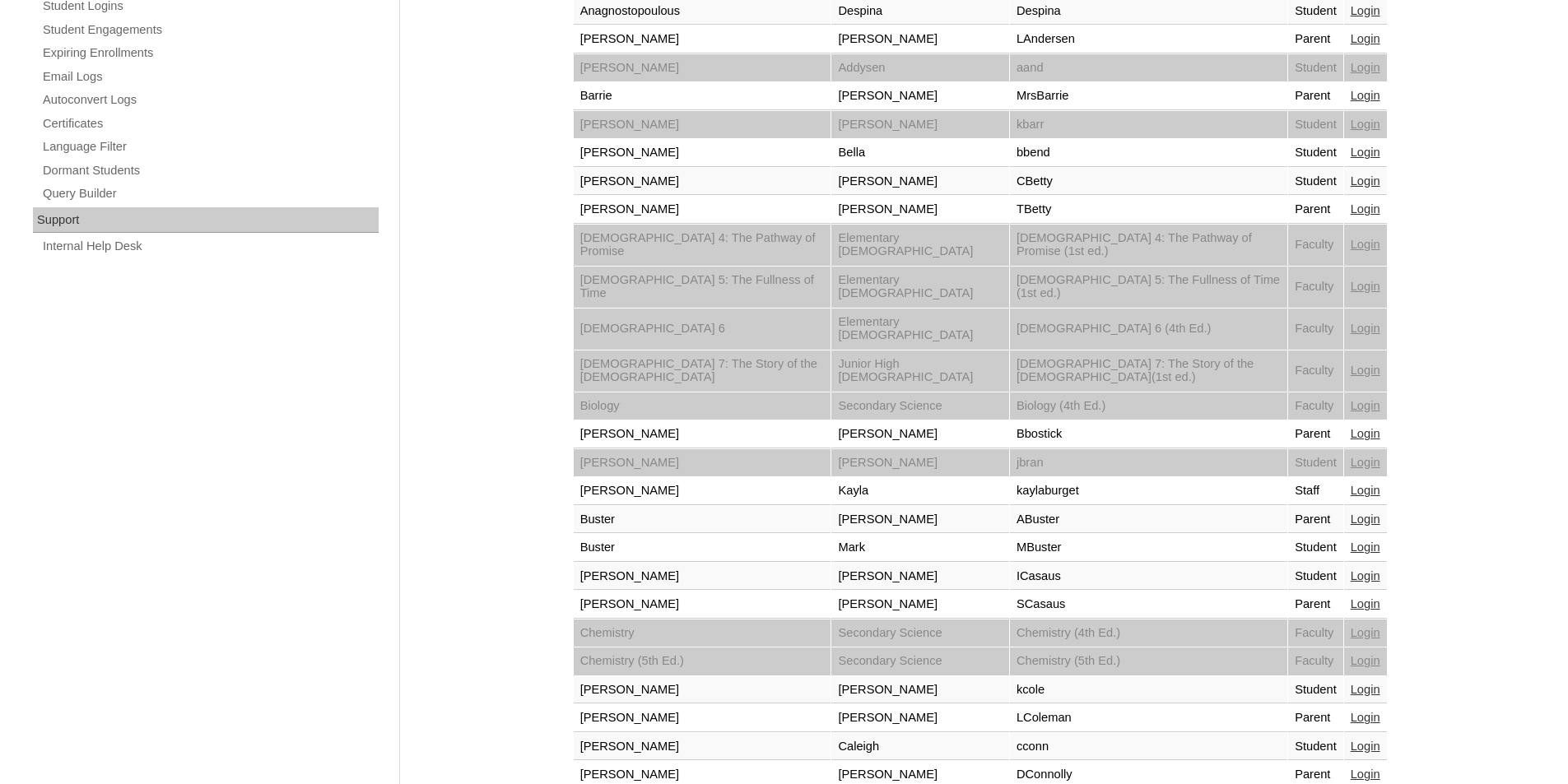
select select "admin_loginas.php?revert&page=2"
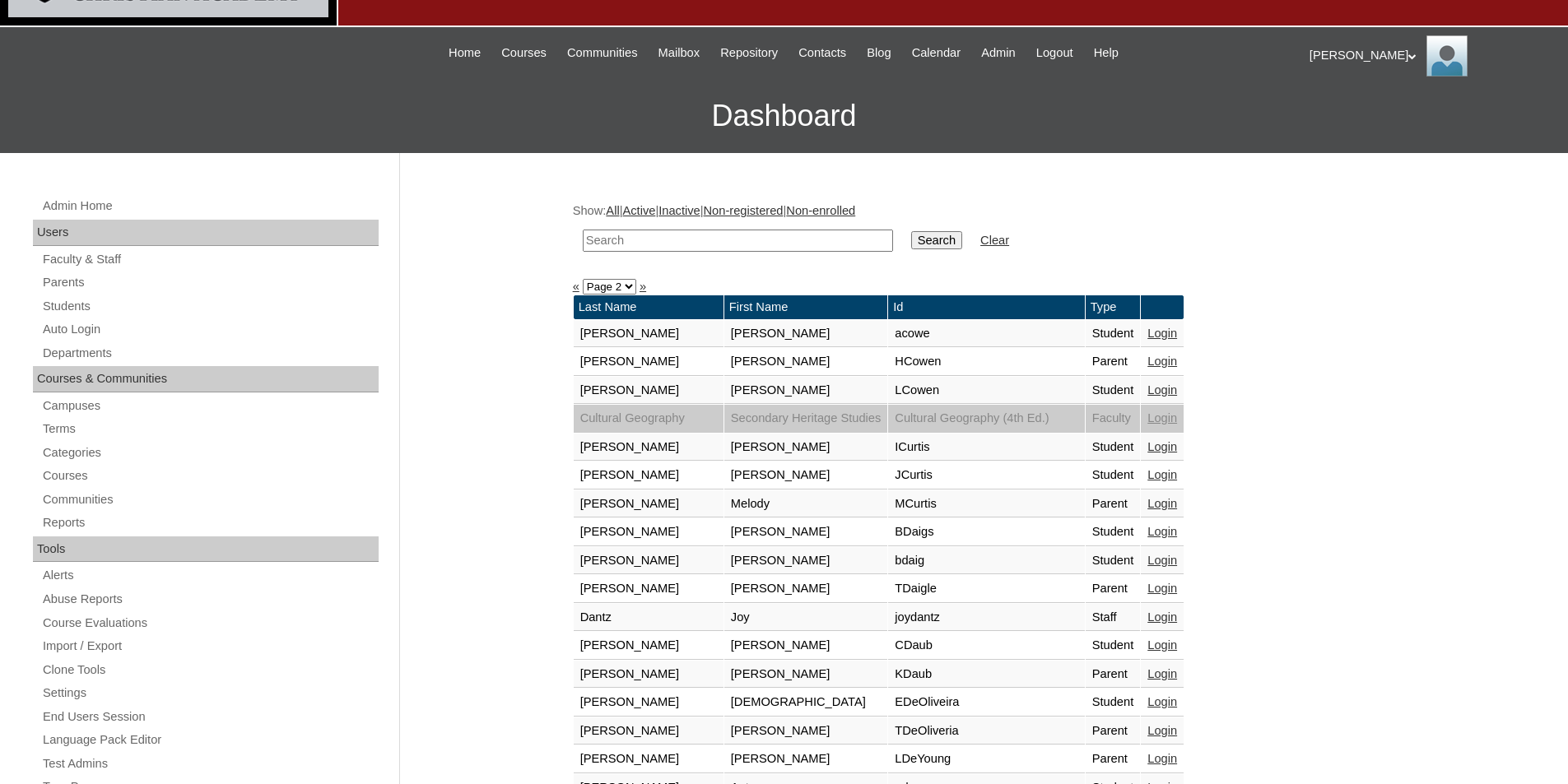
scroll to position [411, 0]
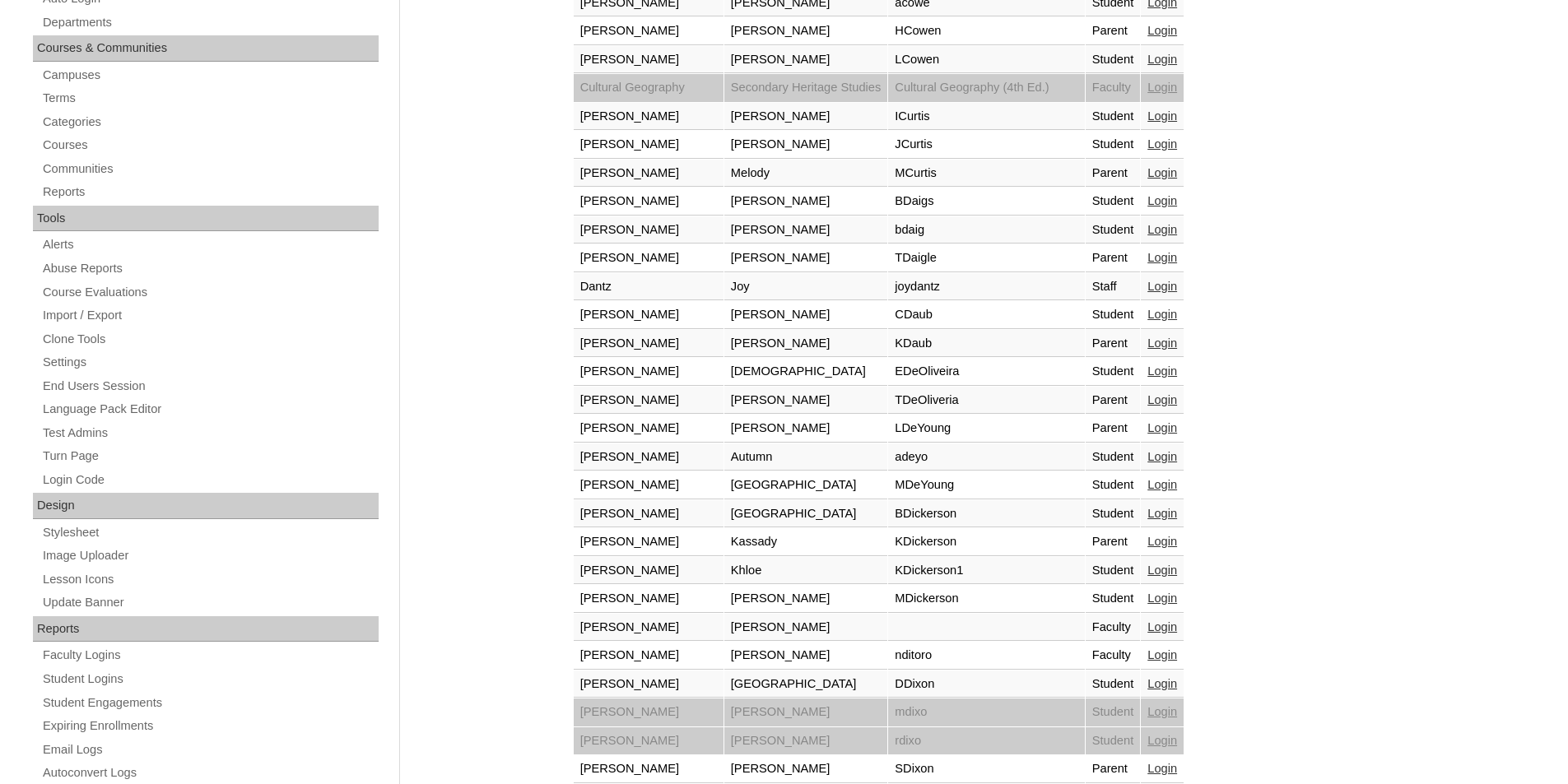
click at [1177, 537] on link "Login" at bounding box center [1162, 542] width 30 height 14
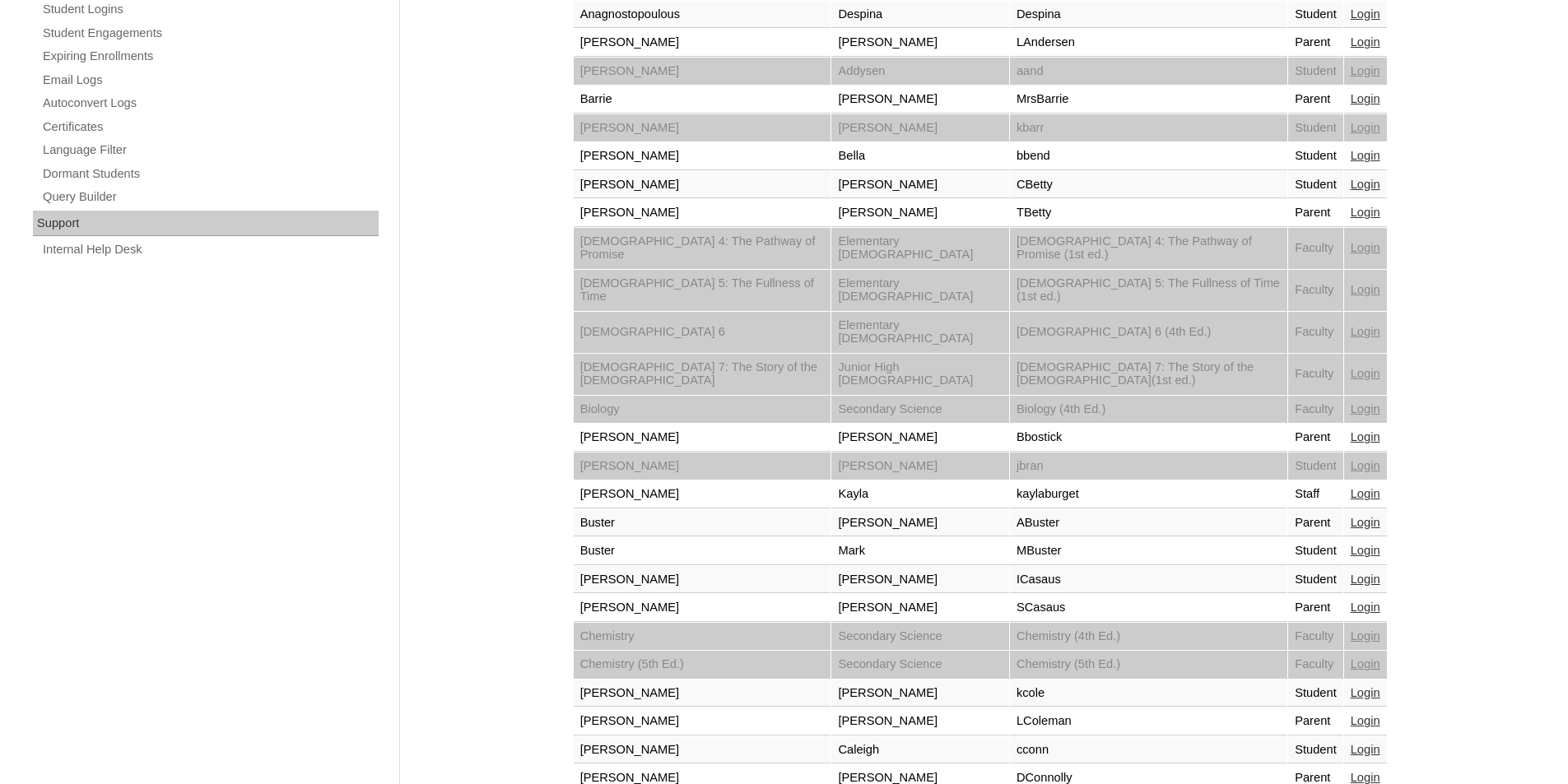
scroll to position [1084, 0]
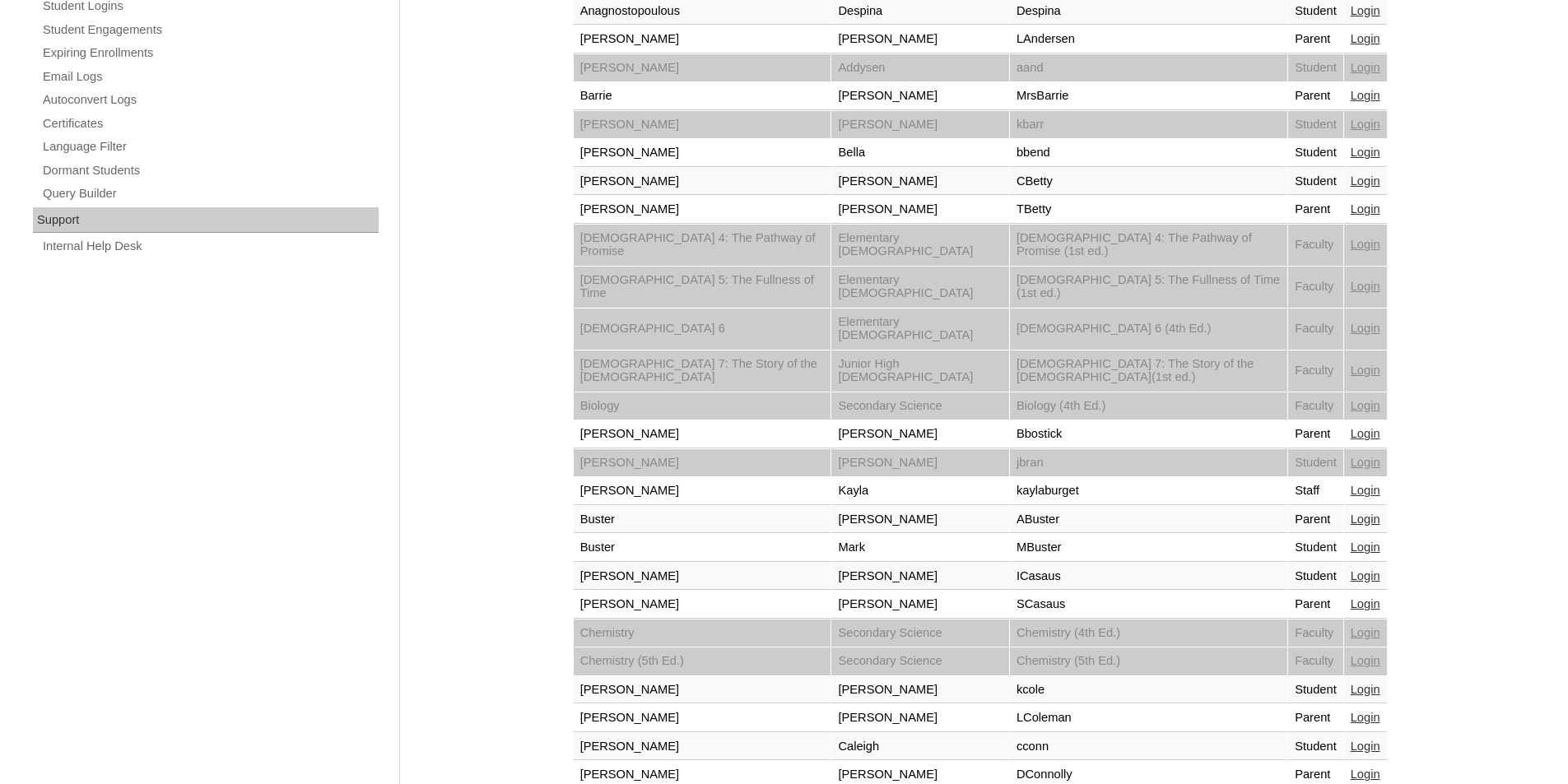
select select "admin_loginas.php?revert&page=2"
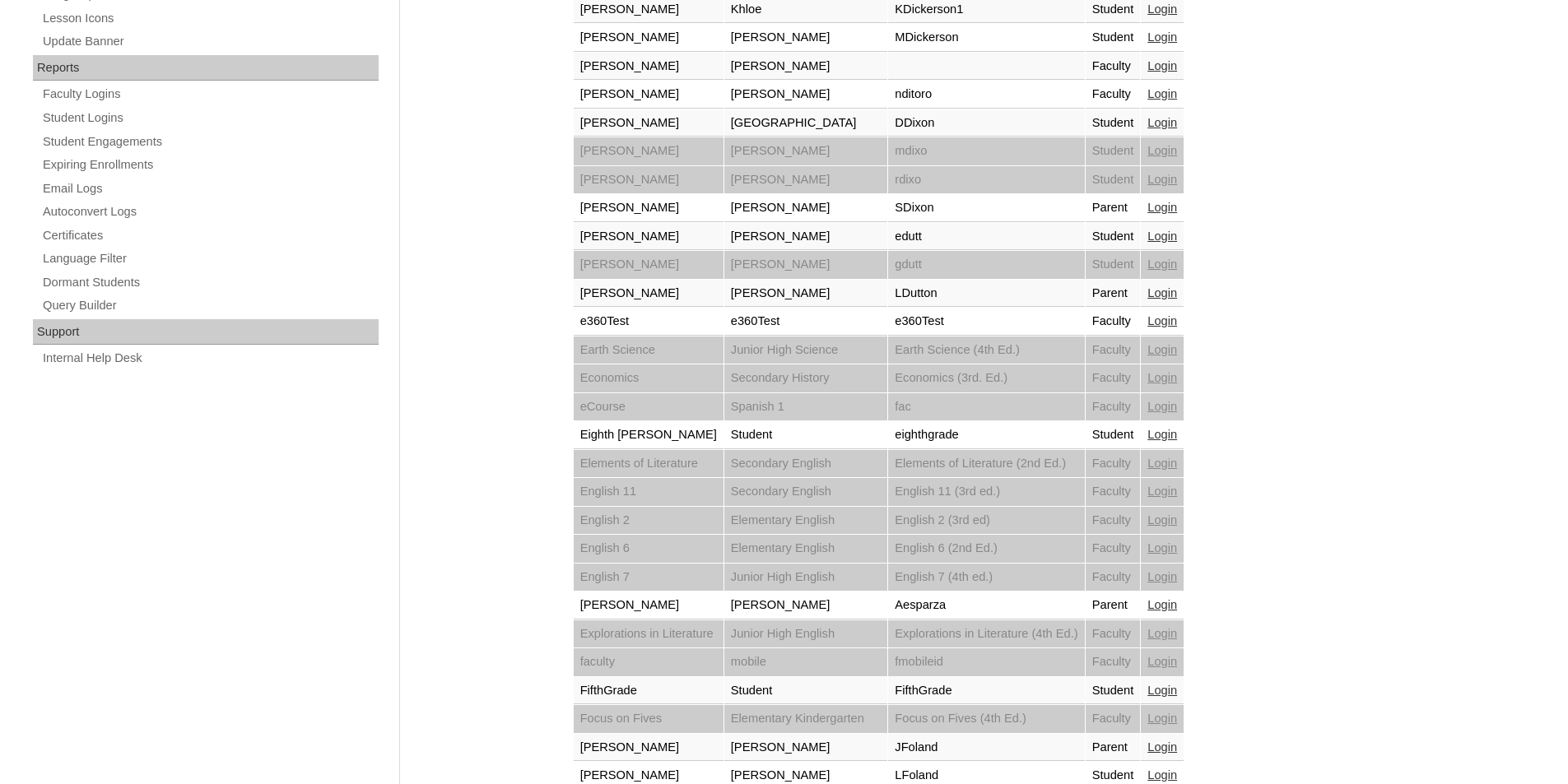
scroll to position [1084, 0]
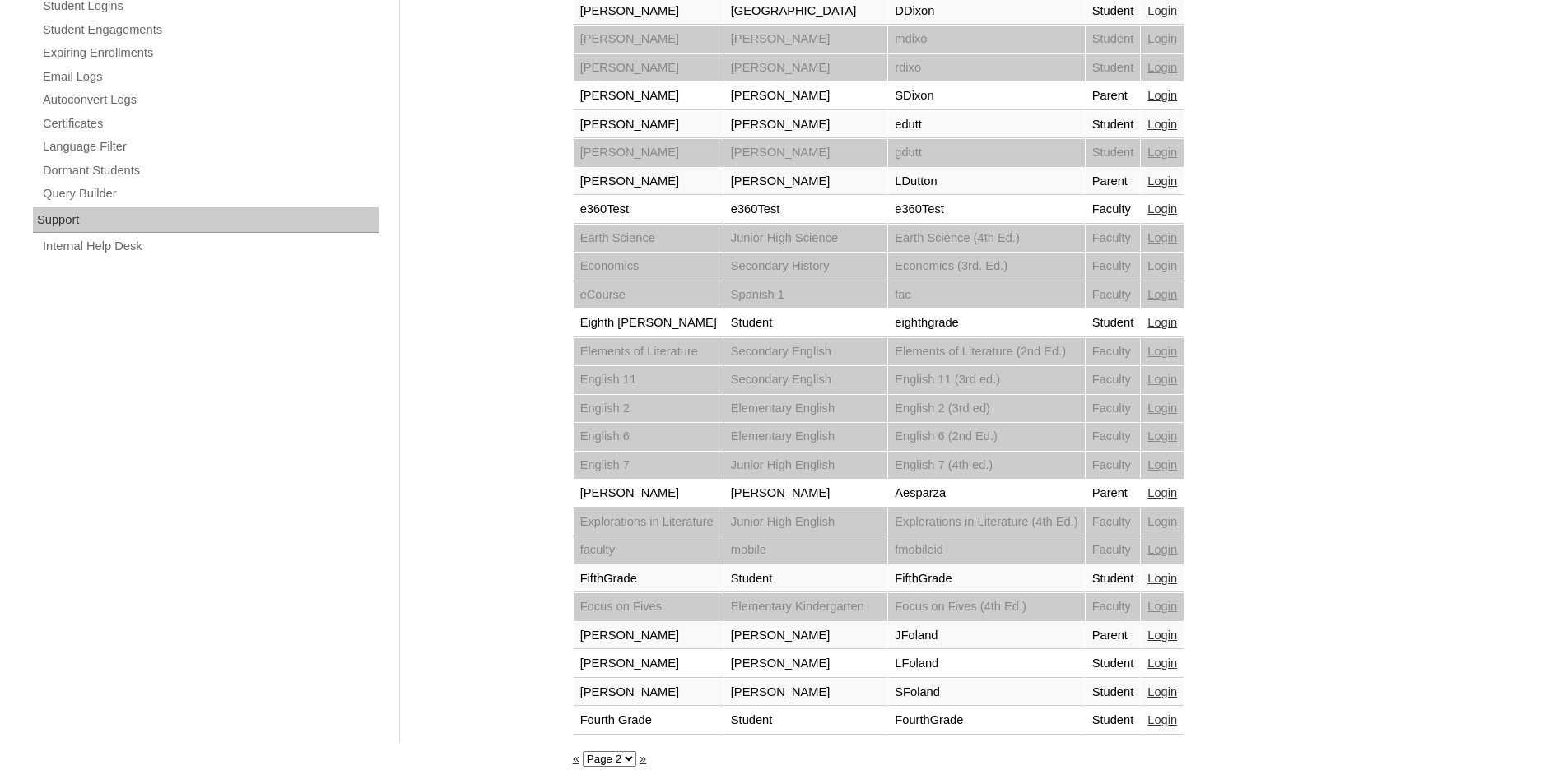
click at [619, 763] on select "Page 1 Page 2 Page 3 Page 4 Page 5 Page 6 Page 7" at bounding box center [609, 759] width 53 height 16
select select "admin_loginas.php?revert&page=3"
click at [583, 751] on select "Page 1 Page 2 Page 3 Page 4 Page 5 Page 6 Page 7" at bounding box center [609, 759] width 53 height 16
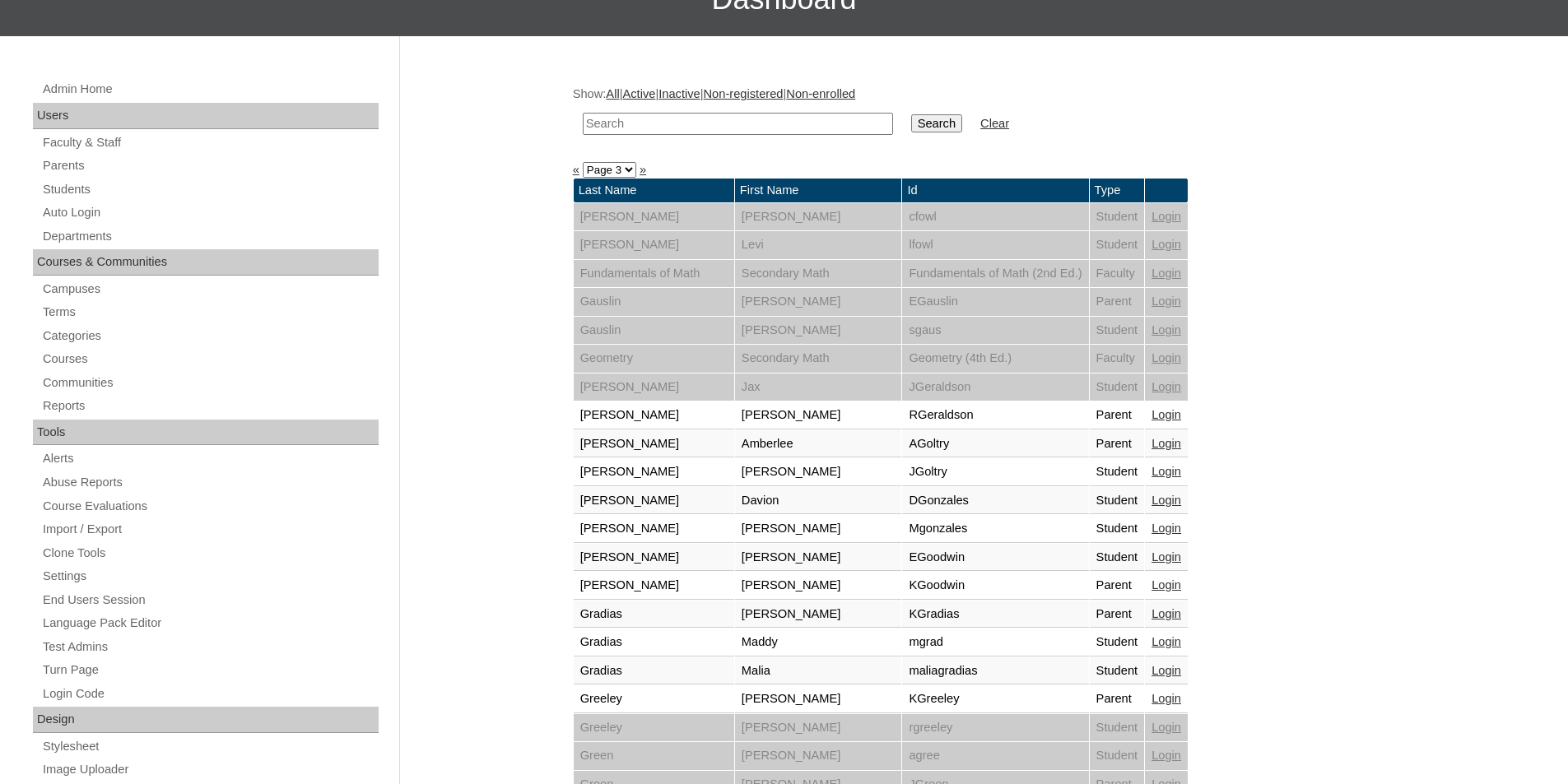
scroll to position [246, 0]
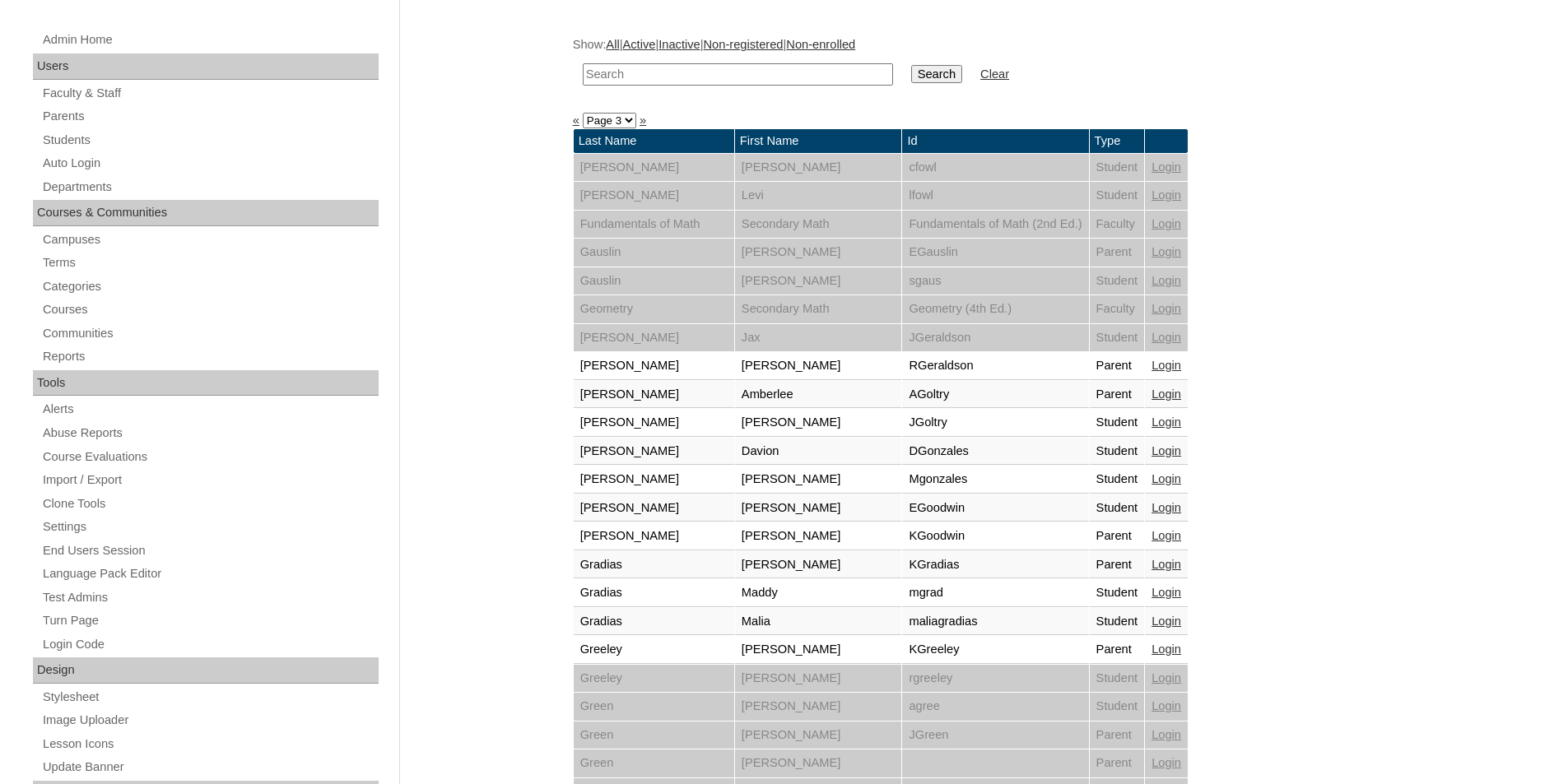
click at [1181, 391] on link "Login" at bounding box center [1166, 394] width 30 height 14
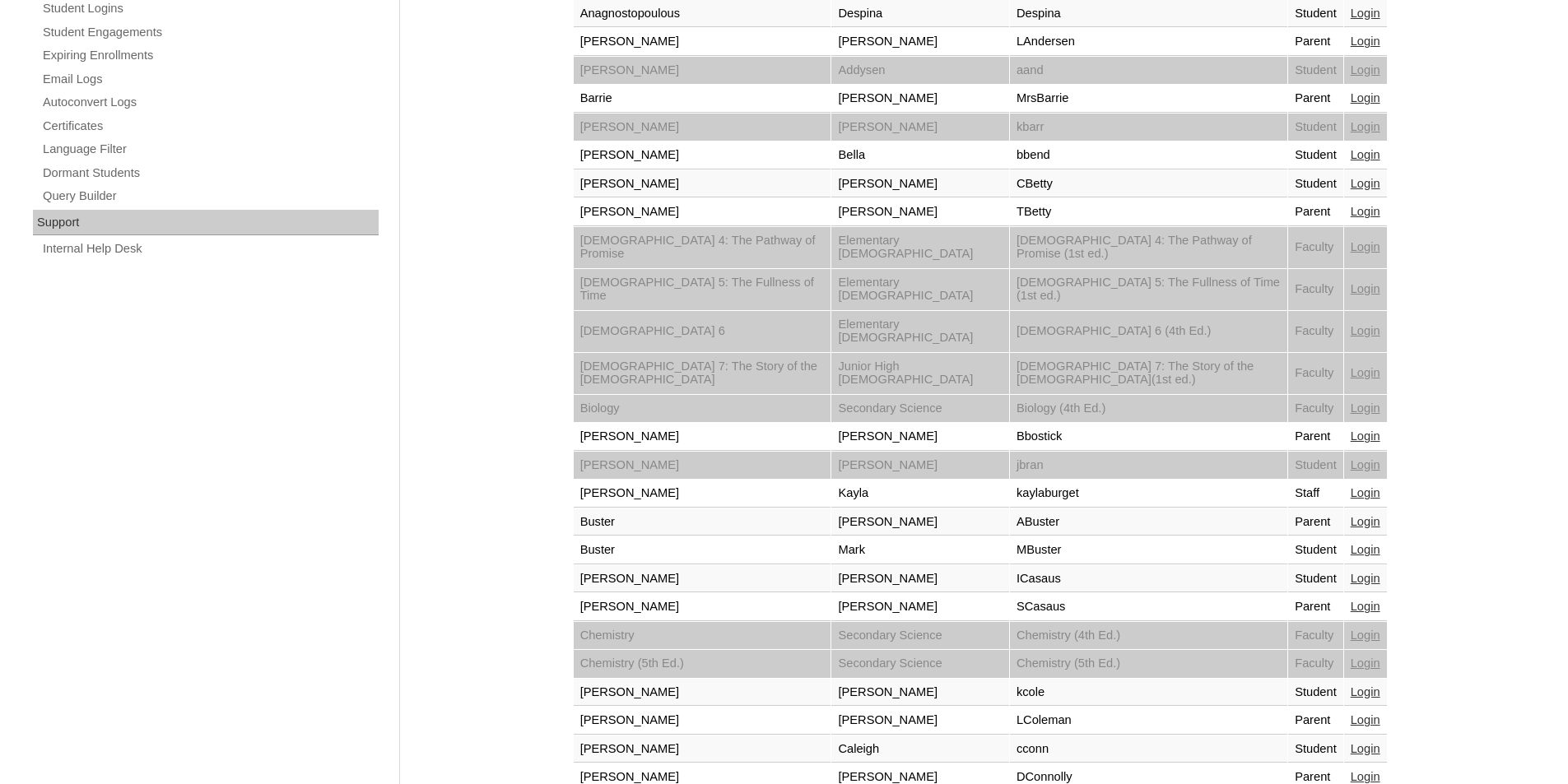
scroll to position [1084, 0]
select select "admin_loginas.php?revert&page=3"
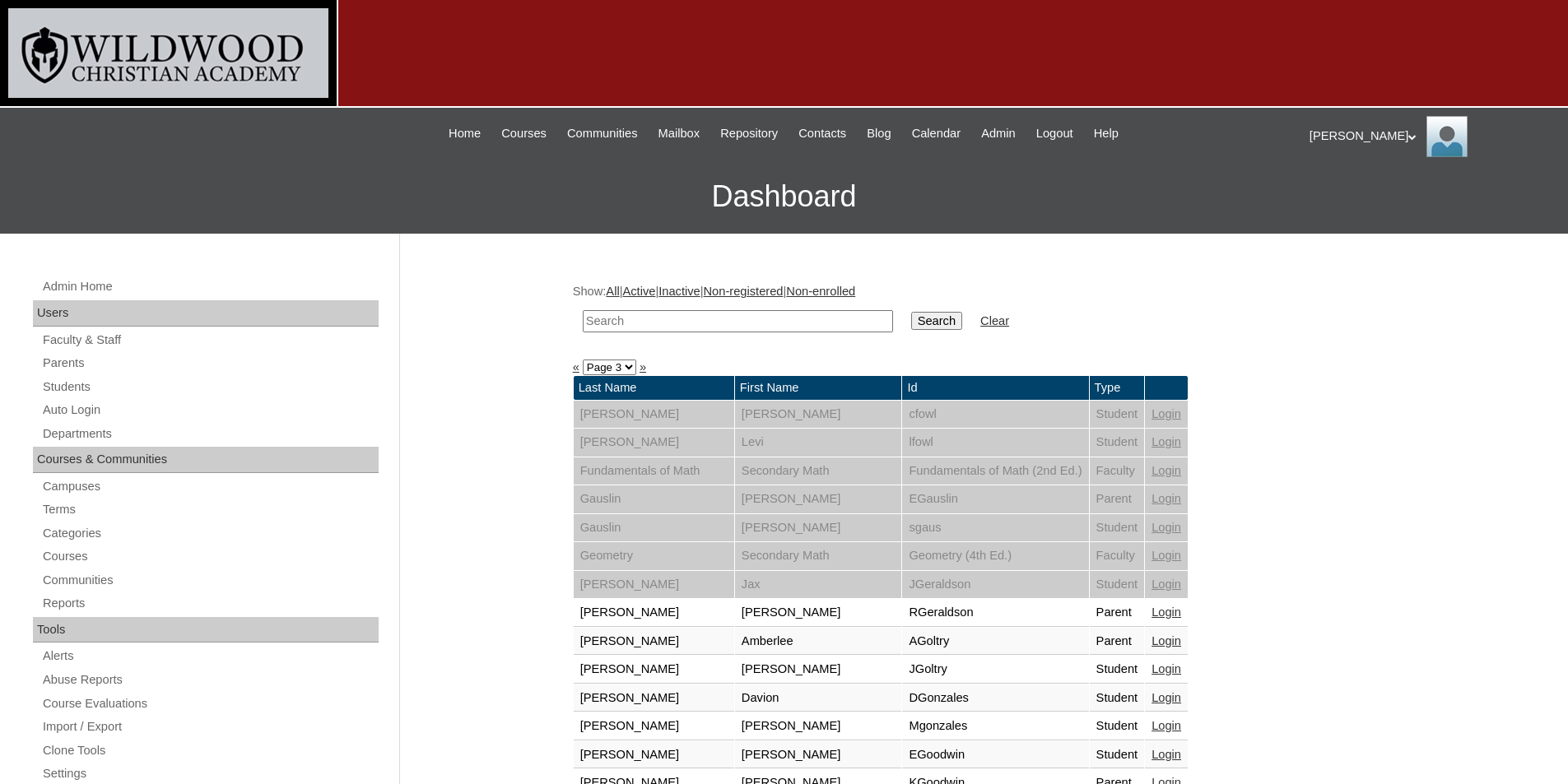
click at [621, 370] on select "Page 1 Page 2 Page 3 Page 4 Page 5 Page 6 Page 7" at bounding box center [609, 367] width 53 height 16
select select "admin_loginas.php?revert&page=2"
click at [583, 360] on select "Page 1 Page 2 Page 3 Page 4 Page 5 Page 6 Page 7" at bounding box center [609, 367] width 53 height 16
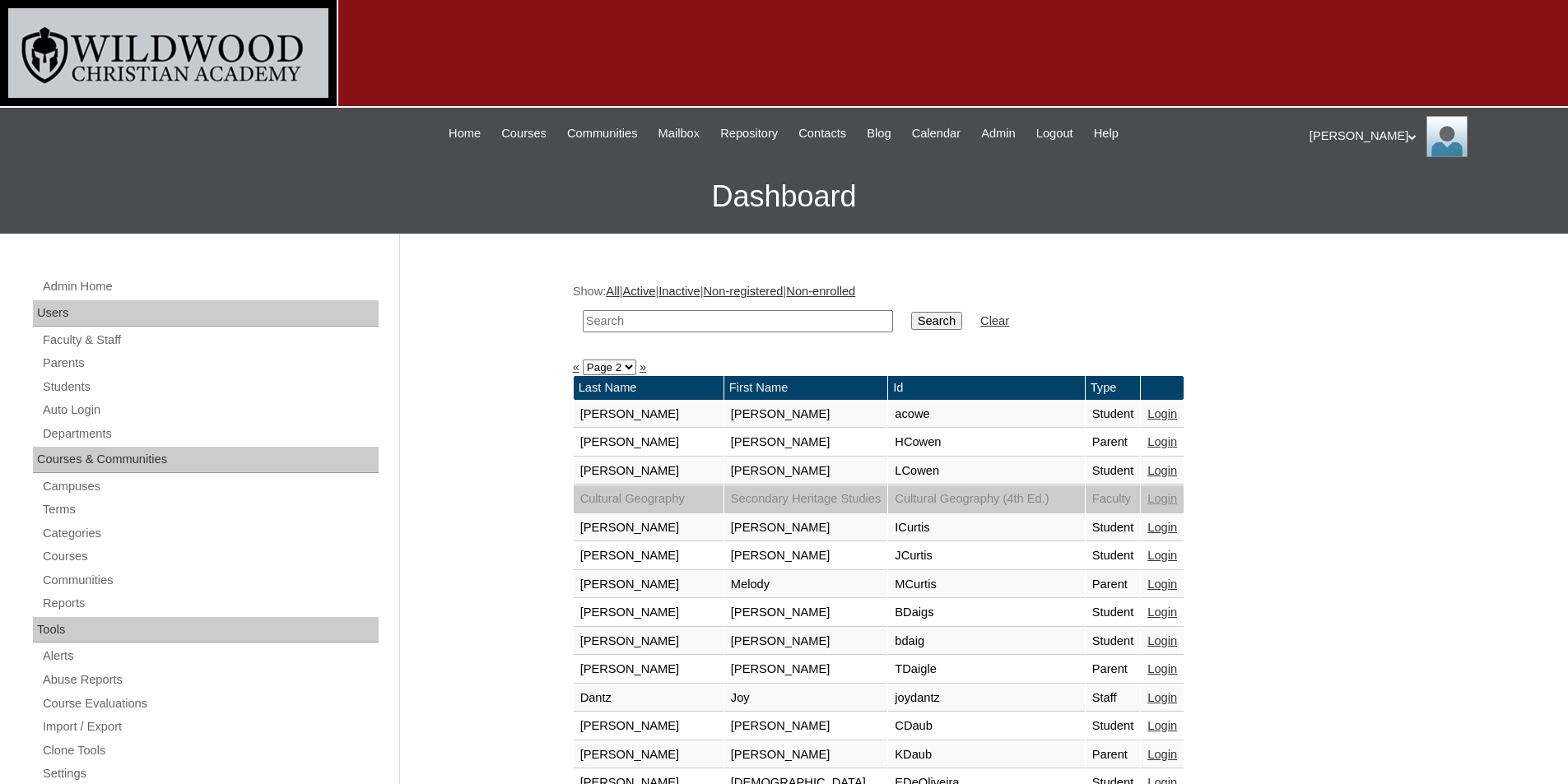
scroll to position [1084, 0]
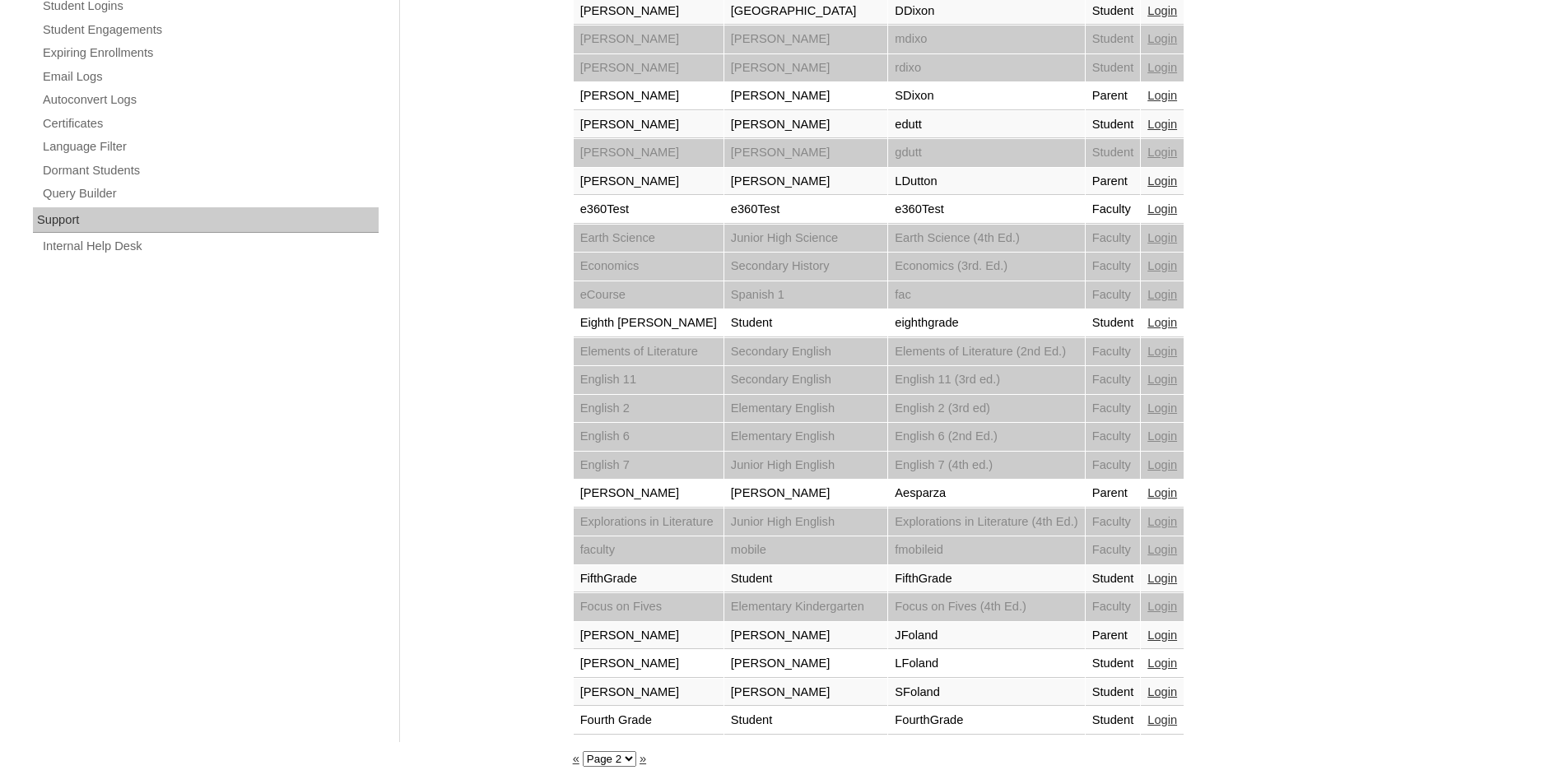
click at [1177, 638] on link "Login" at bounding box center [1162, 635] width 30 height 14
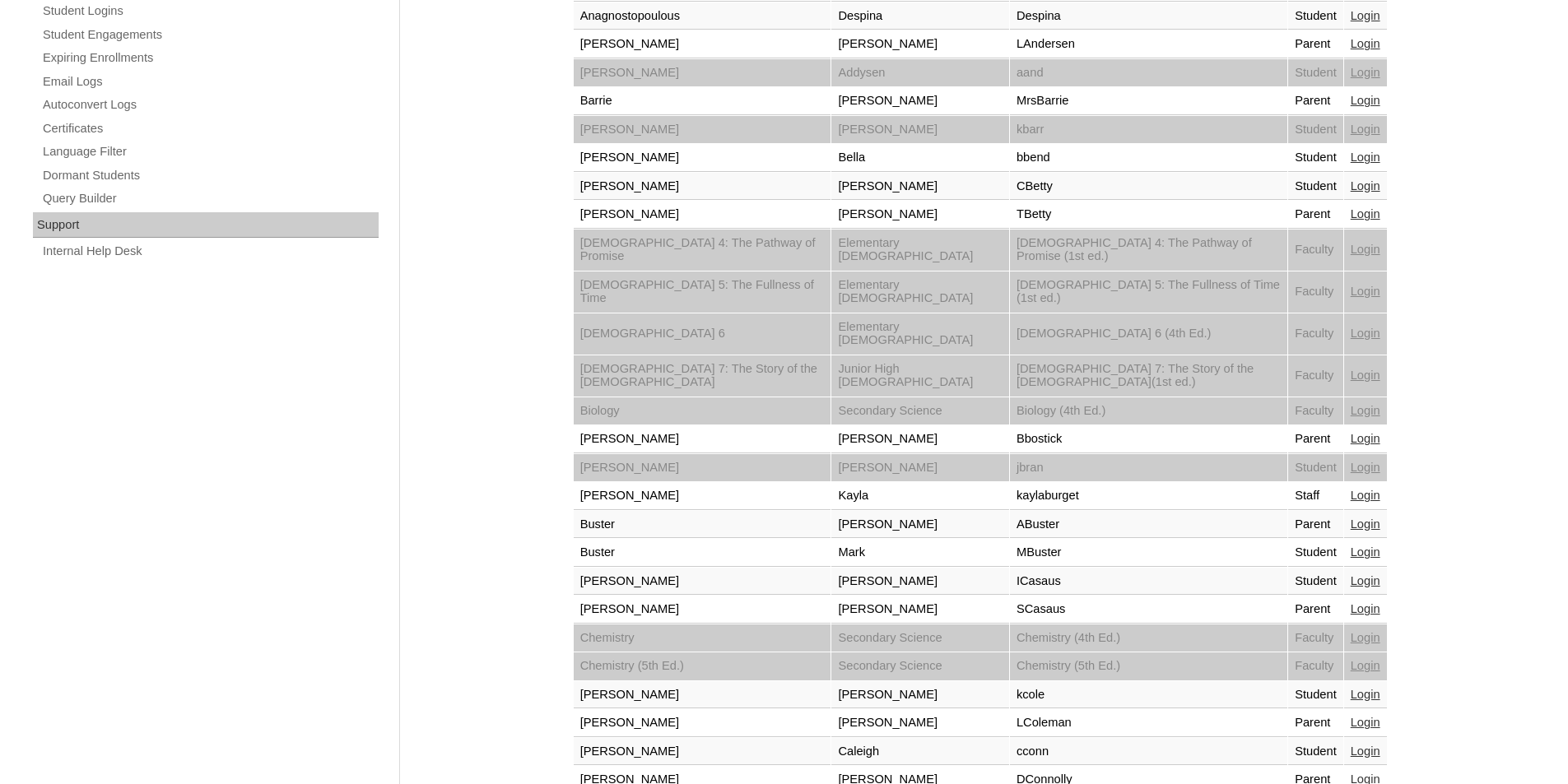
scroll to position [1084, 0]
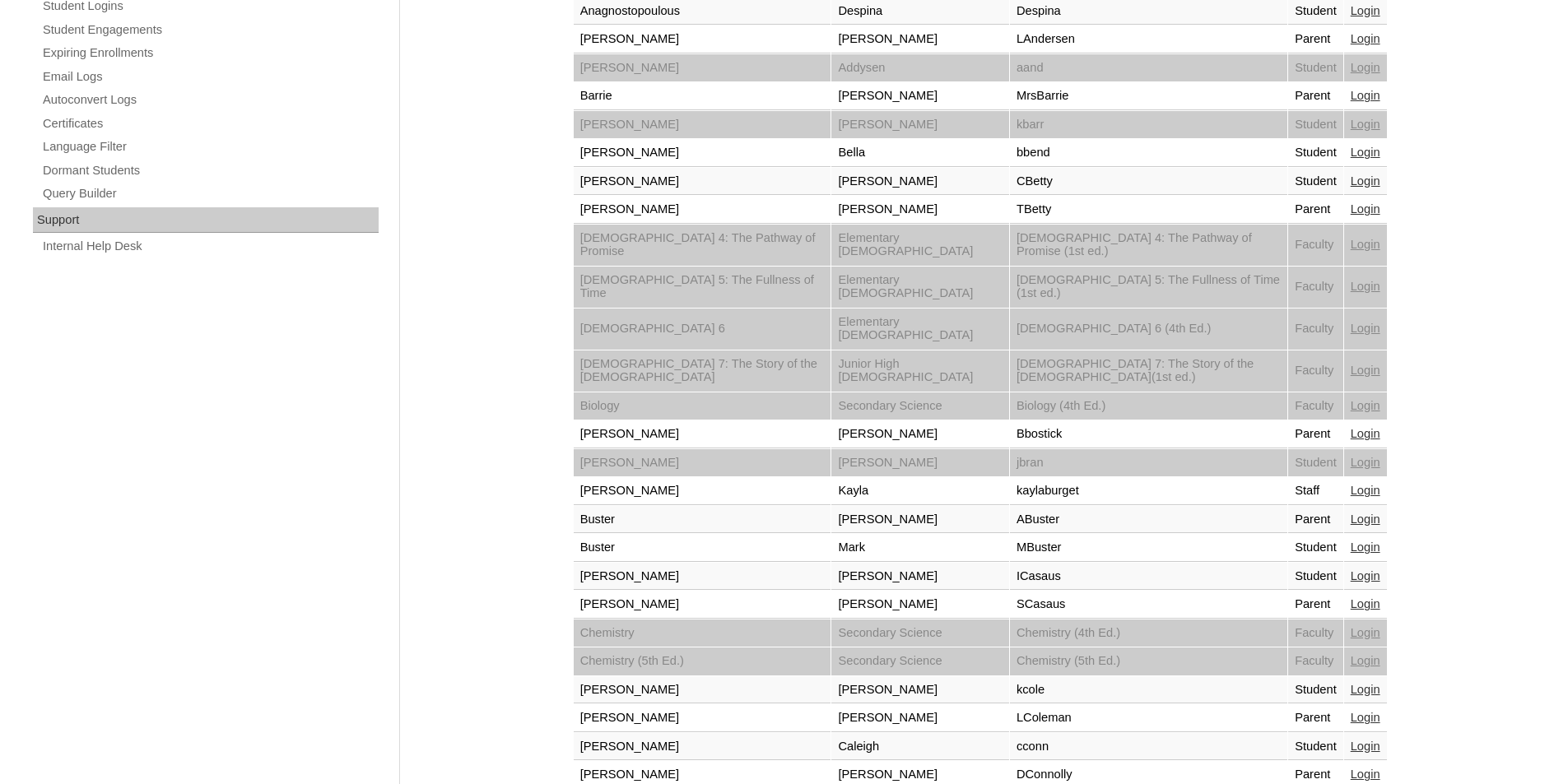
drag, startPoint x: 616, startPoint y: 760, endPoint x: 607, endPoint y: 764, distance: 9.8
select select "admin_loginas.php?revert&page=2"
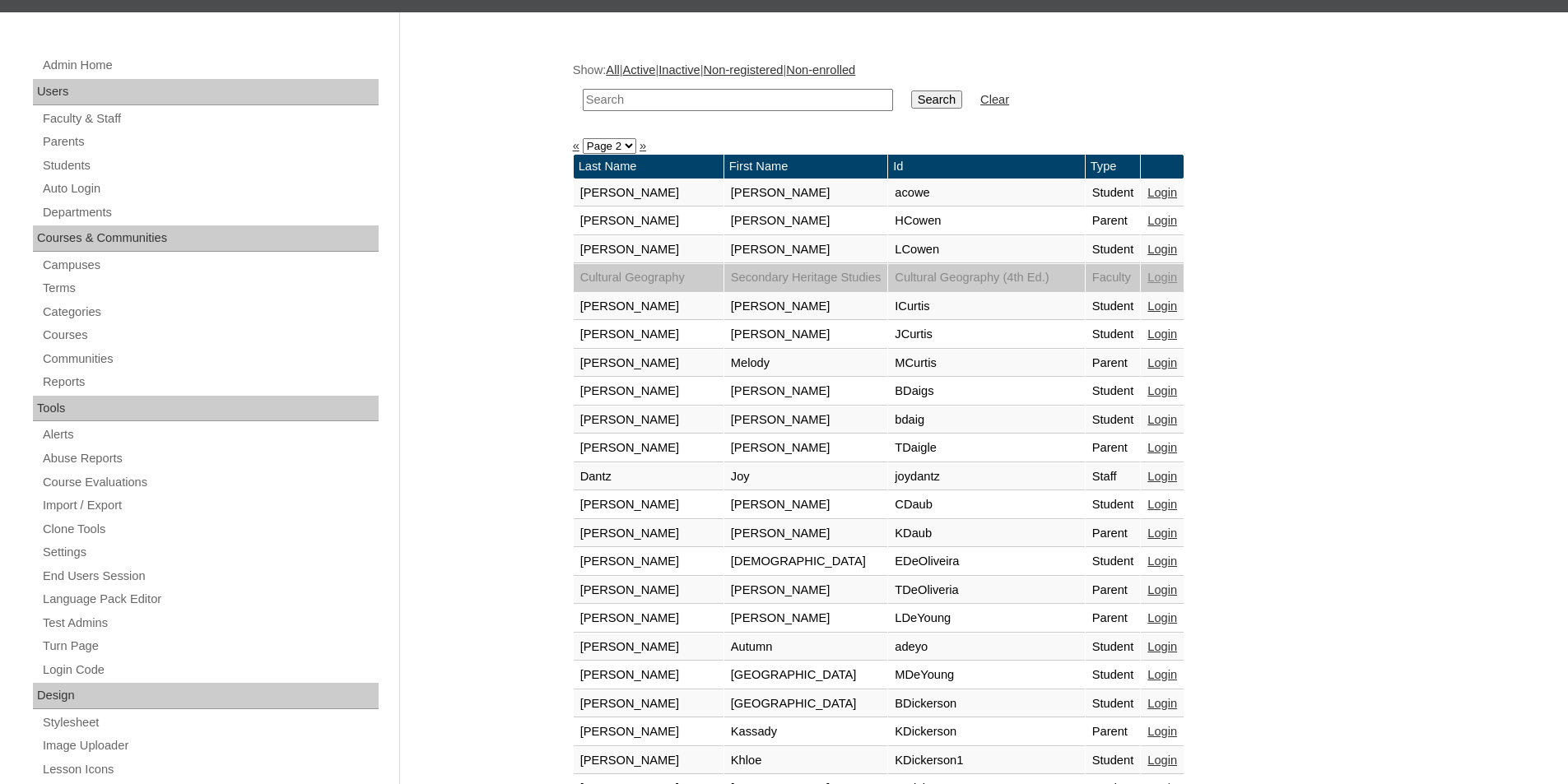
scroll to position [246, 0]
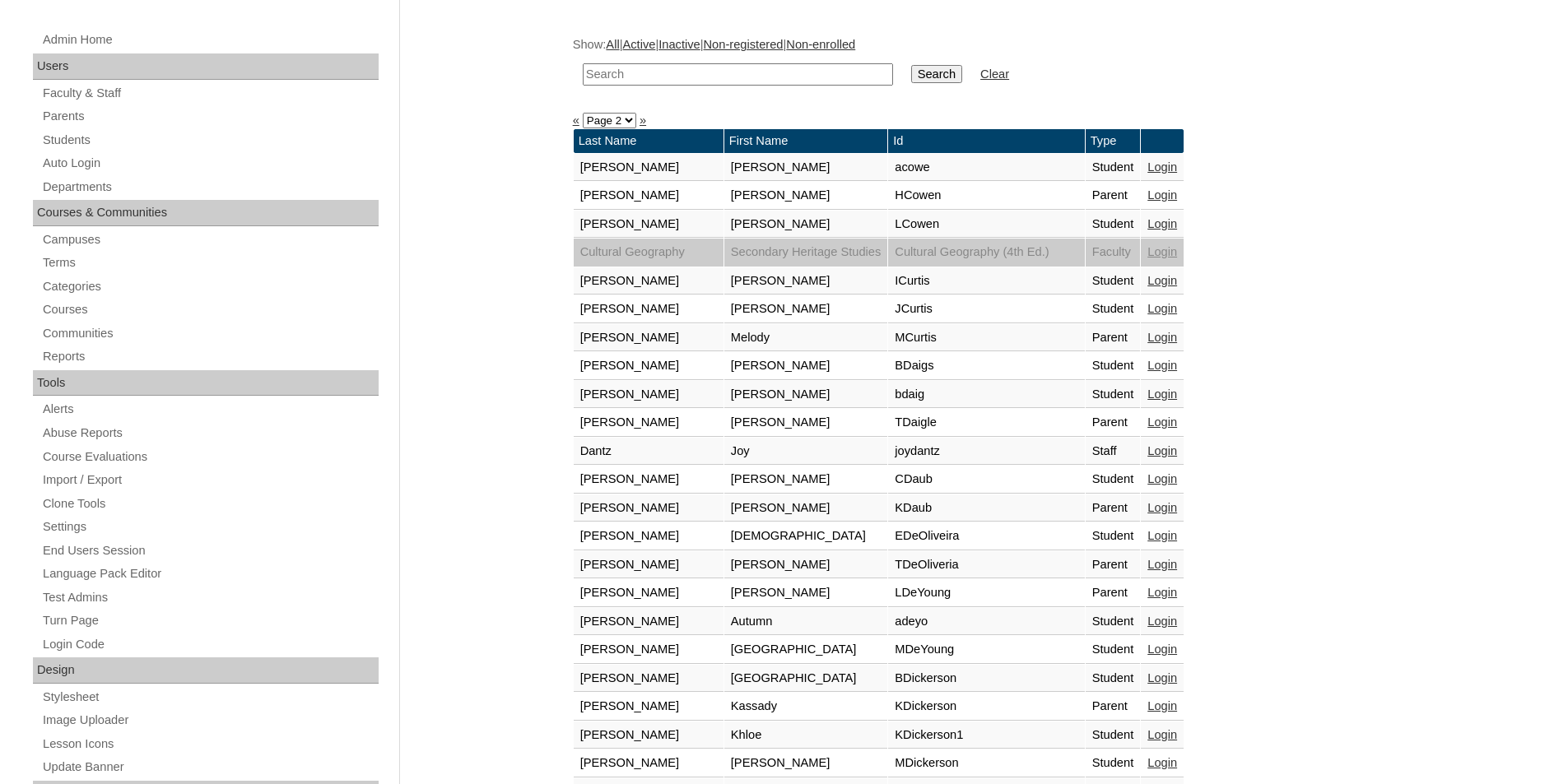
click at [1177, 595] on link "Login" at bounding box center [1162, 592] width 30 height 14
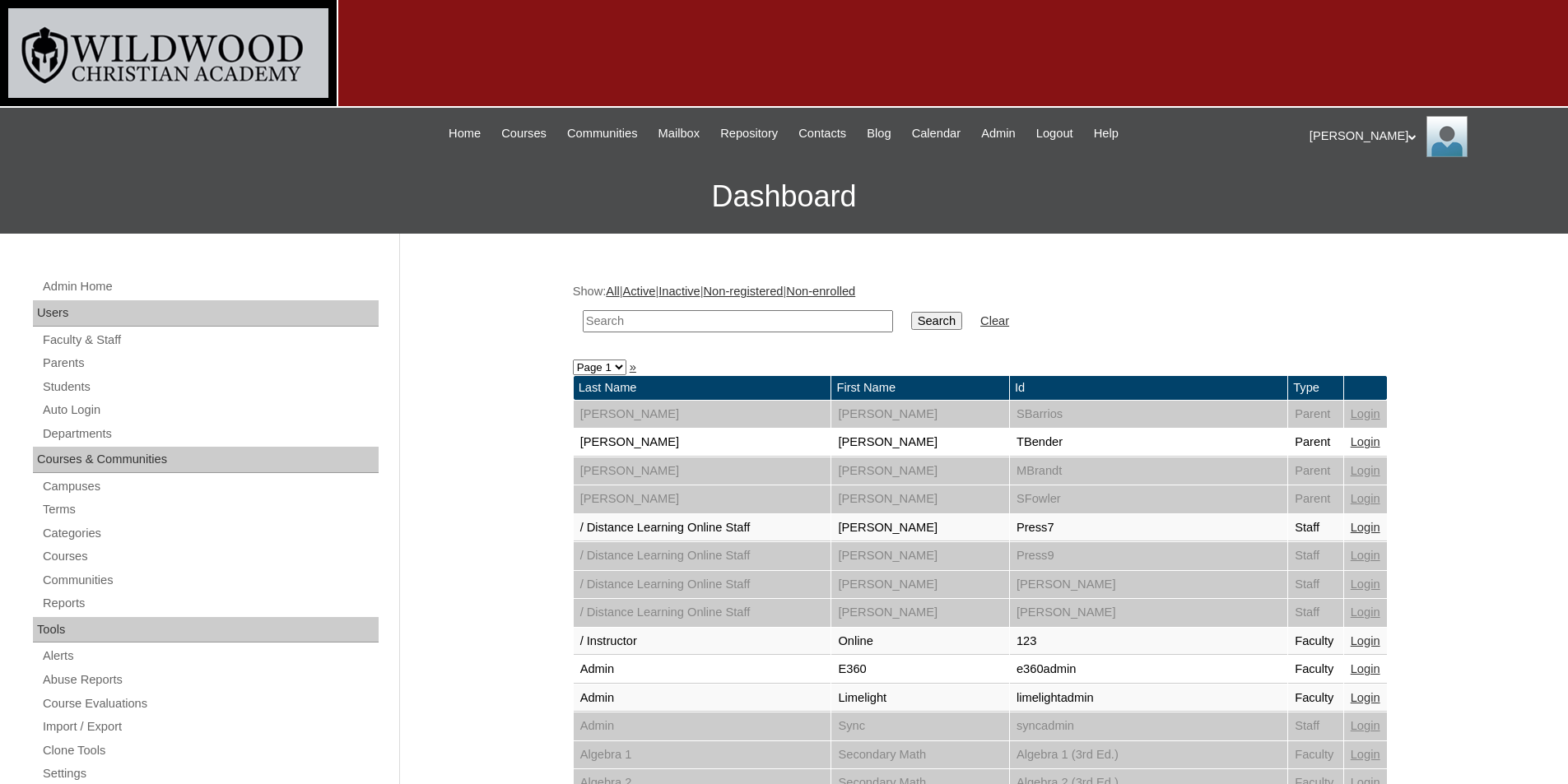
click at [721, 331] on input "text" at bounding box center [737, 321] width 310 height 22
type input "cu"
click at [911, 311] on input "Search" at bounding box center [936, 320] width 51 height 18
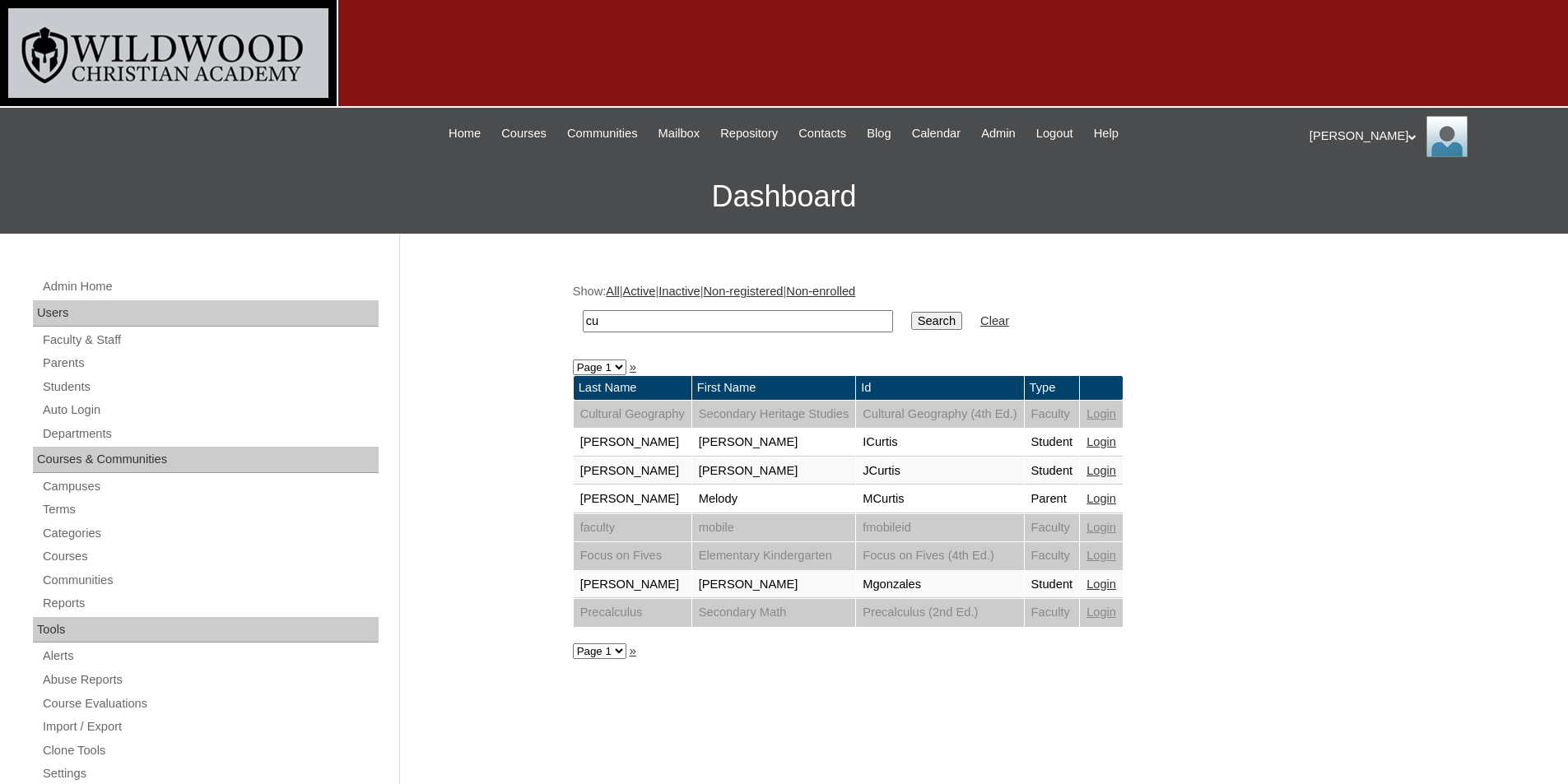
click at [1116, 498] on link "Login" at bounding box center [1101, 499] width 30 height 14
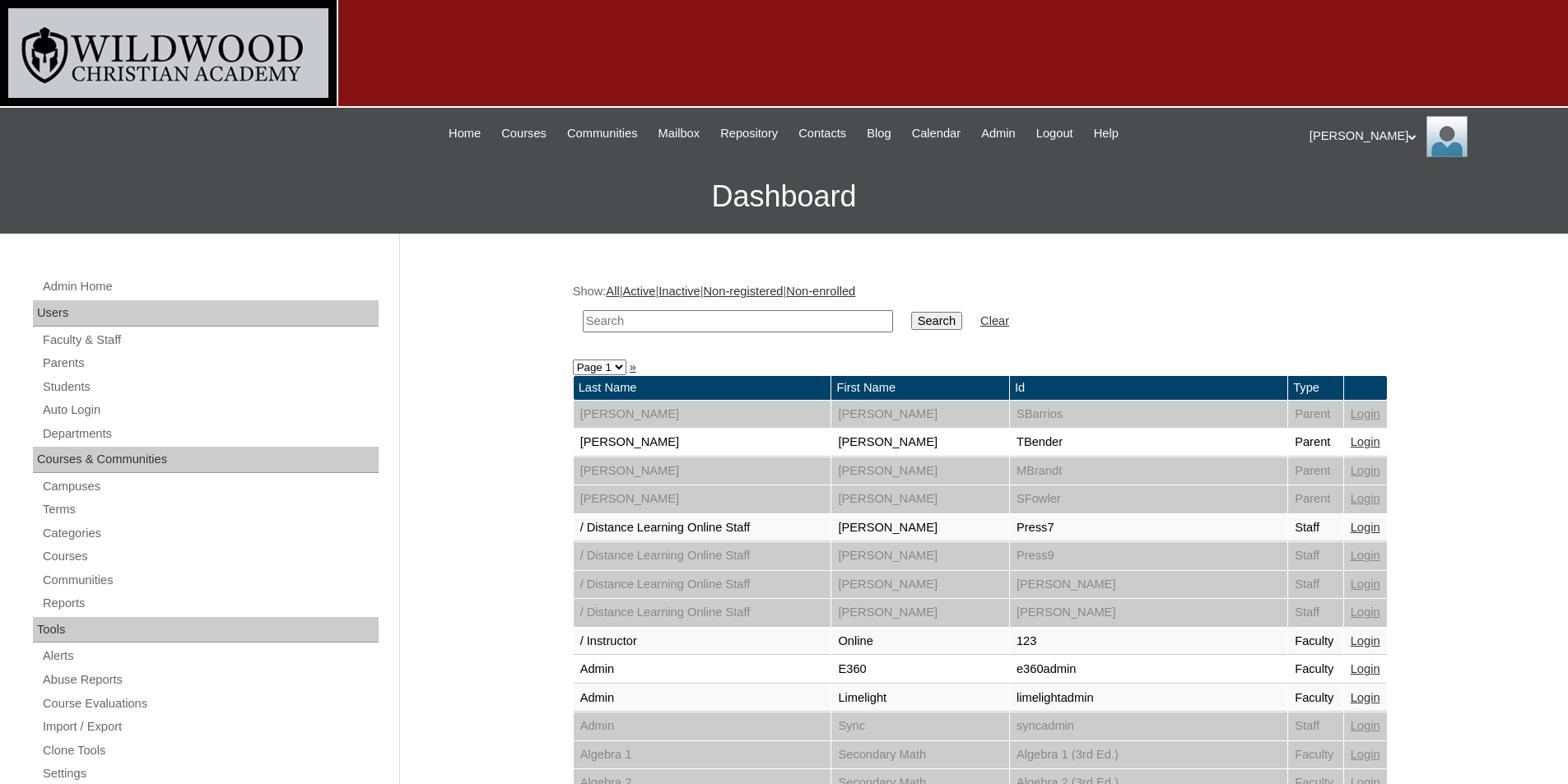
click at [605, 365] on select "Page 1 Page 2 Page 3 Page 4 Page 5 Page 6 Page 7" at bounding box center [599, 367] width 53 height 16
select select "admin_loginas.php?revert&page=2"
click at [572, 360] on select "Page 1 Page 2 Page 3 Page 4 Page 5 Page 6 Page 7" at bounding box center [599, 367] width 53 height 16
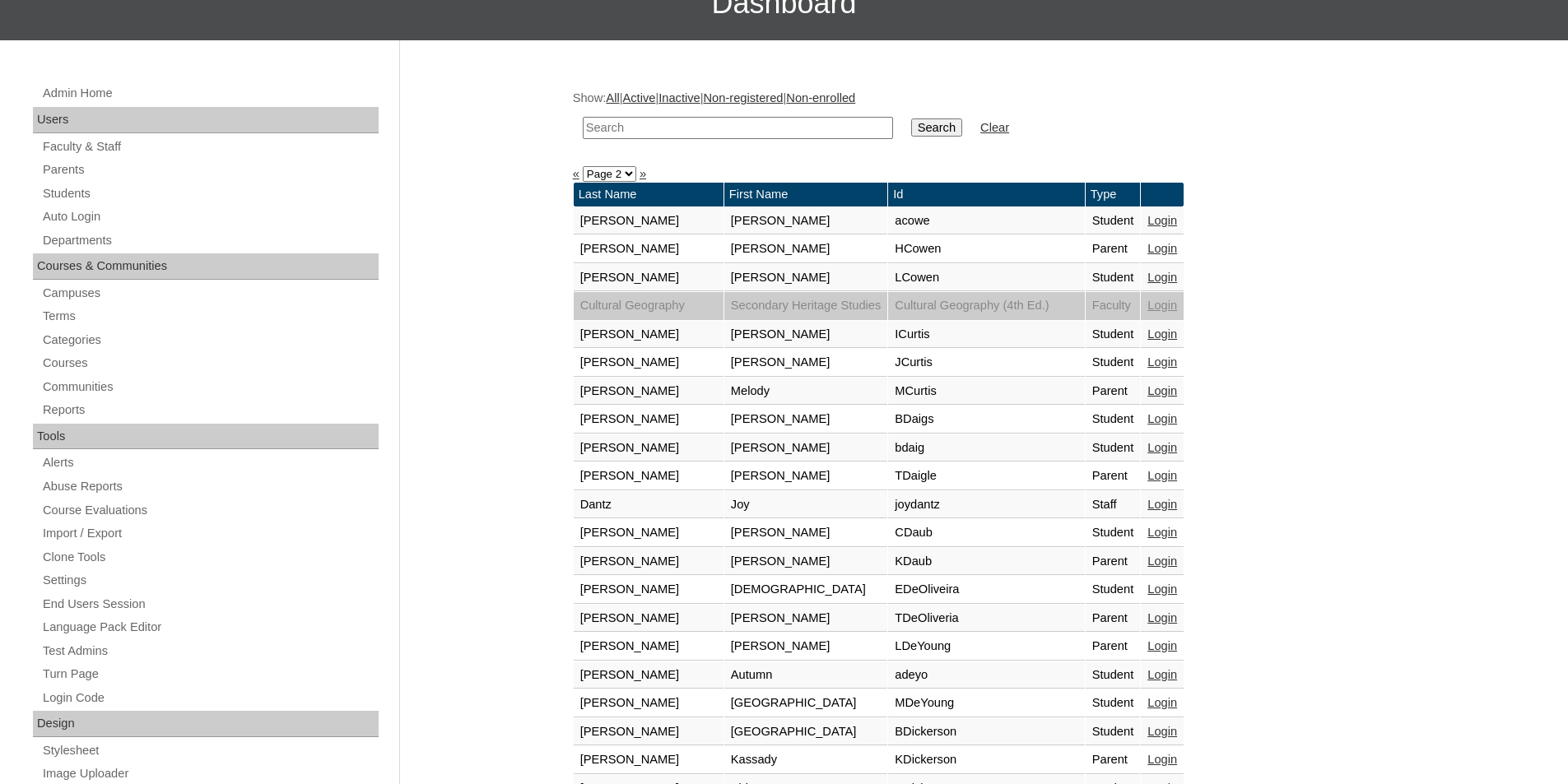
scroll to position [165, 0]
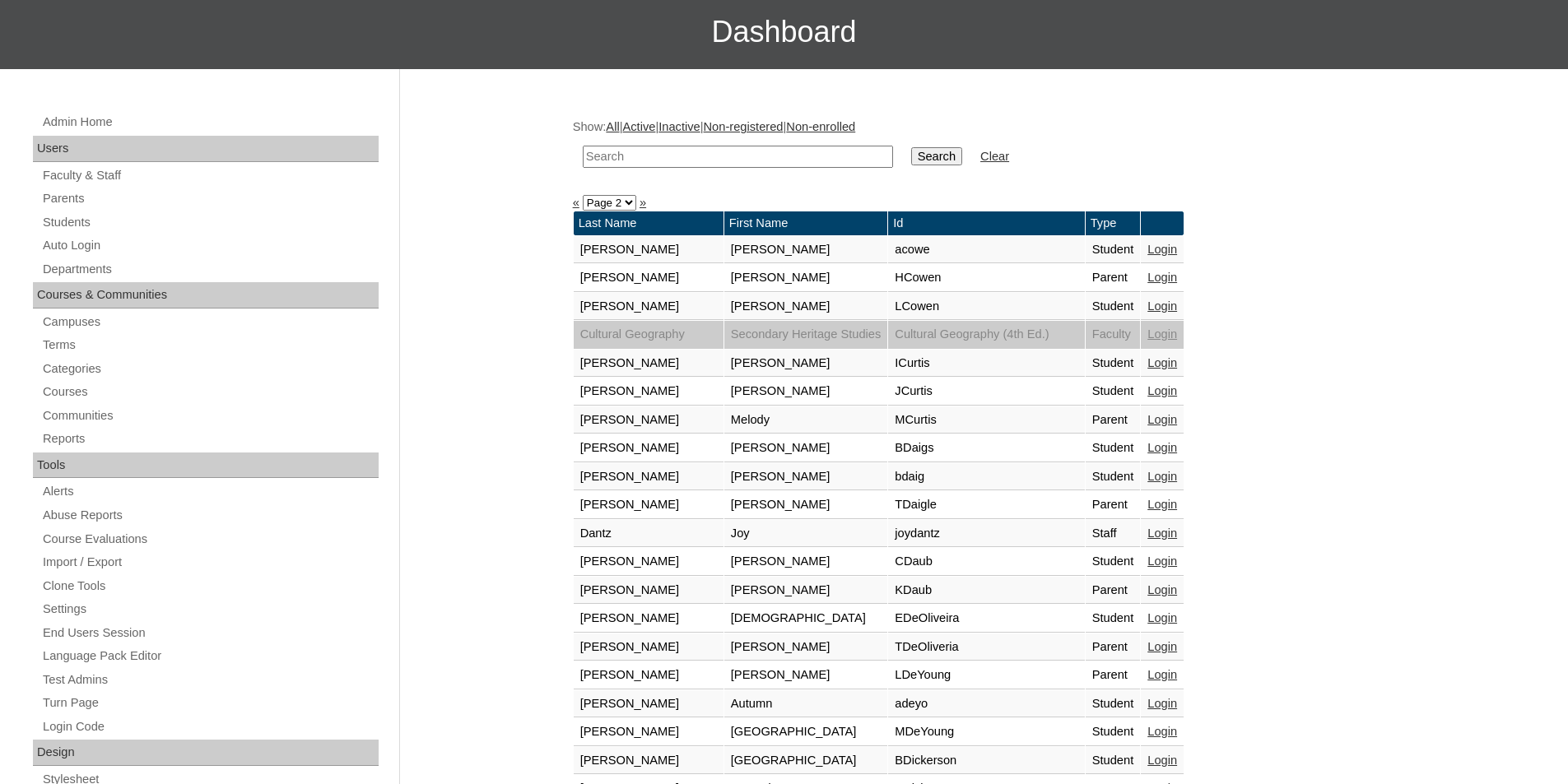
click at [1177, 280] on link "Login" at bounding box center [1162, 278] width 30 height 14
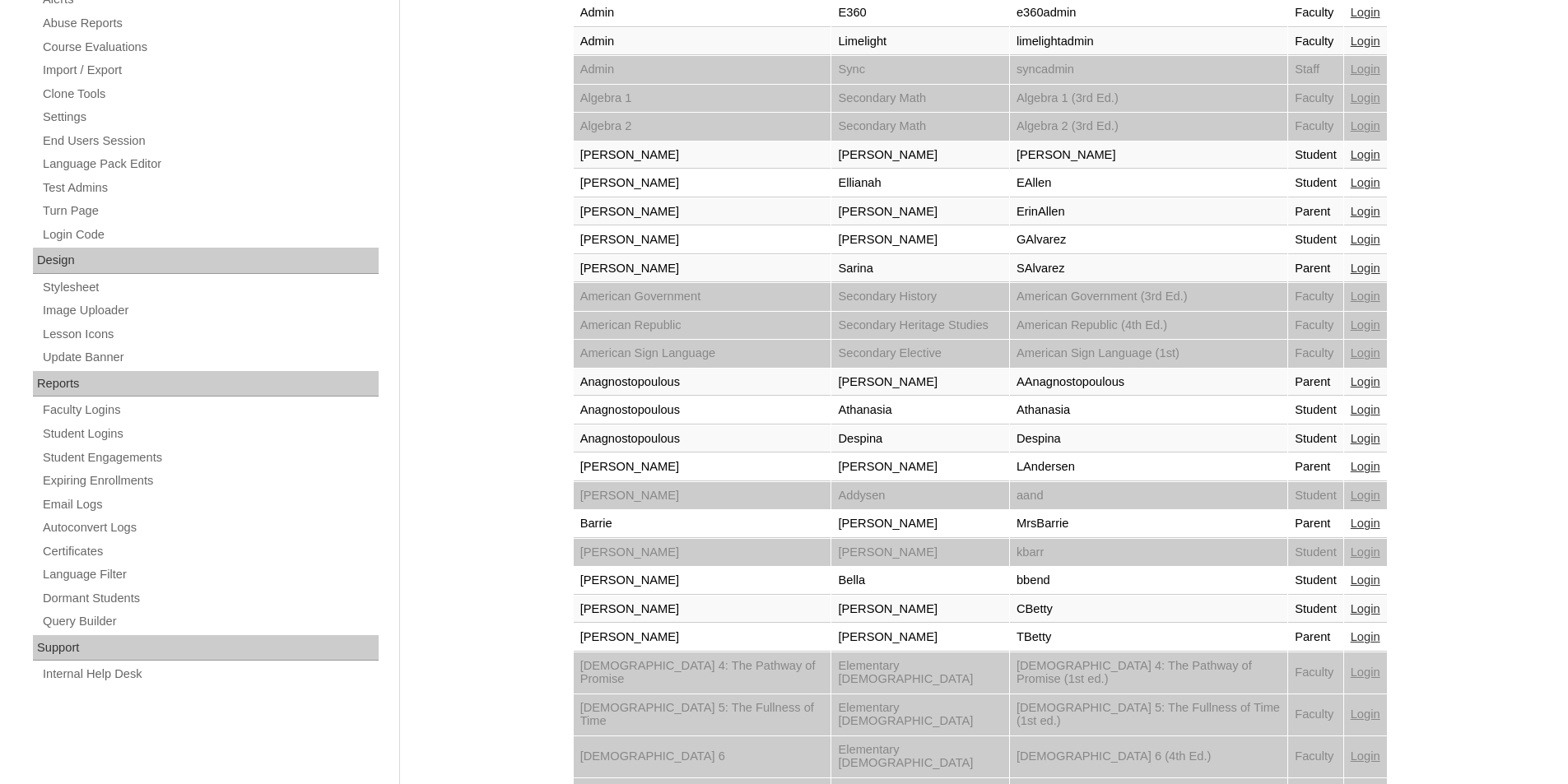
scroll to position [658, 0]
click at [1355, 206] on link "Login" at bounding box center [1365, 210] width 30 height 14
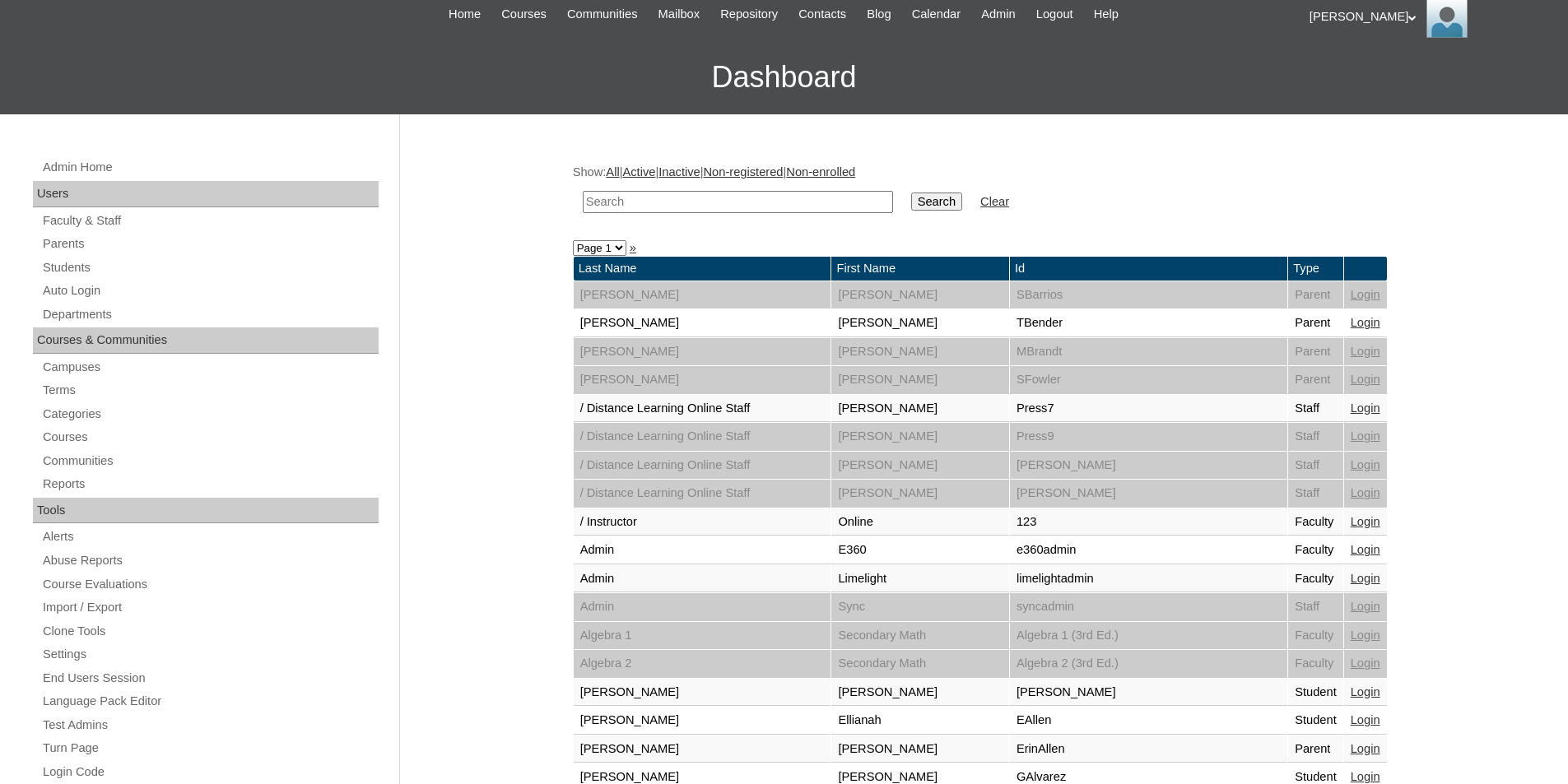
scroll to position [411, 0]
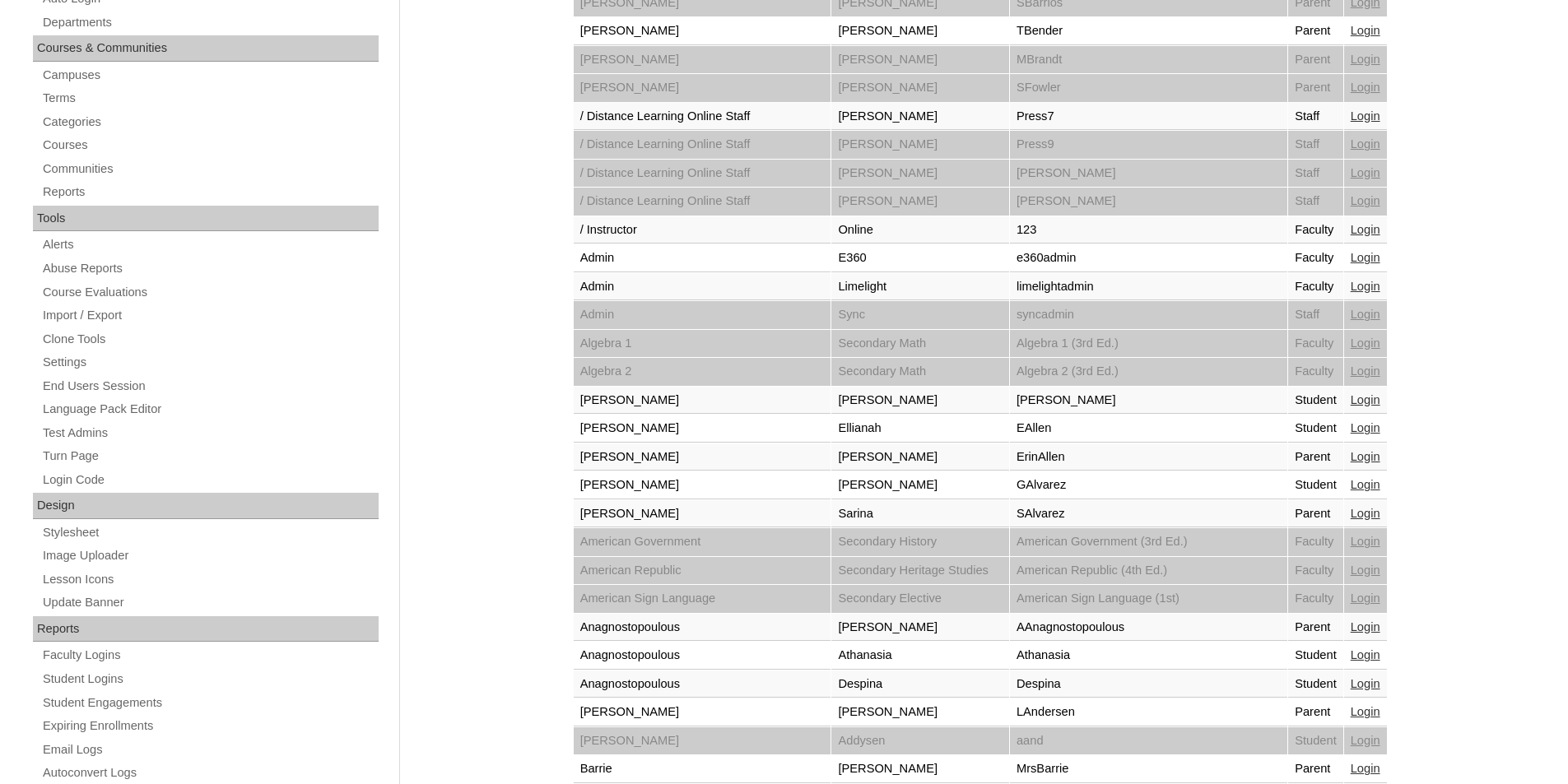
click at [1355, 459] on link "Login" at bounding box center [1365, 457] width 30 height 14
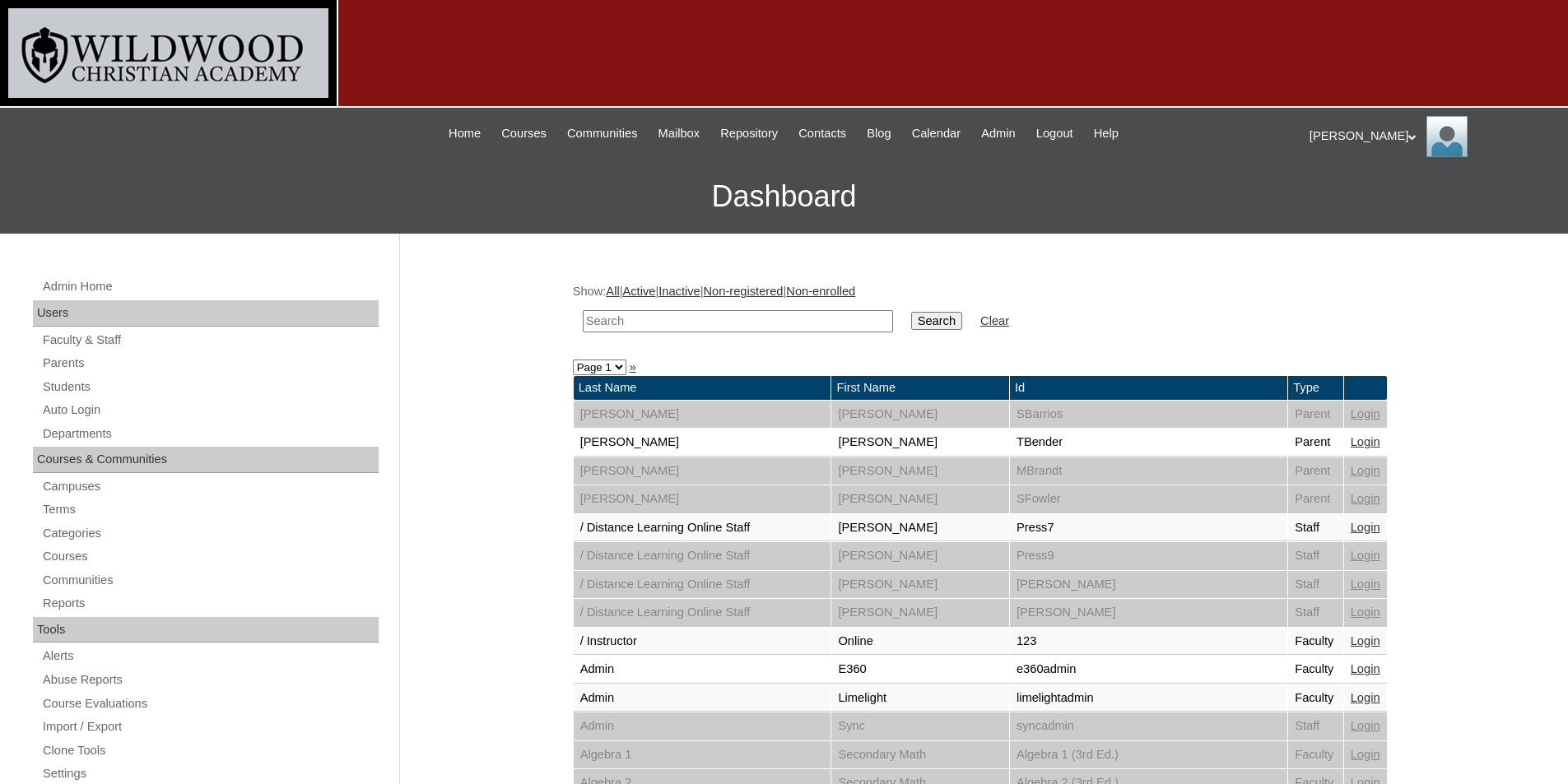
click at [759, 340] on td at bounding box center [737, 322] width 327 height 39
click at [765, 328] on input "text" at bounding box center [737, 321] width 310 height 22
type input "knu"
click at [911, 321] on input "Search" at bounding box center [936, 320] width 51 height 18
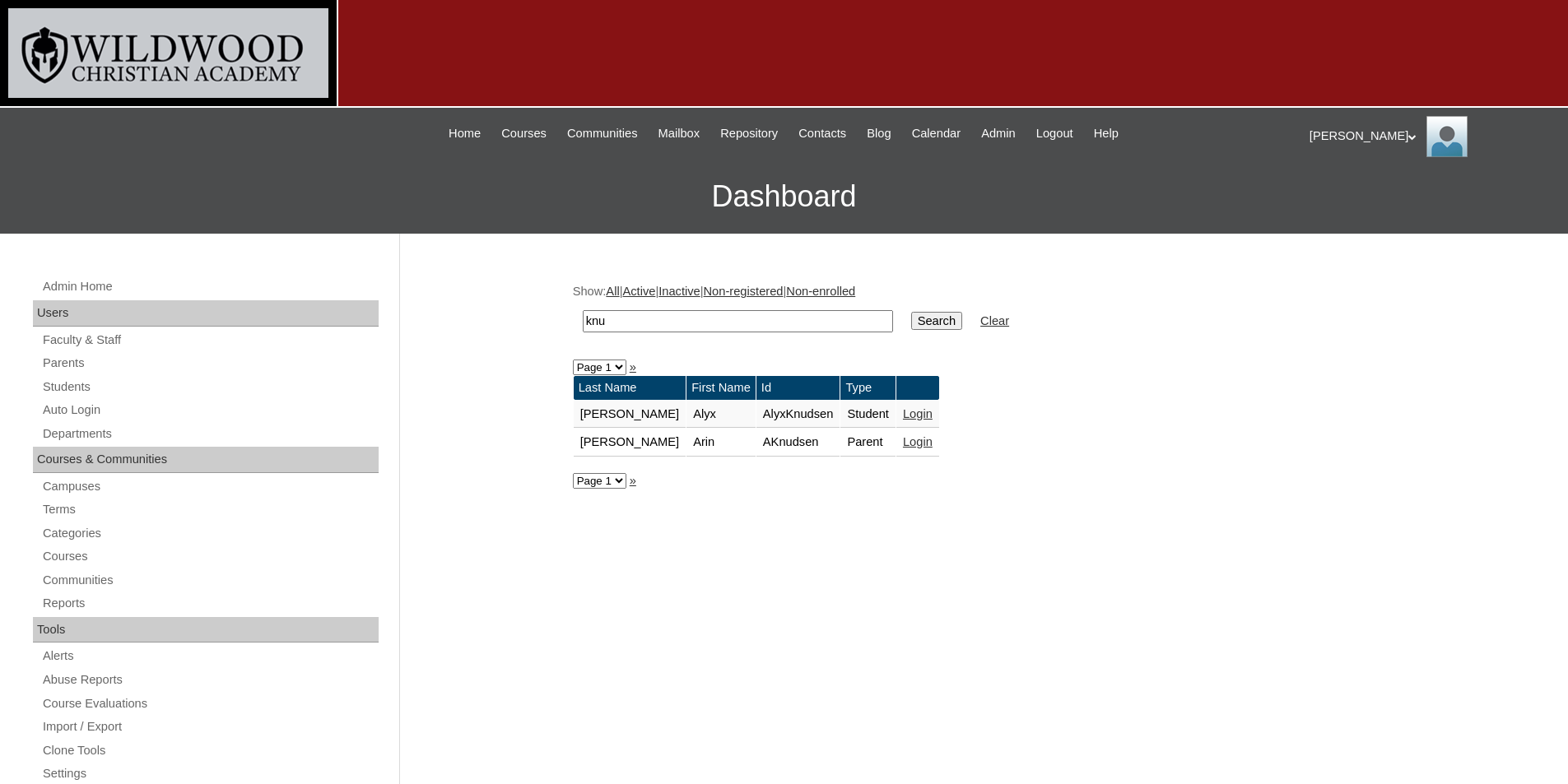
click at [903, 442] on link "Login" at bounding box center [917, 442] width 30 height 14
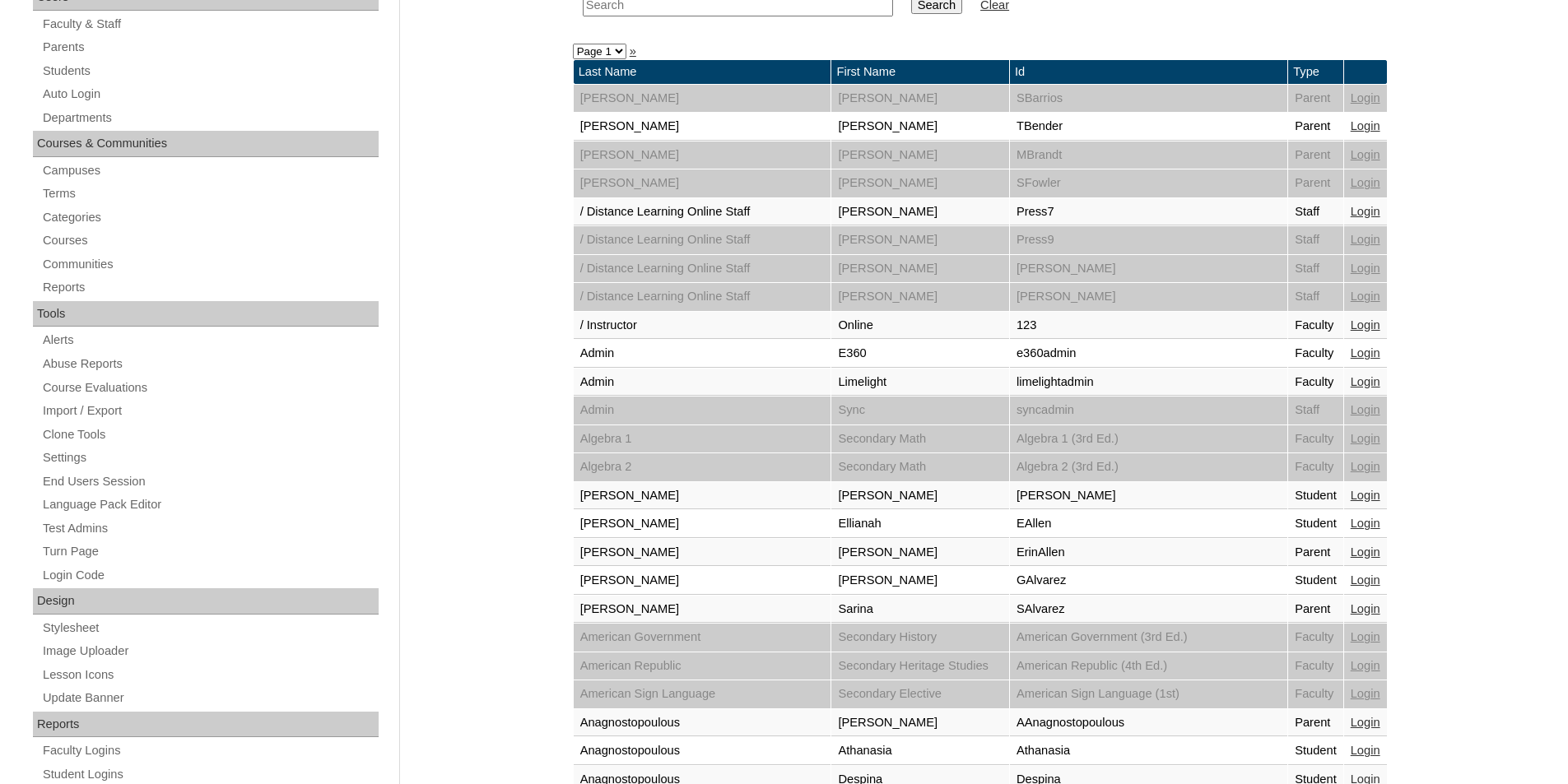
scroll to position [329, 0]
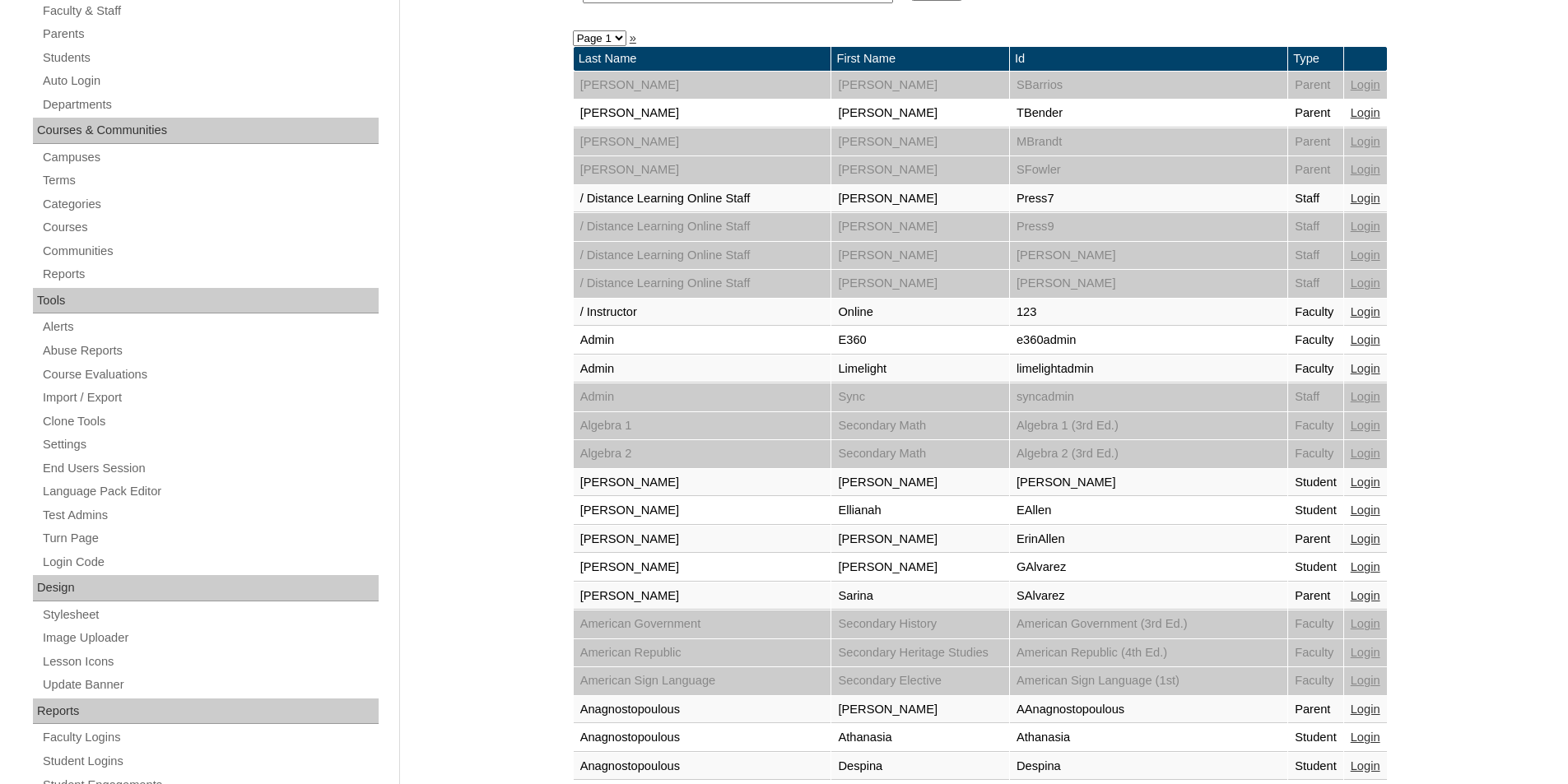
click at [1351, 538] on link "Login" at bounding box center [1365, 539] width 30 height 14
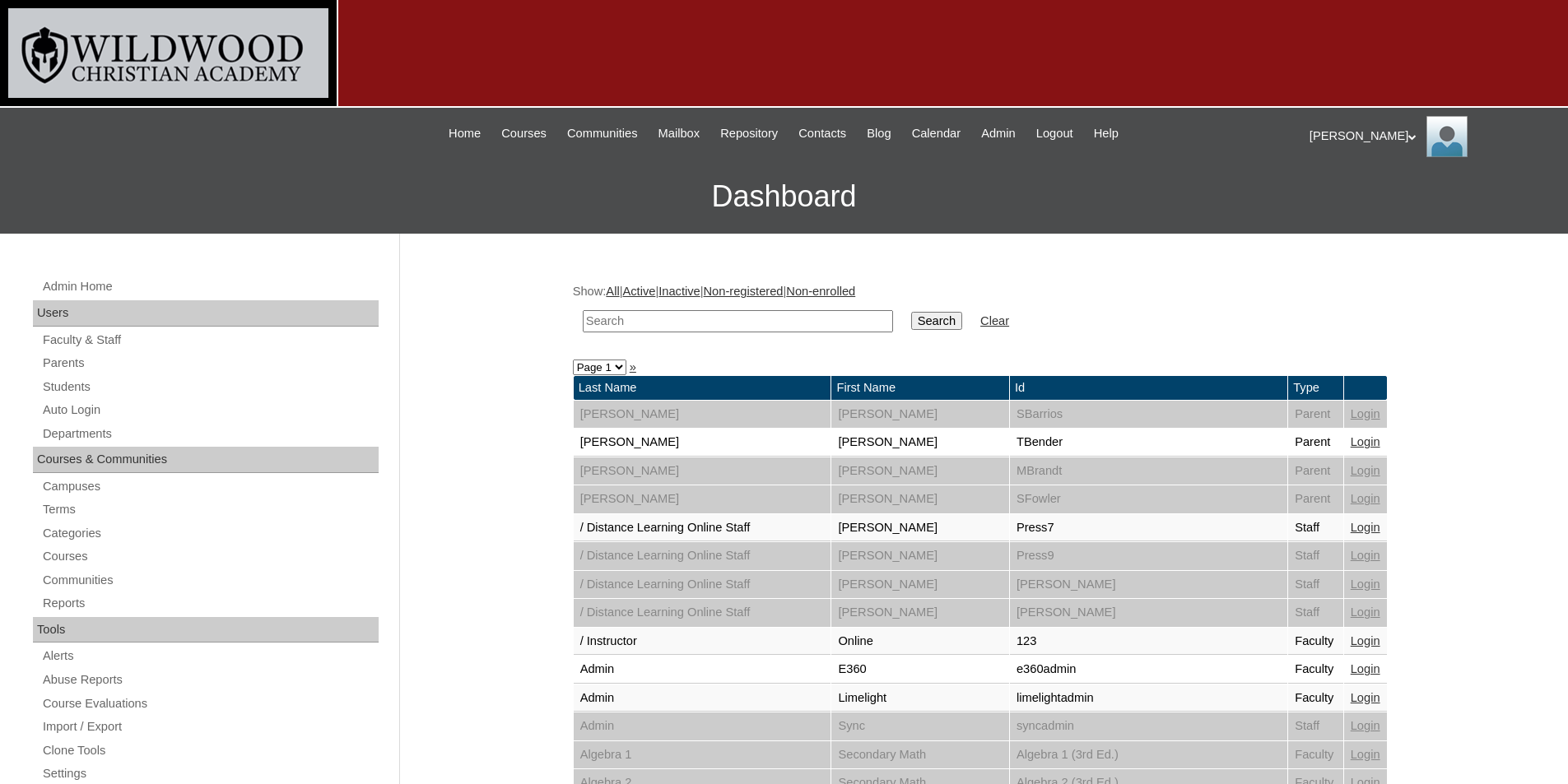
click at [650, 322] on input "text" at bounding box center [737, 321] width 310 height 22
type input "de"
click at [911, 311] on input "Search" at bounding box center [936, 320] width 51 height 18
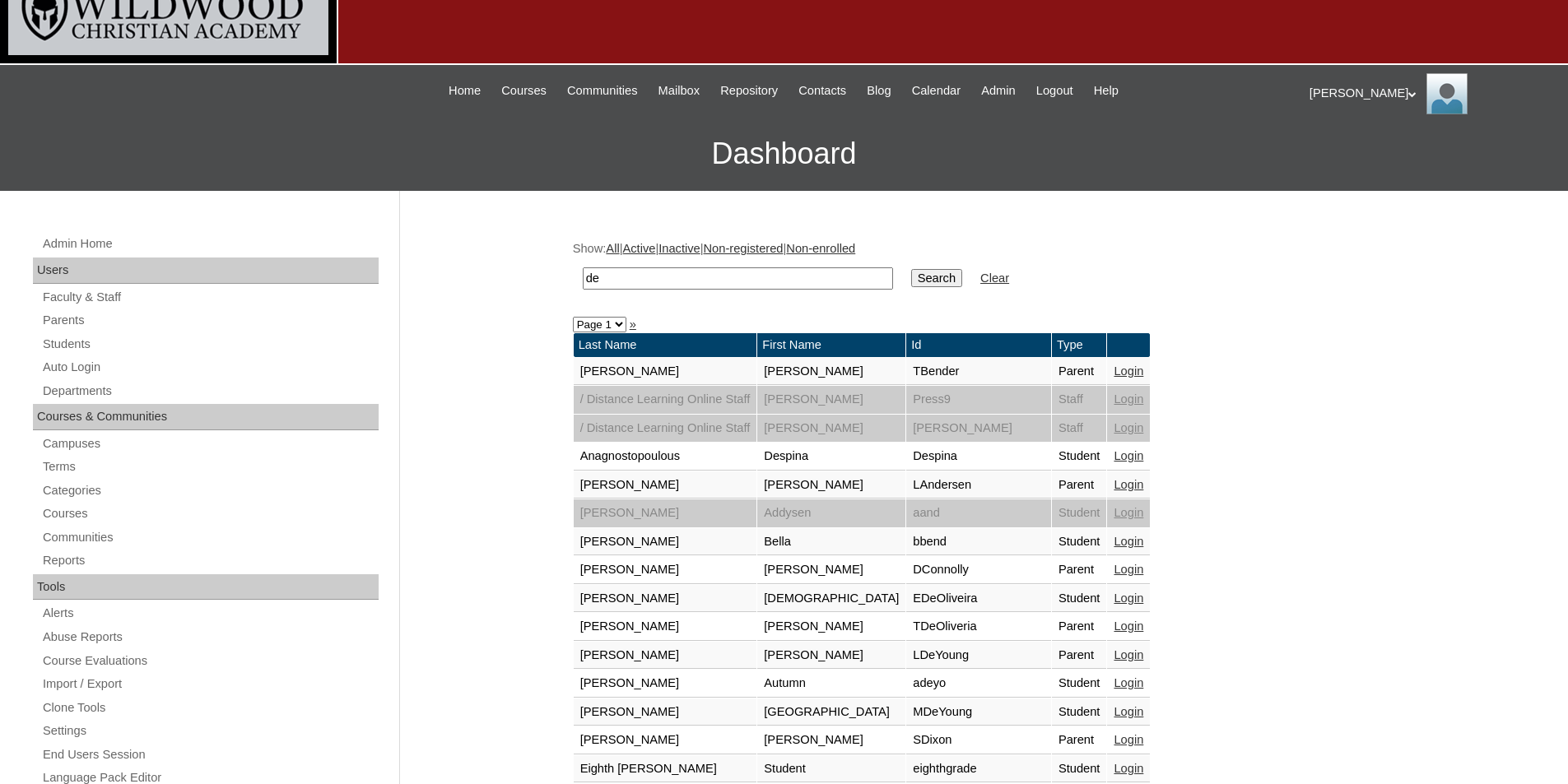
scroll to position [82, 0]
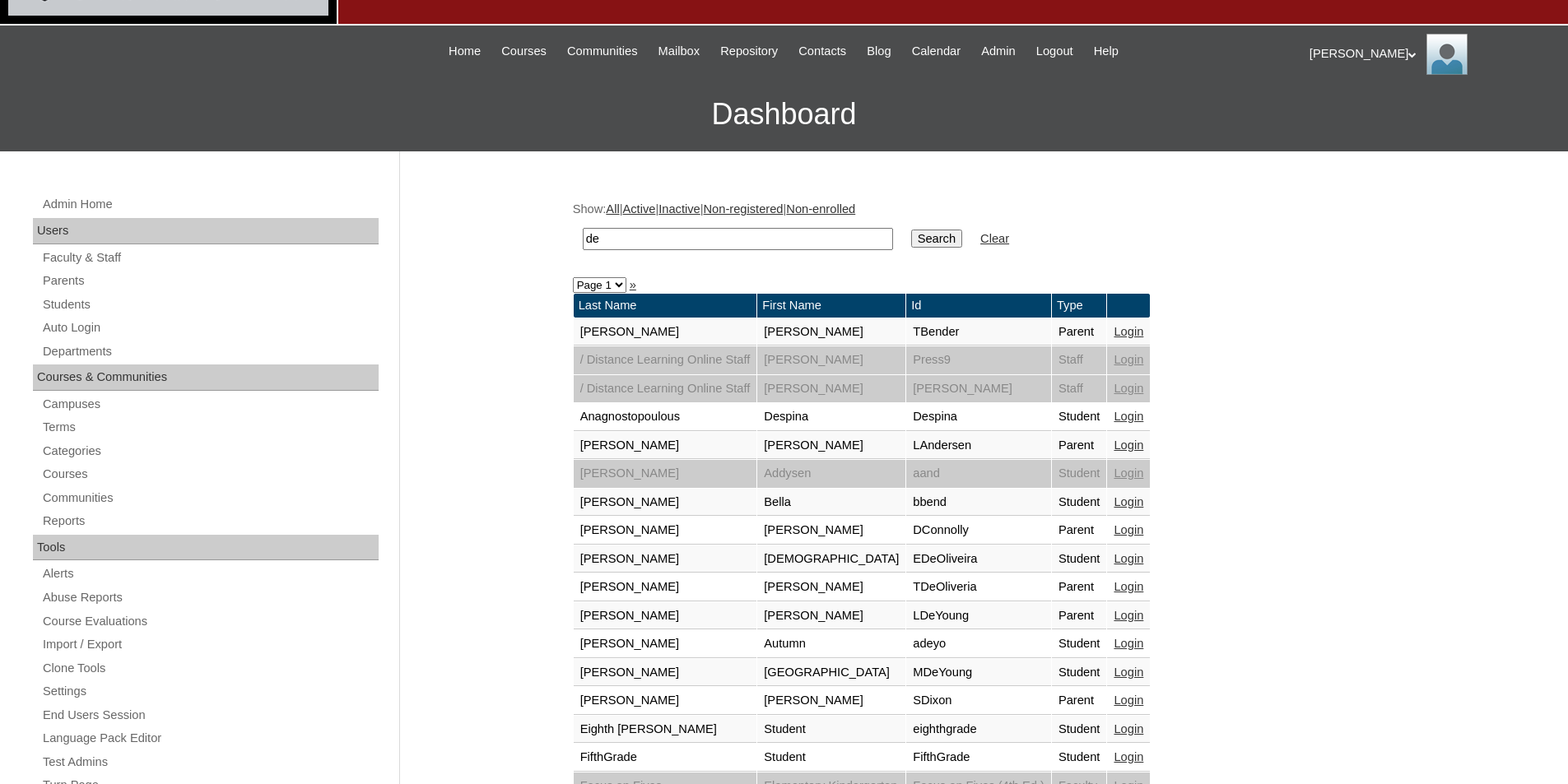
click at [1143, 621] on link "Login" at bounding box center [1128, 615] width 30 height 14
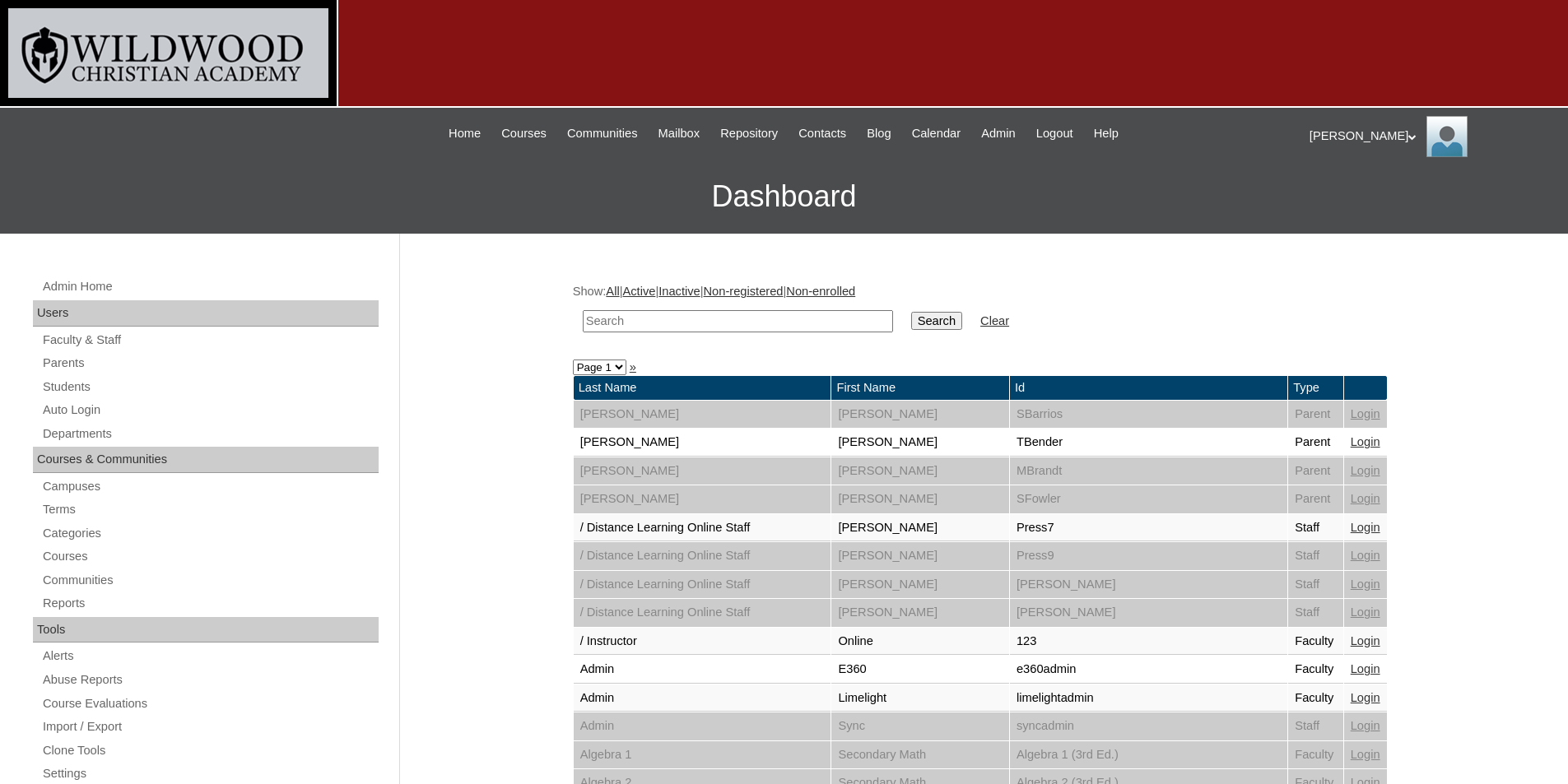
click at [708, 325] on input "text" at bounding box center [737, 321] width 310 height 22
type input "nag"
click at [911, 311] on input "Search" at bounding box center [936, 320] width 51 height 18
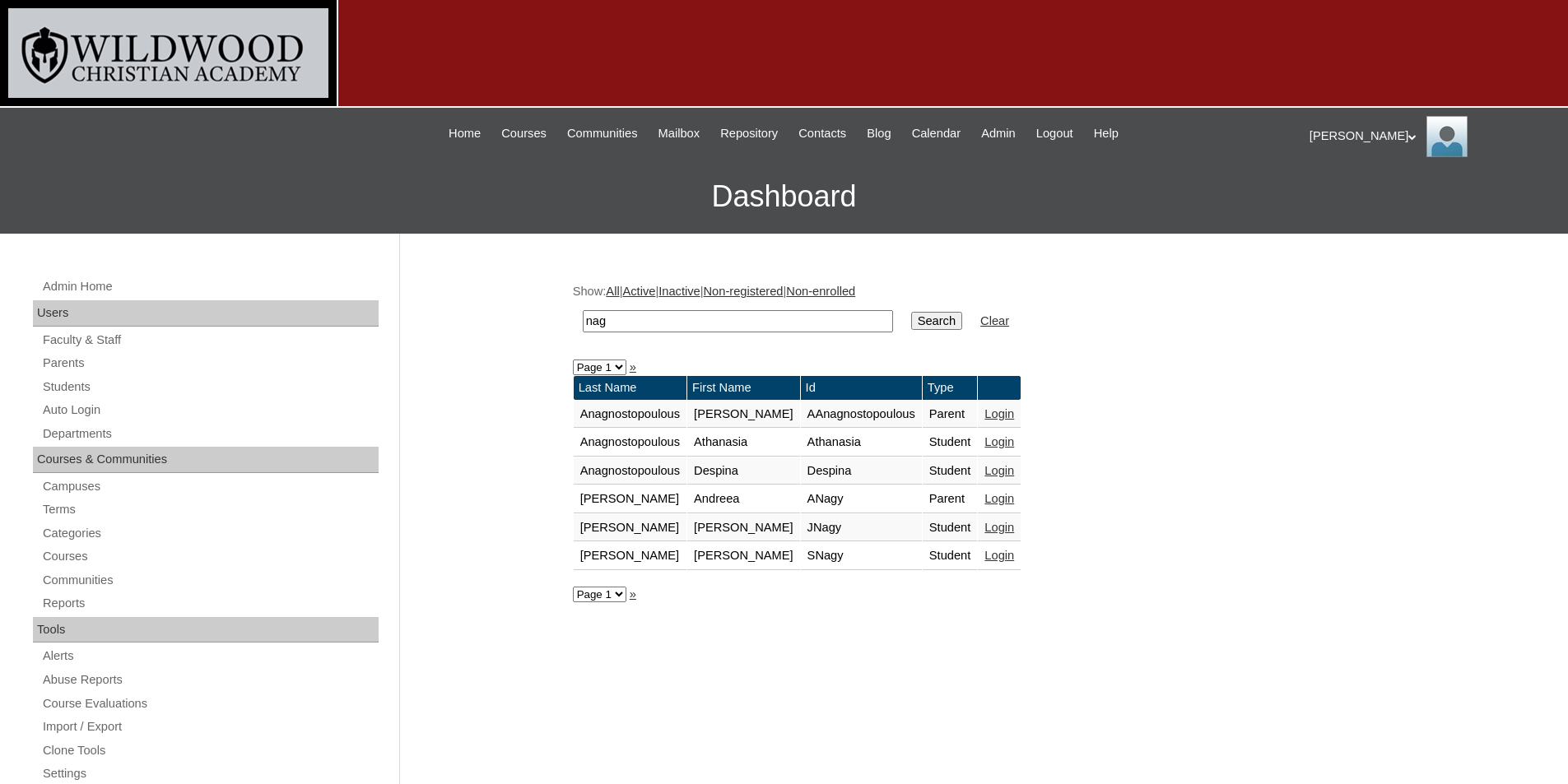
click at [985, 492] on link "Login" at bounding box center [999, 499] width 30 height 14
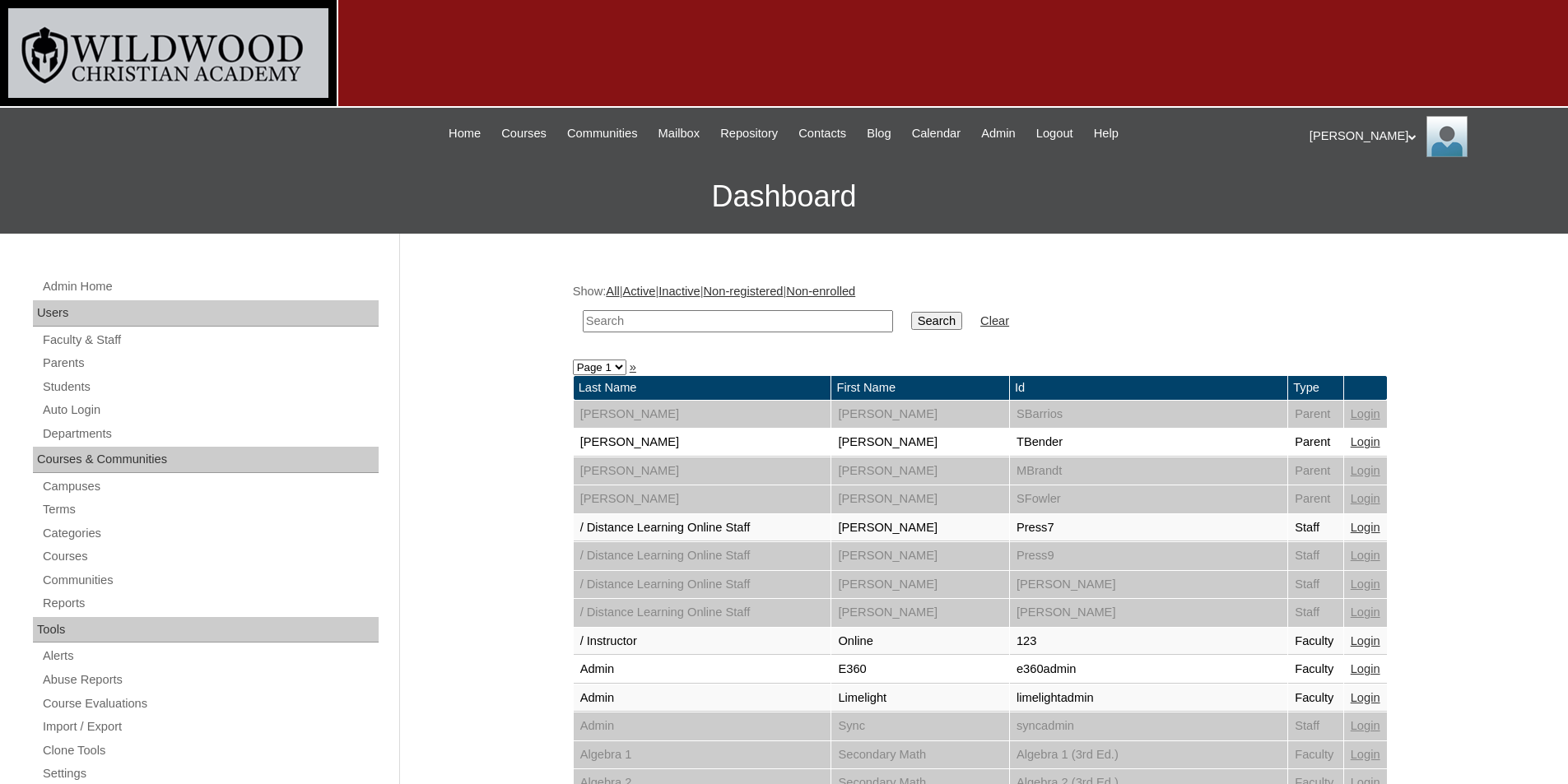
click at [1322, 122] on div "[PERSON_NAME] My Profile My Settings Logout" at bounding box center [1430, 136] width 242 height 41
click at [679, 327] on input "text" at bounding box center [737, 321] width 310 height 22
type input "nag"
click at [911, 311] on input "Search" at bounding box center [936, 320] width 51 height 18
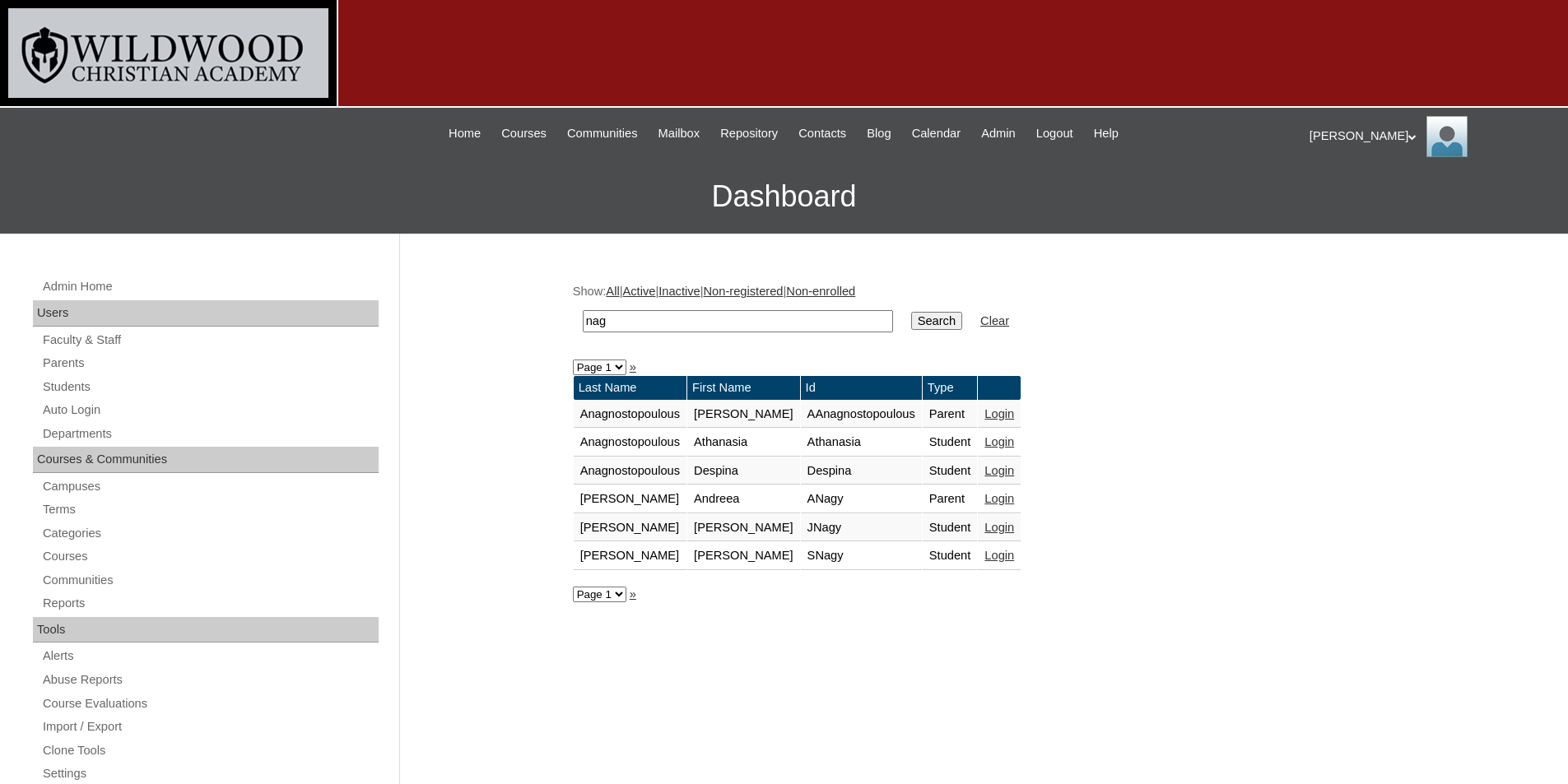
click at [989, 504] on link "Login" at bounding box center [999, 499] width 30 height 14
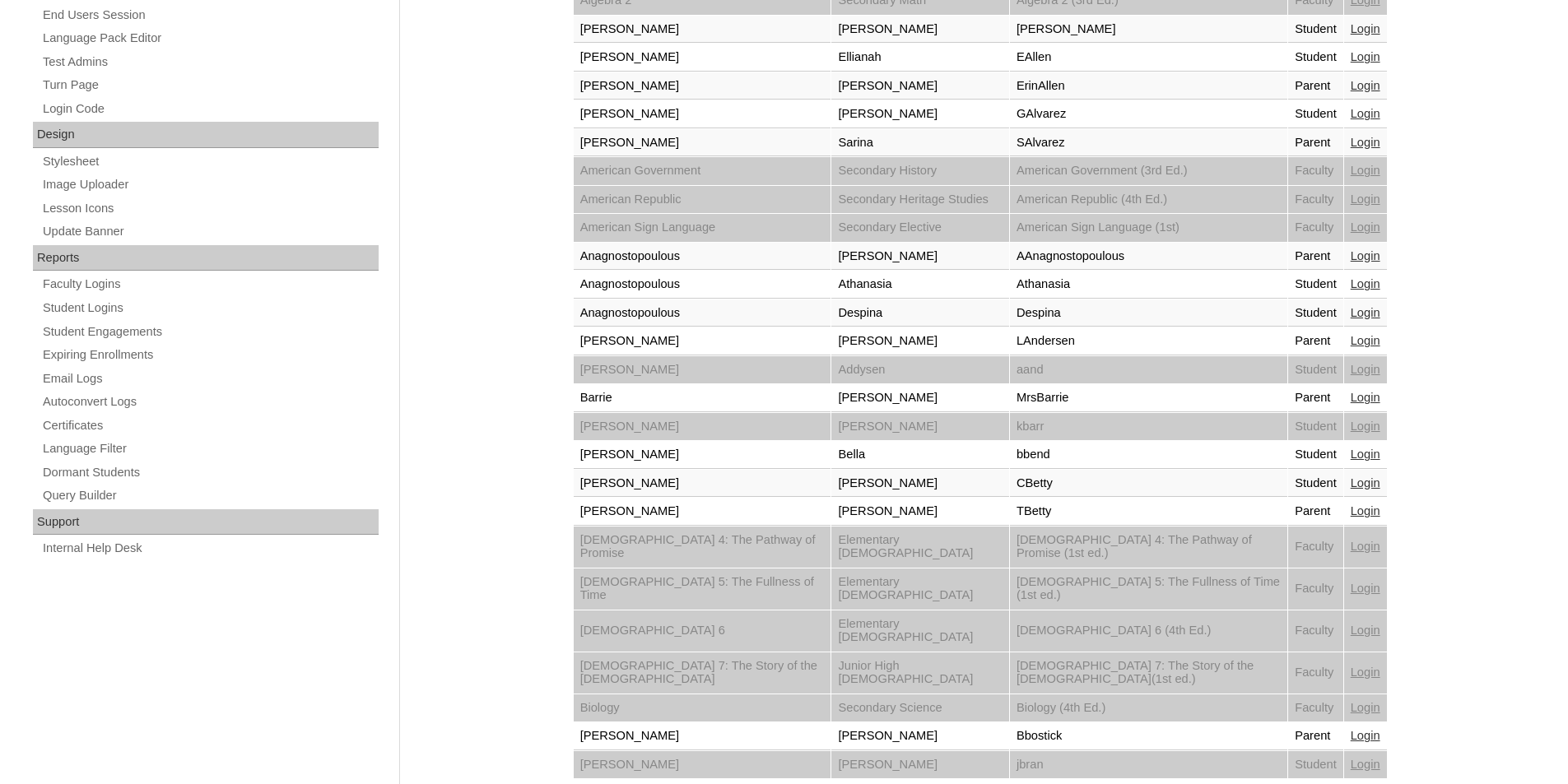
scroll to position [823, 0]
